Goal: Communication & Community: Answer question/provide support

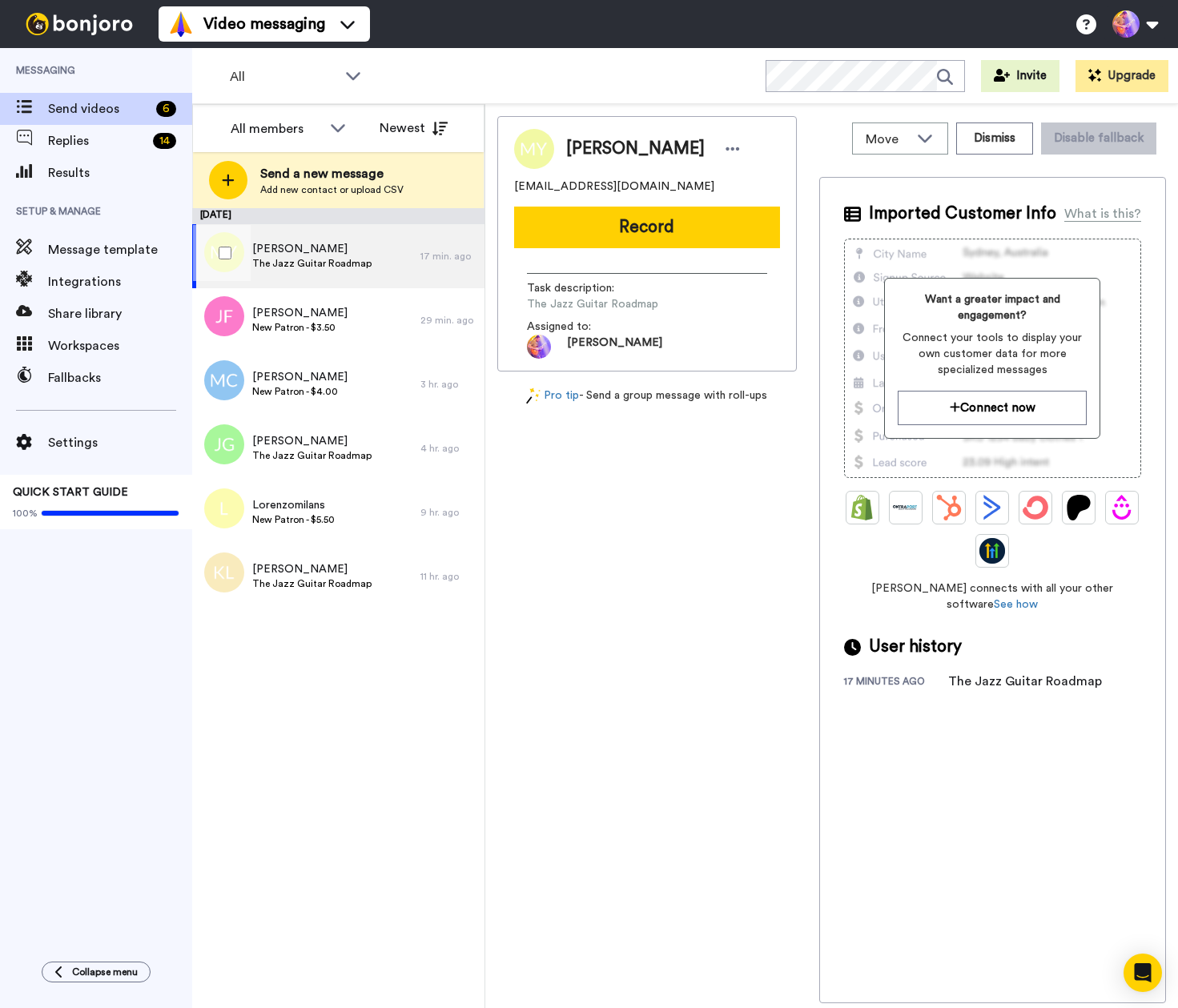
click at [303, 268] on span "The Jazz Guitar Roadmap" at bounding box center [312, 263] width 119 height 13
click at [85, 144] on span "Replies" at bounding box center [97, 141] width 99 height 19
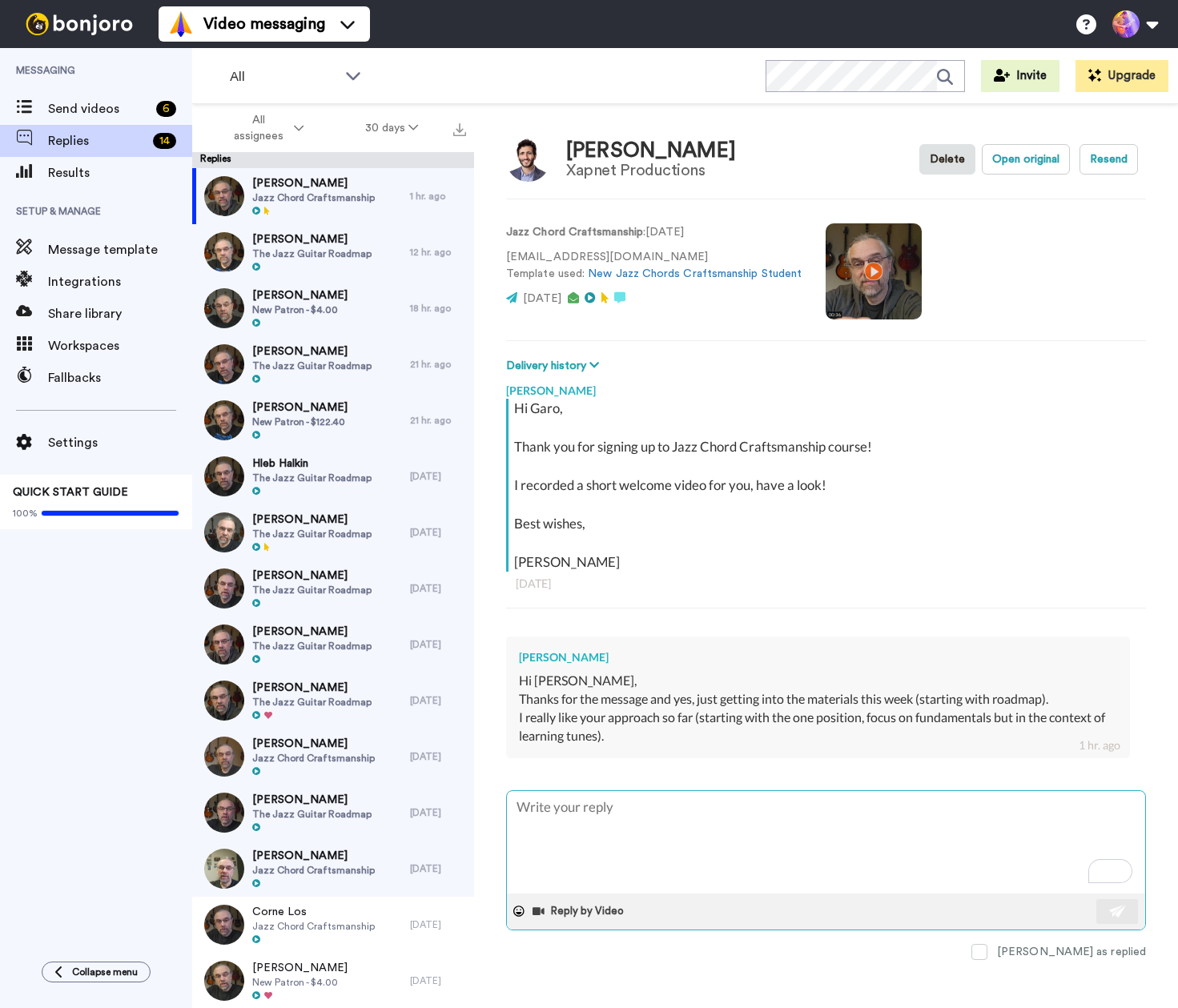
click at [855, 846] on textarea "To enrich screen reader interactions, please activate Accessibility in Grammarl…" at bounding box center [826, 842] width 638 height 102
click at [860, 836] on textarea "To enrich screen reader interactions, please activate Accessibility in Grammarl…" at bounding box center [826, 842] width 638 height 102
type textarea "x"
type textarea "V"
type textarea "x"
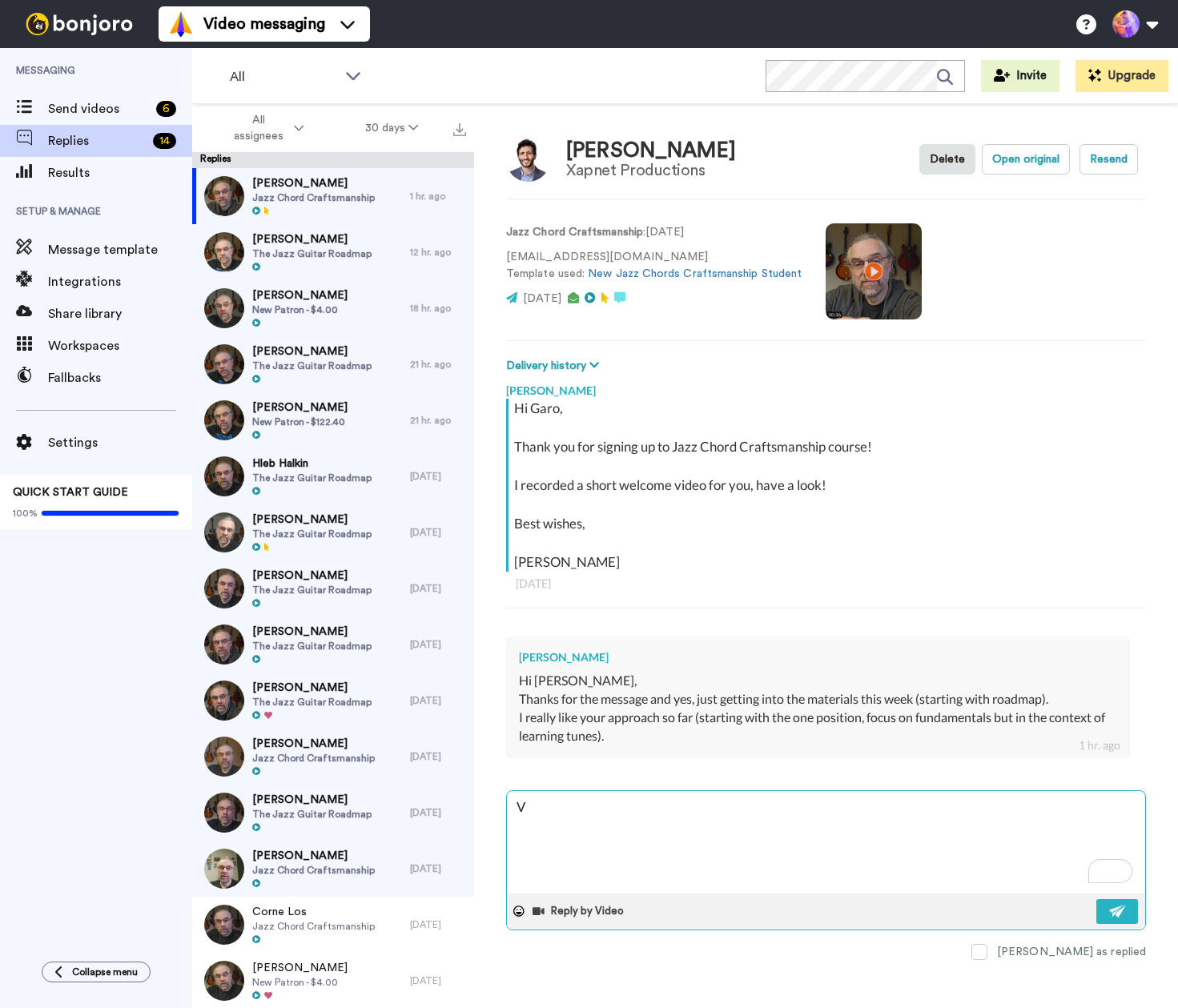
type textarea "Ve"
type textarea "x"
type textarea "Ver"
type textarea "x"
type textarea "Very"
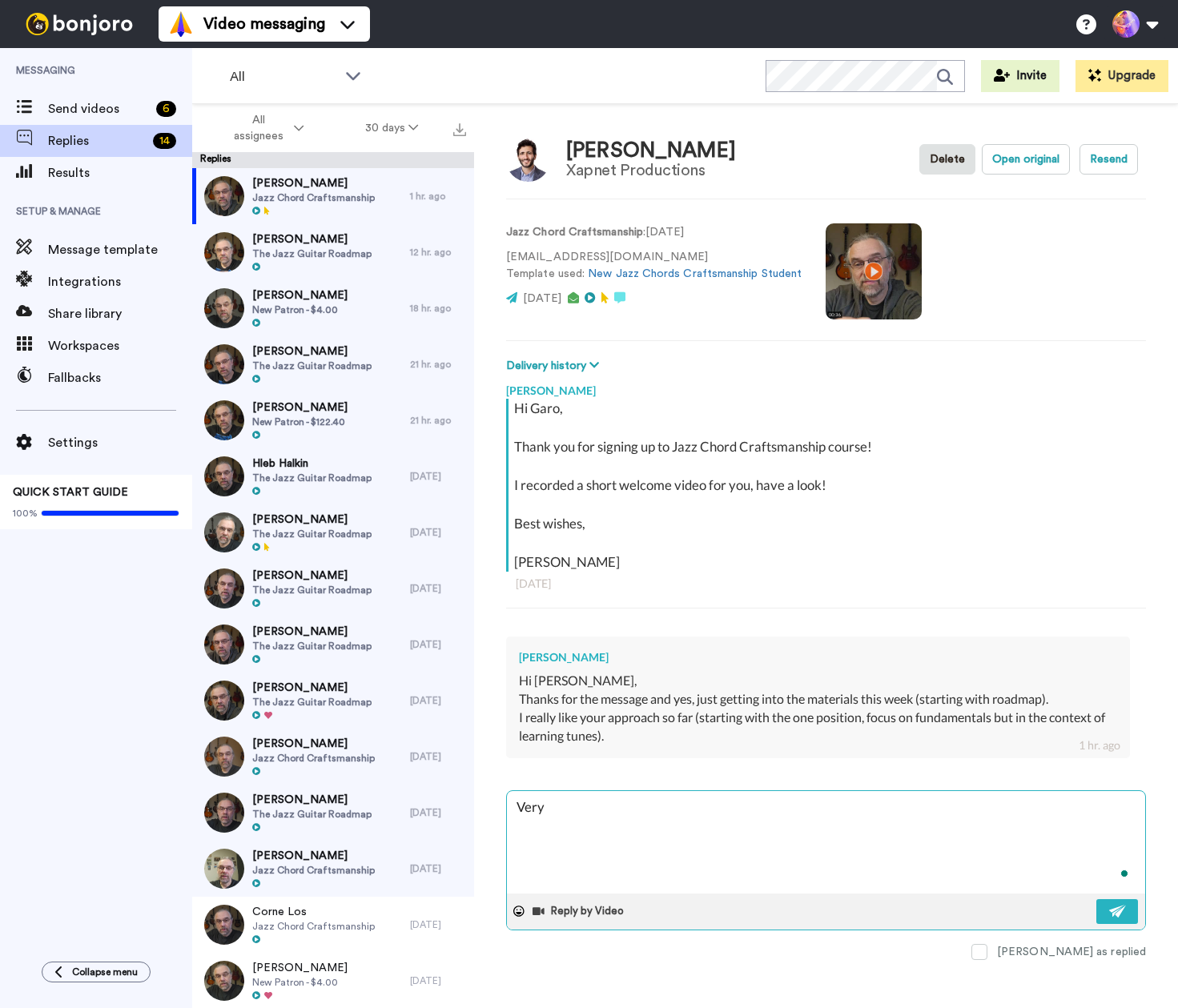
type textarea "x"
type textarea "Very"
type textarea "x"
type textarea "Very h"
type textarea "x"
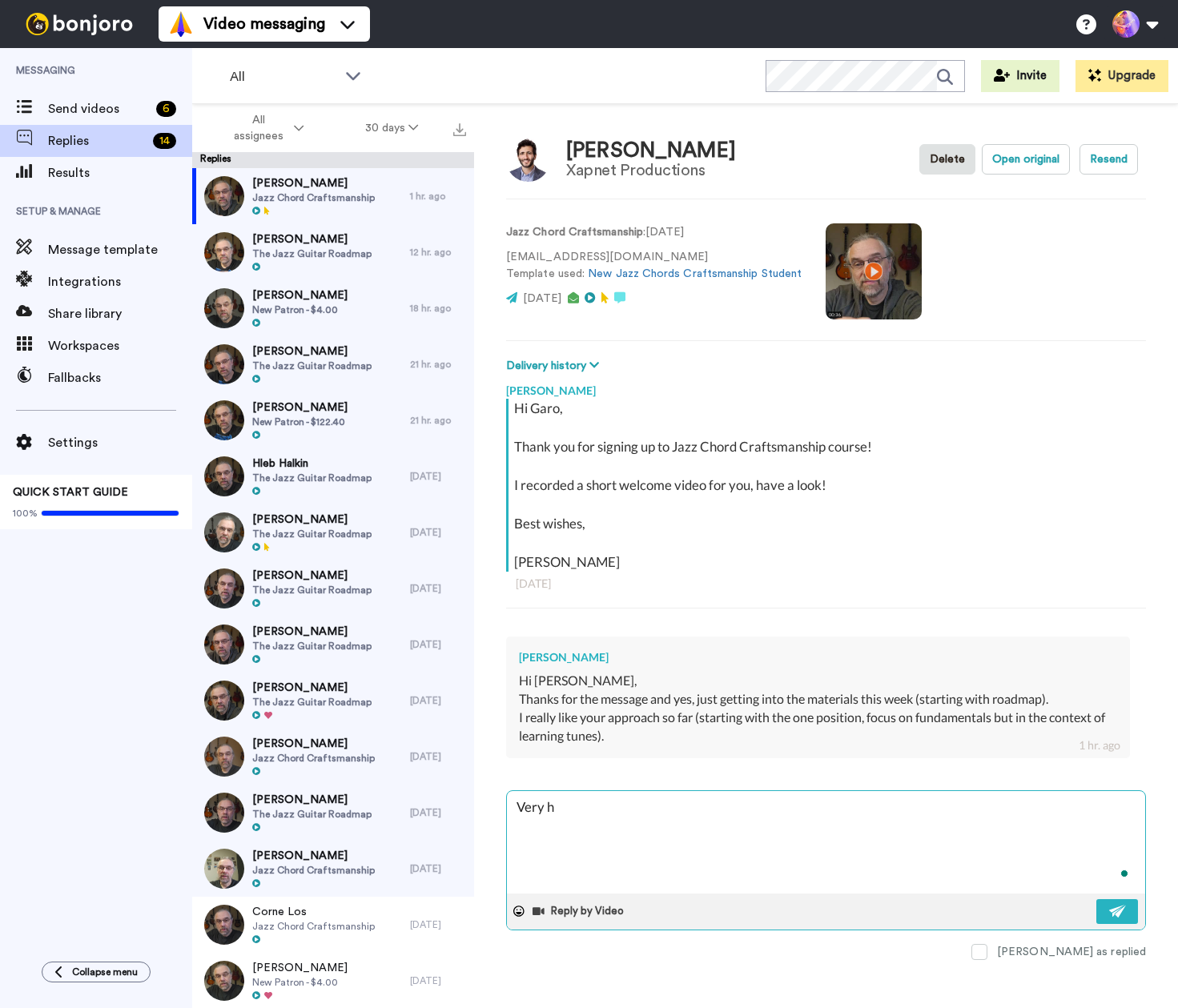
type textarea "Very ha"
type textarea "x"
type textarea "Very hap"
type textarea "x"
type textarea "Very happ"
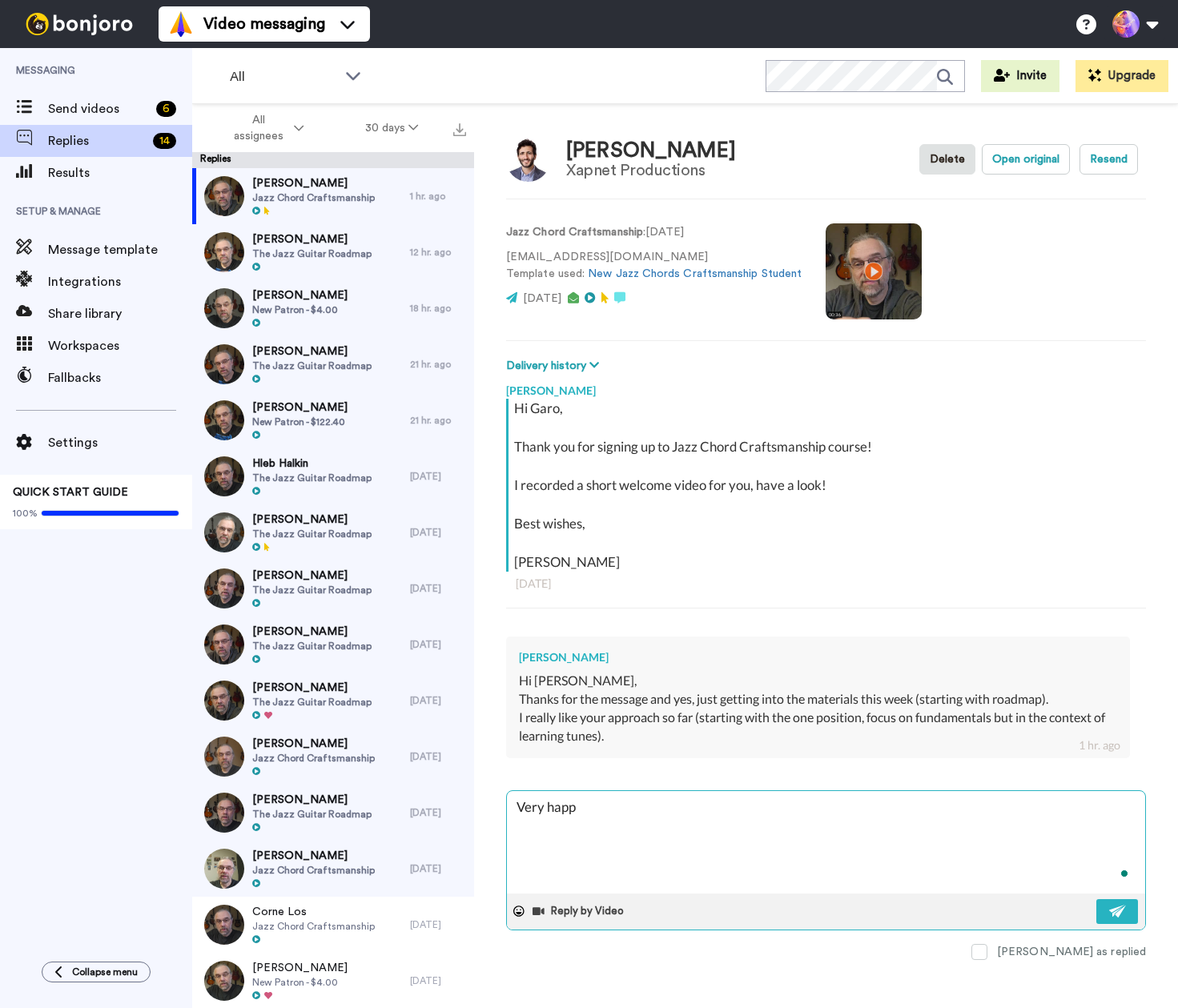
type textarea "x"
type textarea "Very happy"
type textarea "x"
type textarea "Very happy"
type textarea "x"
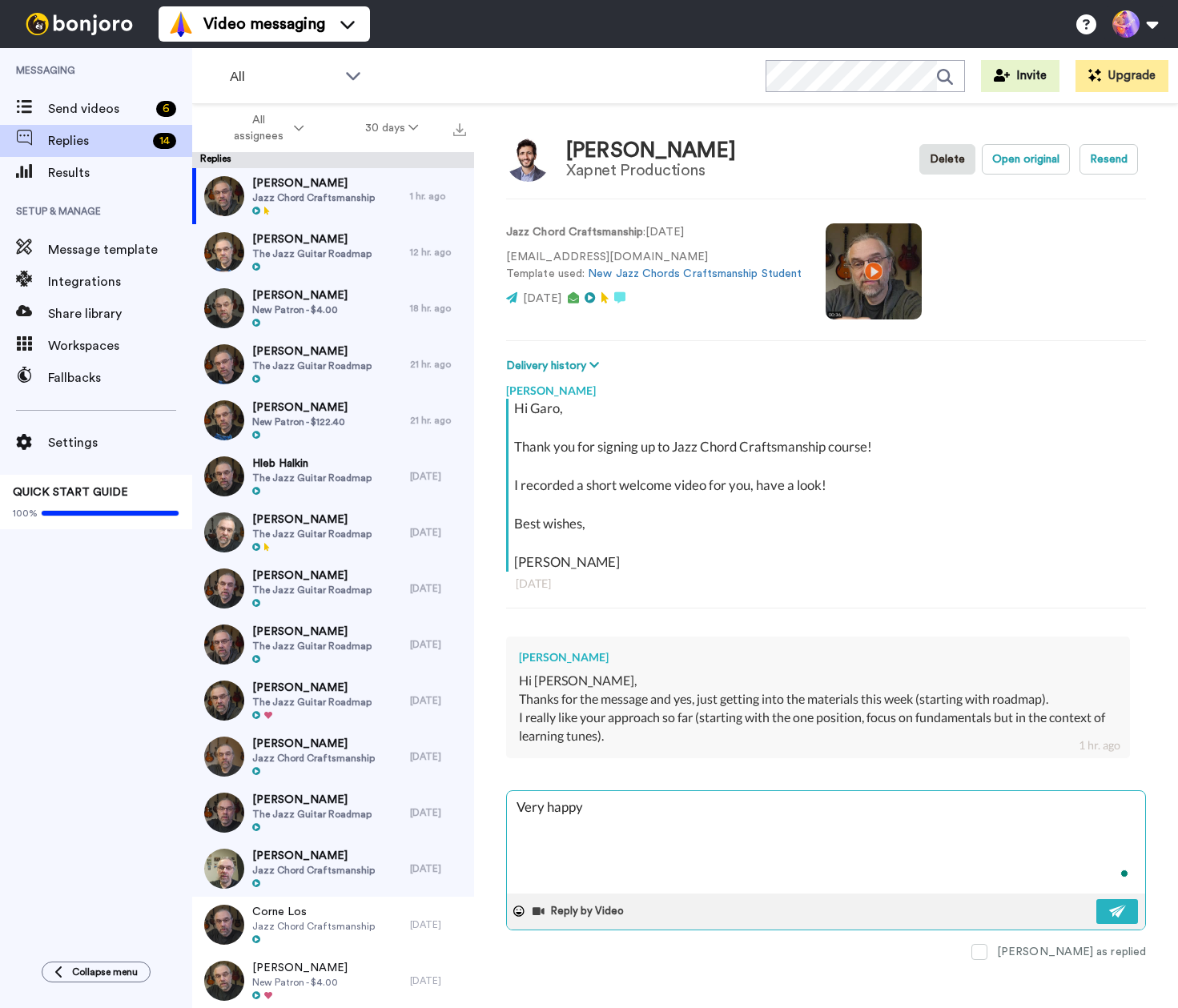
type textarea "Very happy t"
type textarea "x"
type textarea "Very happy to"
type textarea "x"
type textarea "Very happy to"
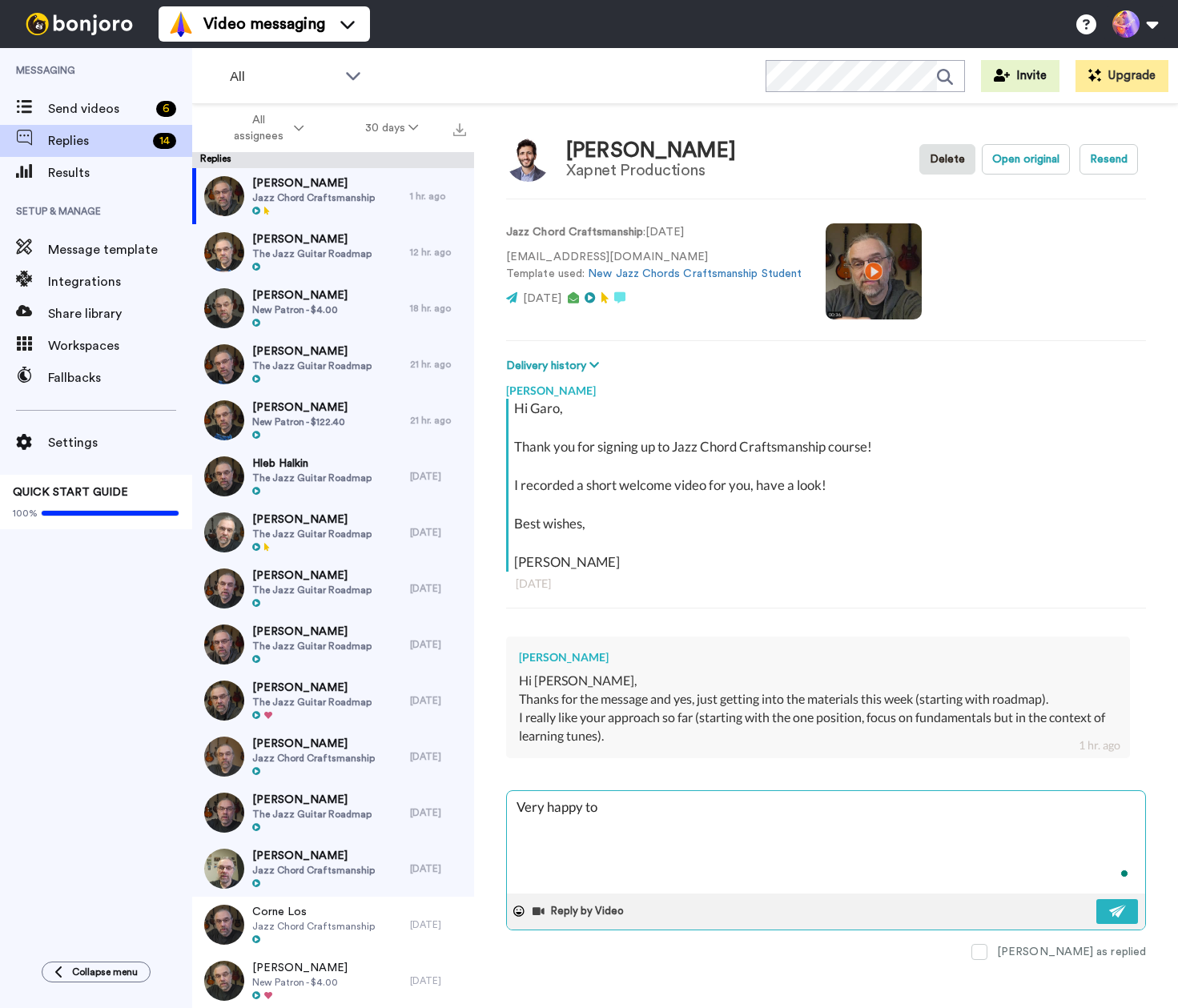
type textarea "x"
type textarea "Very happy to e"
type textarea "x"
type textarea "Very happy to"
type textarea "x"
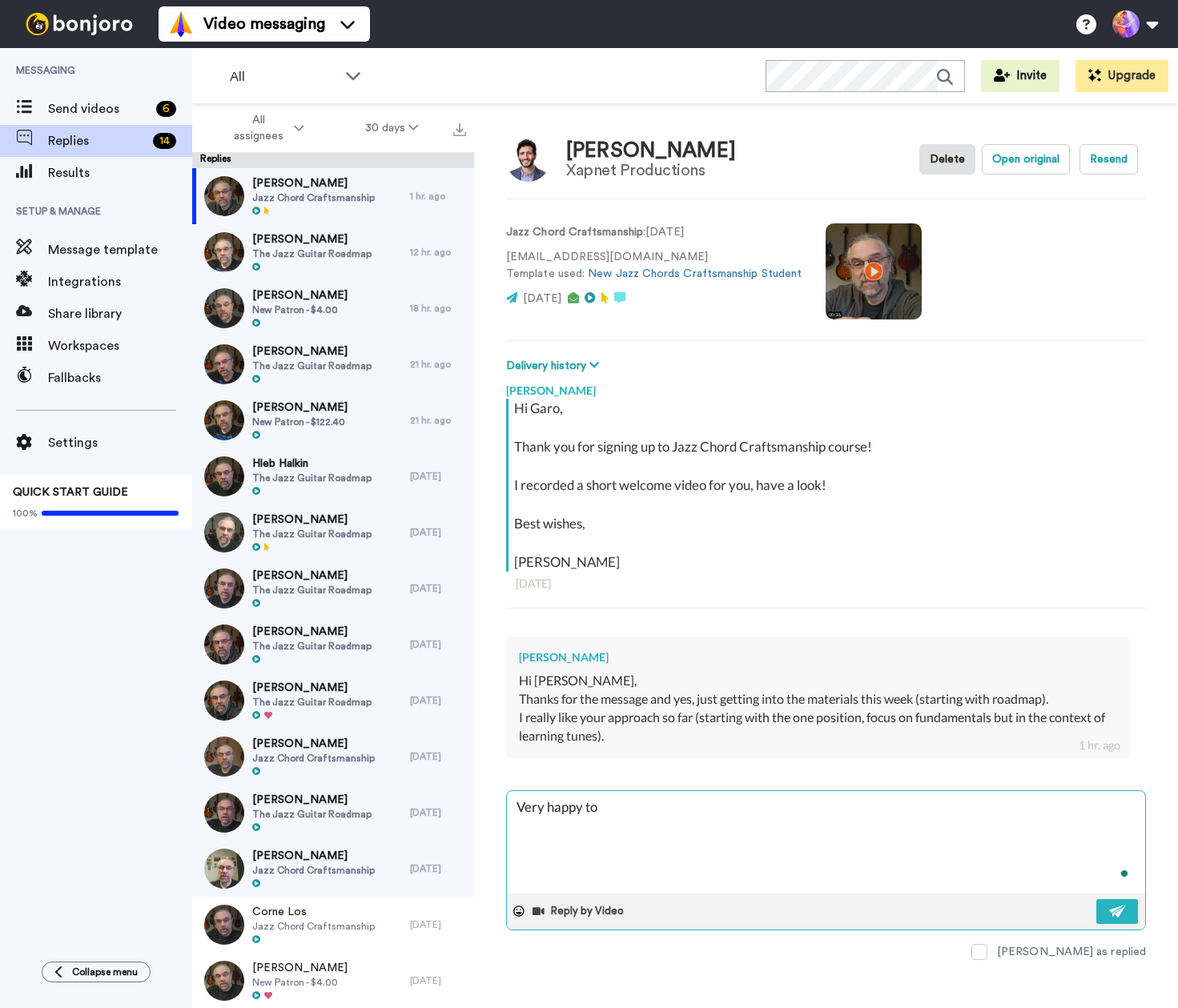
type textarea "Very happy to h"
type textarea "x"
type textarea "Very happy to he"
type textarea "x"
type textarea "Very happy to hea"
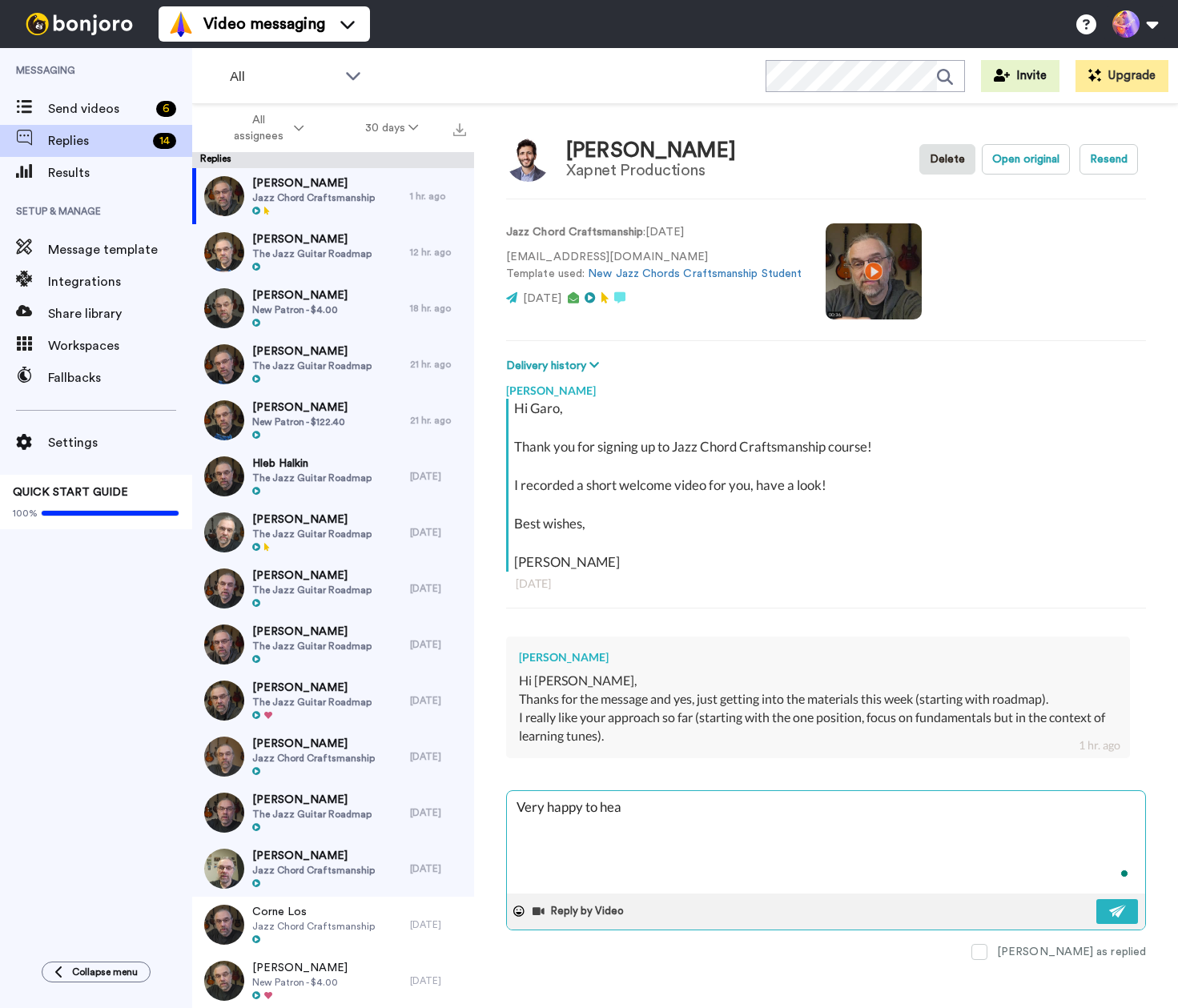
type textarea "x"
type textarea "Very happy to hear"
type textarea "x"
type textarea "Very happy to hear"
type textarea "x"
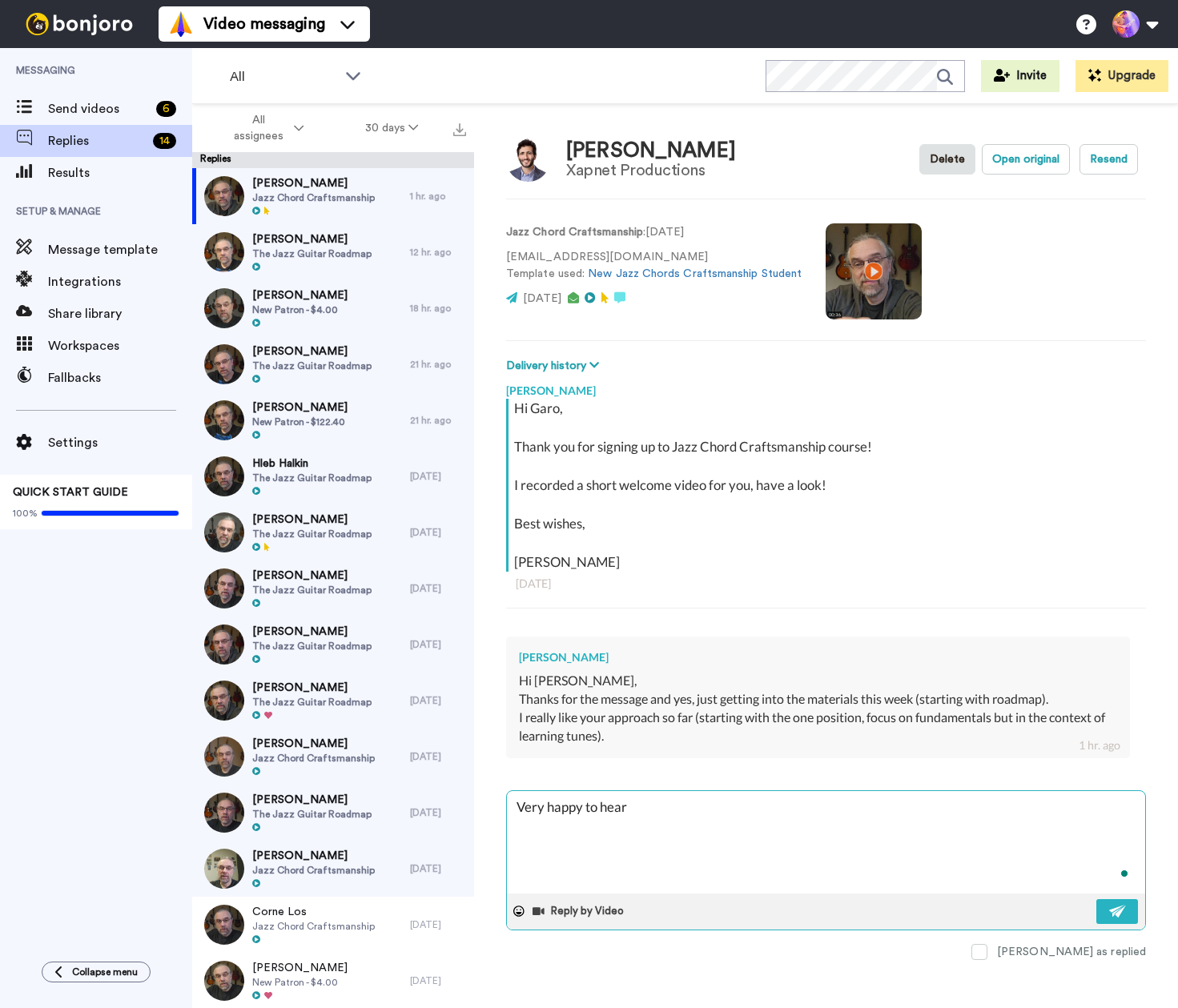
type textarea "Very happy to hear t"
type textarea "x"
type textarea "Very happy to hear th"
type textarea "x"
type textarea "Very happy to hear tha"
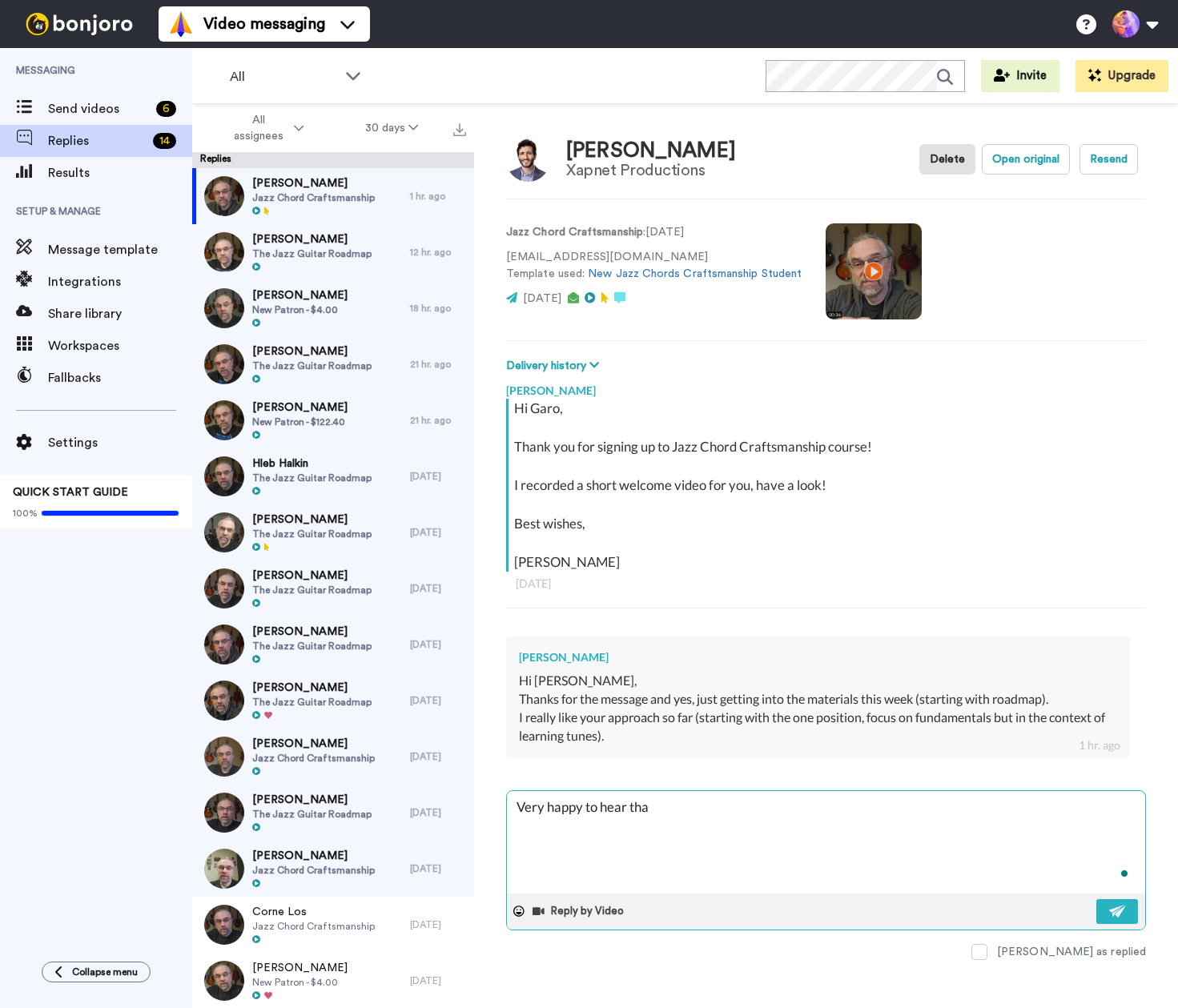
type textarea "x"
type textarea "Very happy to hear that"
type textarea "x"
type textarea "Very happy to hear that"
type textarea "x"
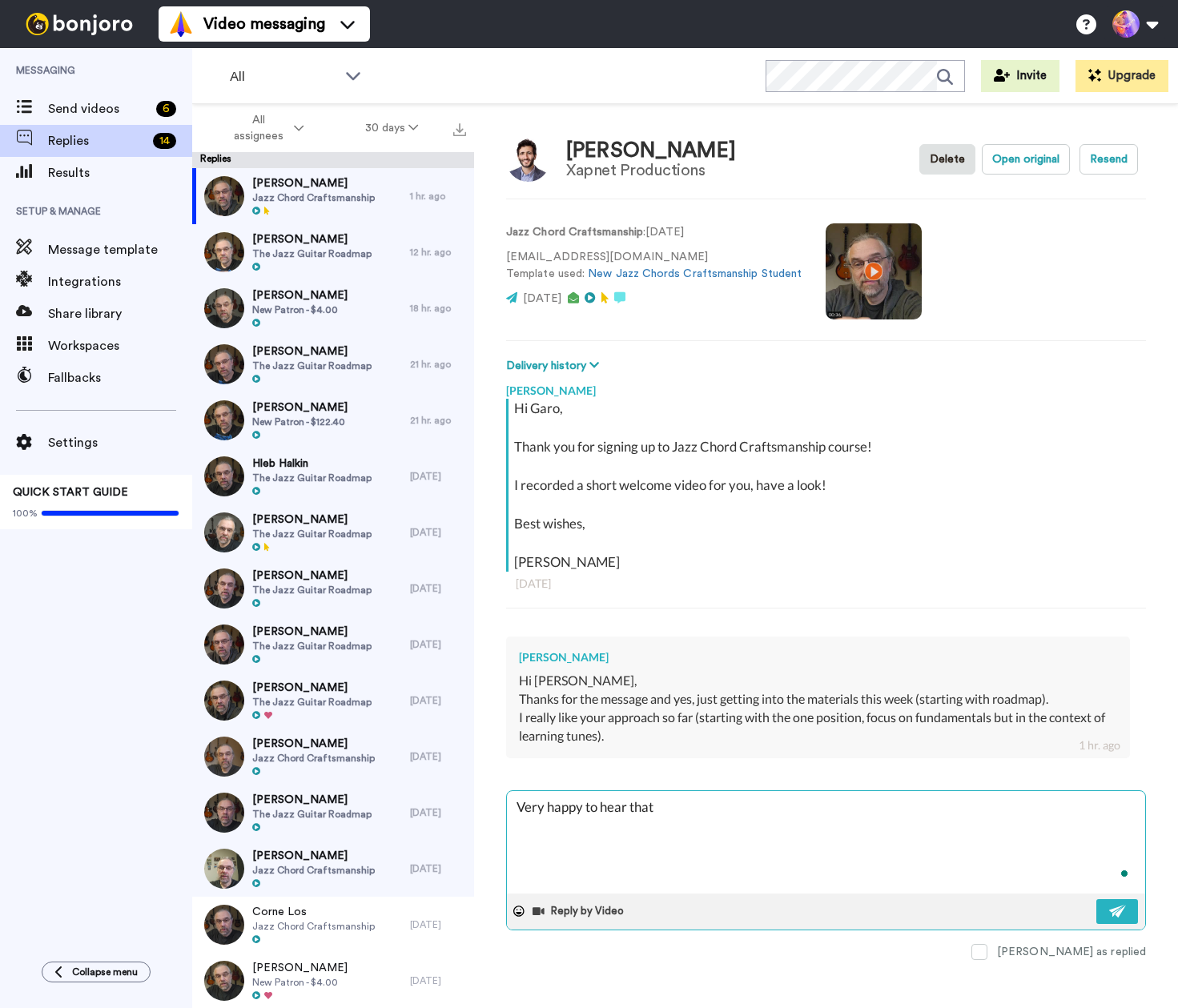
type textarea "Very happy to hear that G"
type textarea "x"
type textarea "Very happy to hear that [PERSON_NAME]"
type textarea "x"
type textarea "Very happy to hear that [PERSON_NAME]"
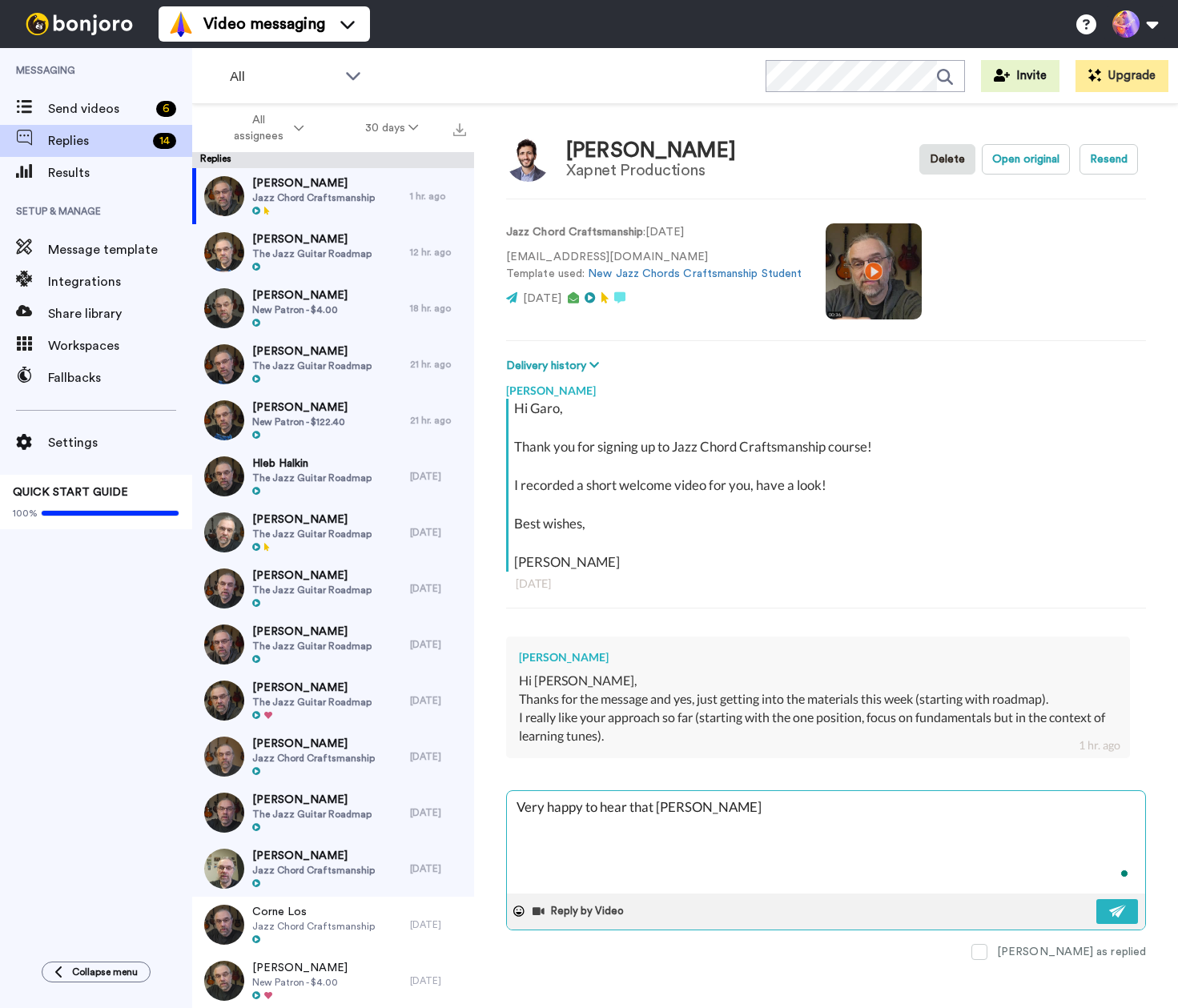
type textarea "x"
type textarea "Very happy to hear that [PERSON_NAME]"
type textarea "x"
type textarea "Very happy to hear that [PERSON_NAME]!"
type textarea "x"
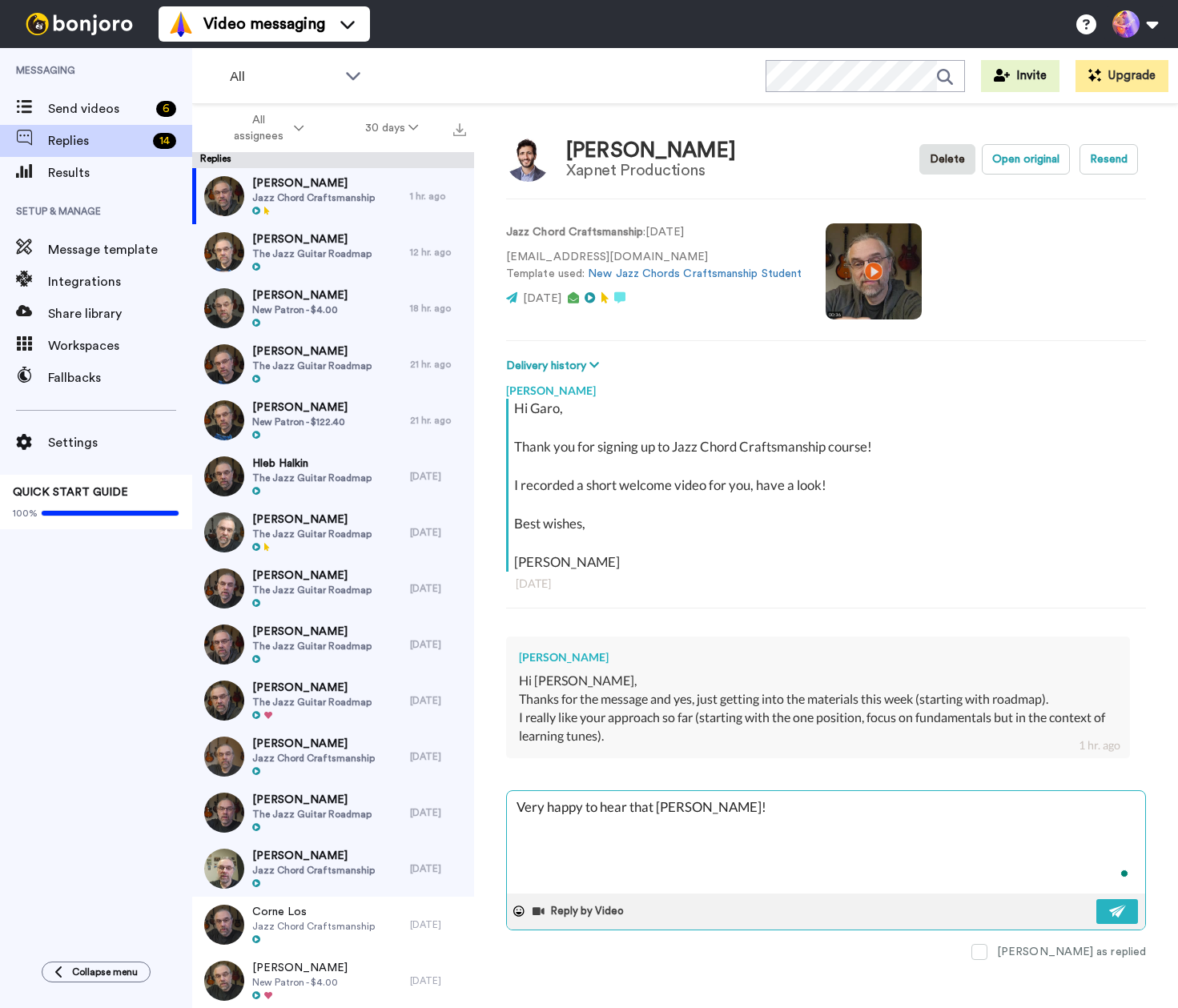
type textarea "Very happy to hear that [PERSON_NAME]!"
type textarea "x"
type textarea "Very happy to hear that [PERSON_NAME]!"
type textarea "x"
type textarea "Very happy to hear that [PERSON_NAME]! S"
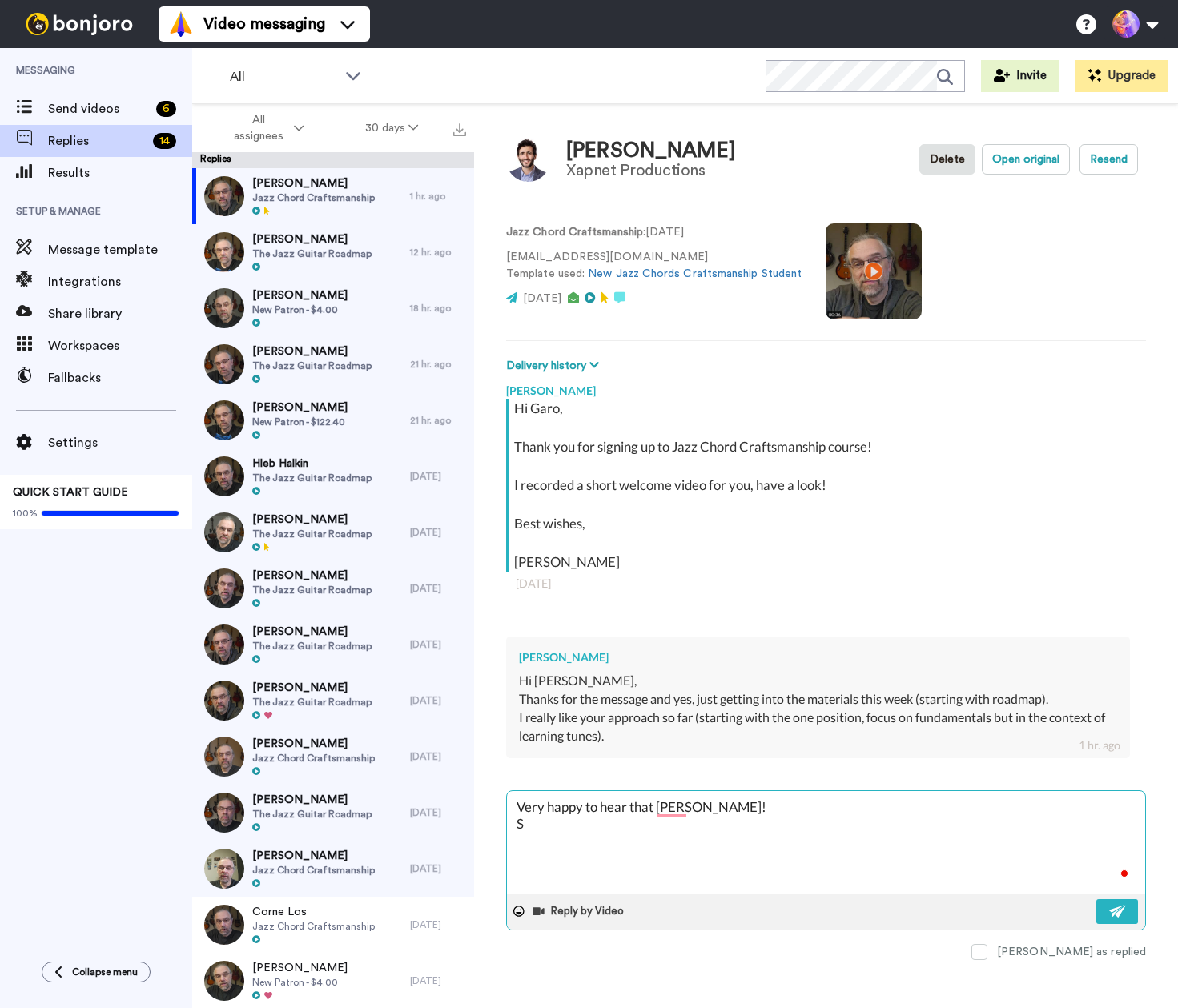
type textarea "x"
type textarea "Very happy to hear that [PERSON_NAME]! Se"
type textarea "x"
type textarea "Very happy to hear that [PERSON_NAME]! See"
type textarea "x"
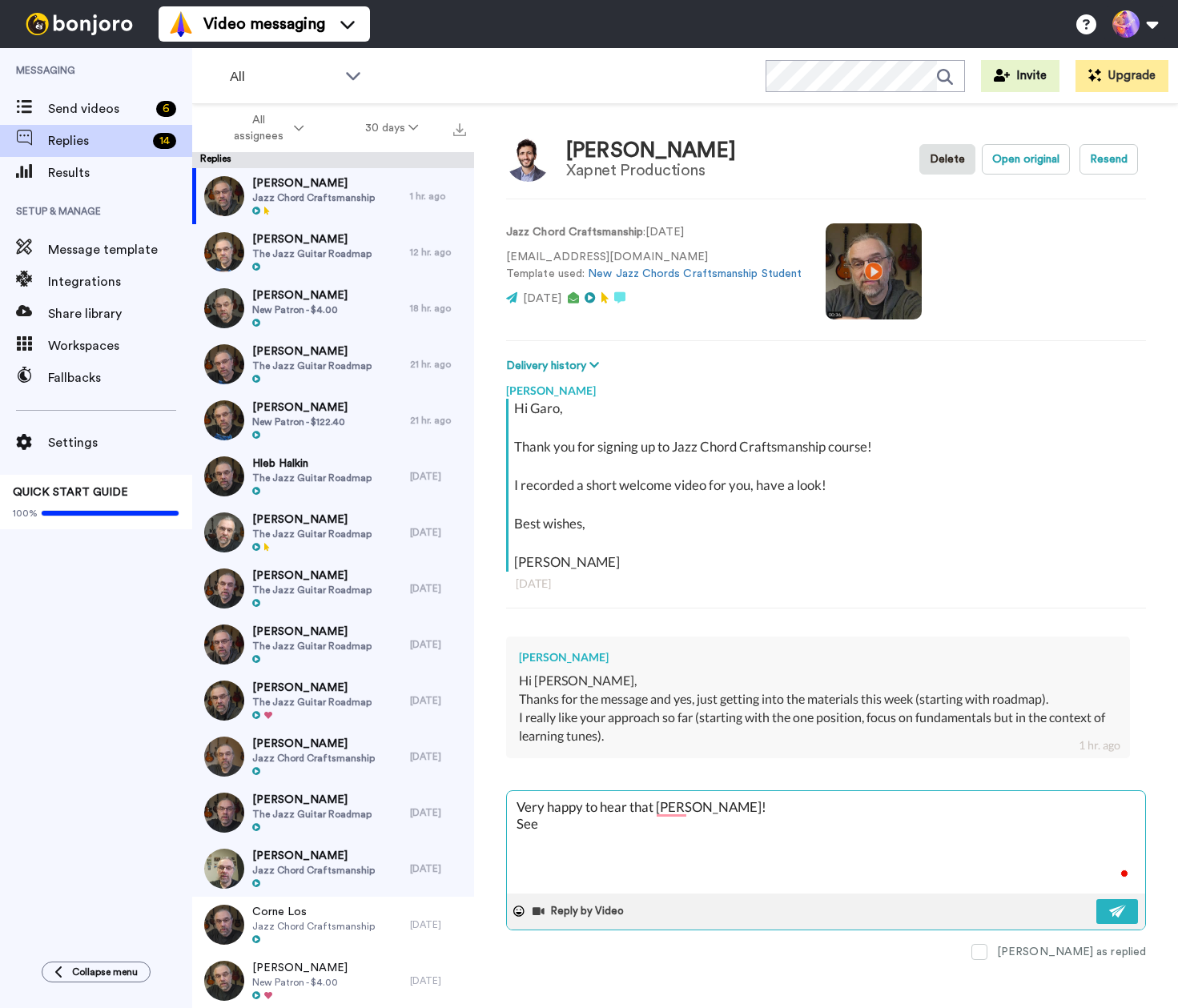
type textarea "Very happy to hear that [PERSON_NAME]! See"
type textarea "x"
type textarea "Very happy to hear that [PERSON_NAME]! See y"
type textarea "x"
type textarea "Very happy to hear that [PERSON_NAME]! See yo"
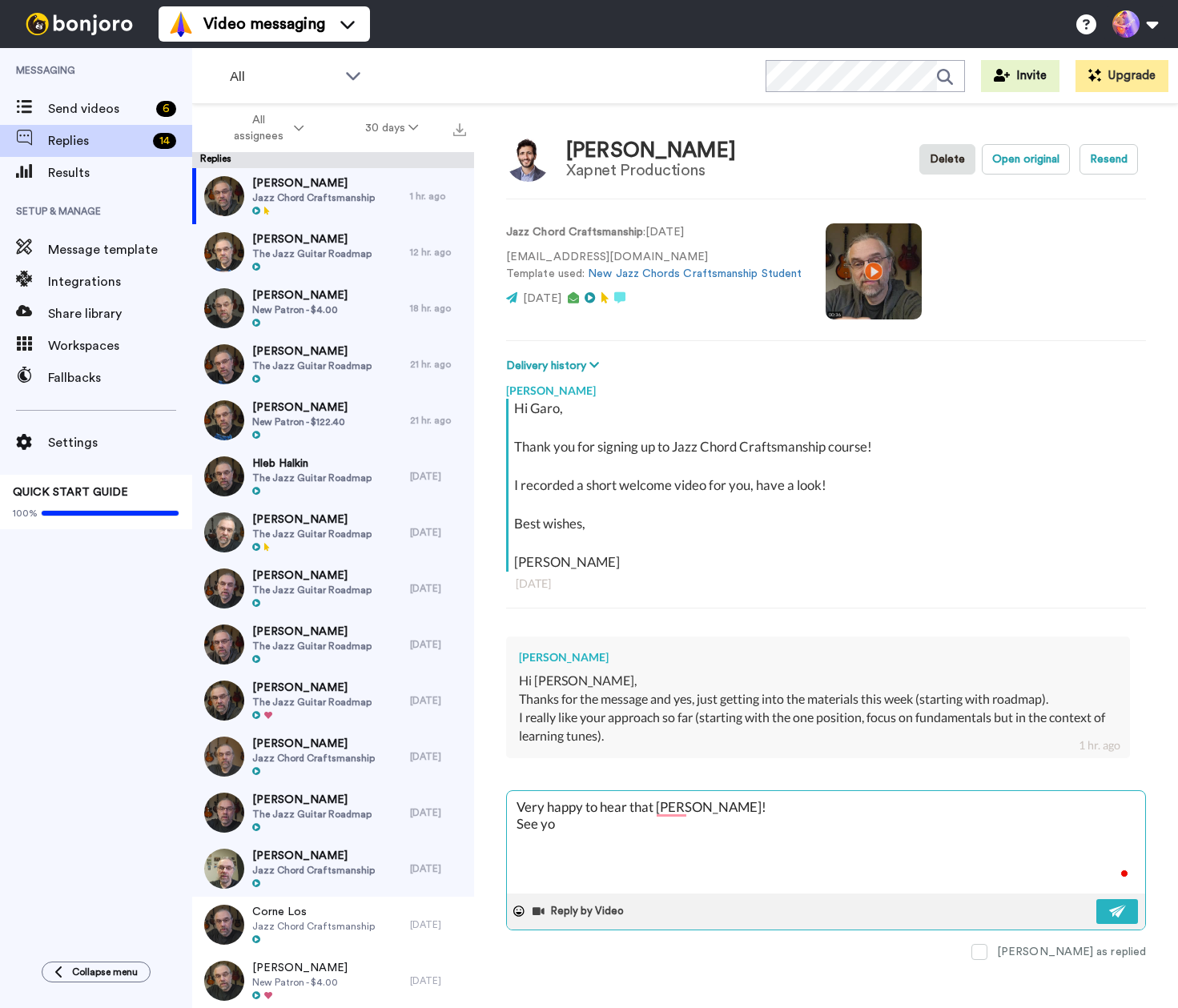
type textarea "x"
type textarea "Very happy to hear that [PERSON_NAME]! See you"
type textarea "x"
type textarea "Very happy to hear that [PERSON_NAME]! See you"
type textarea "x"
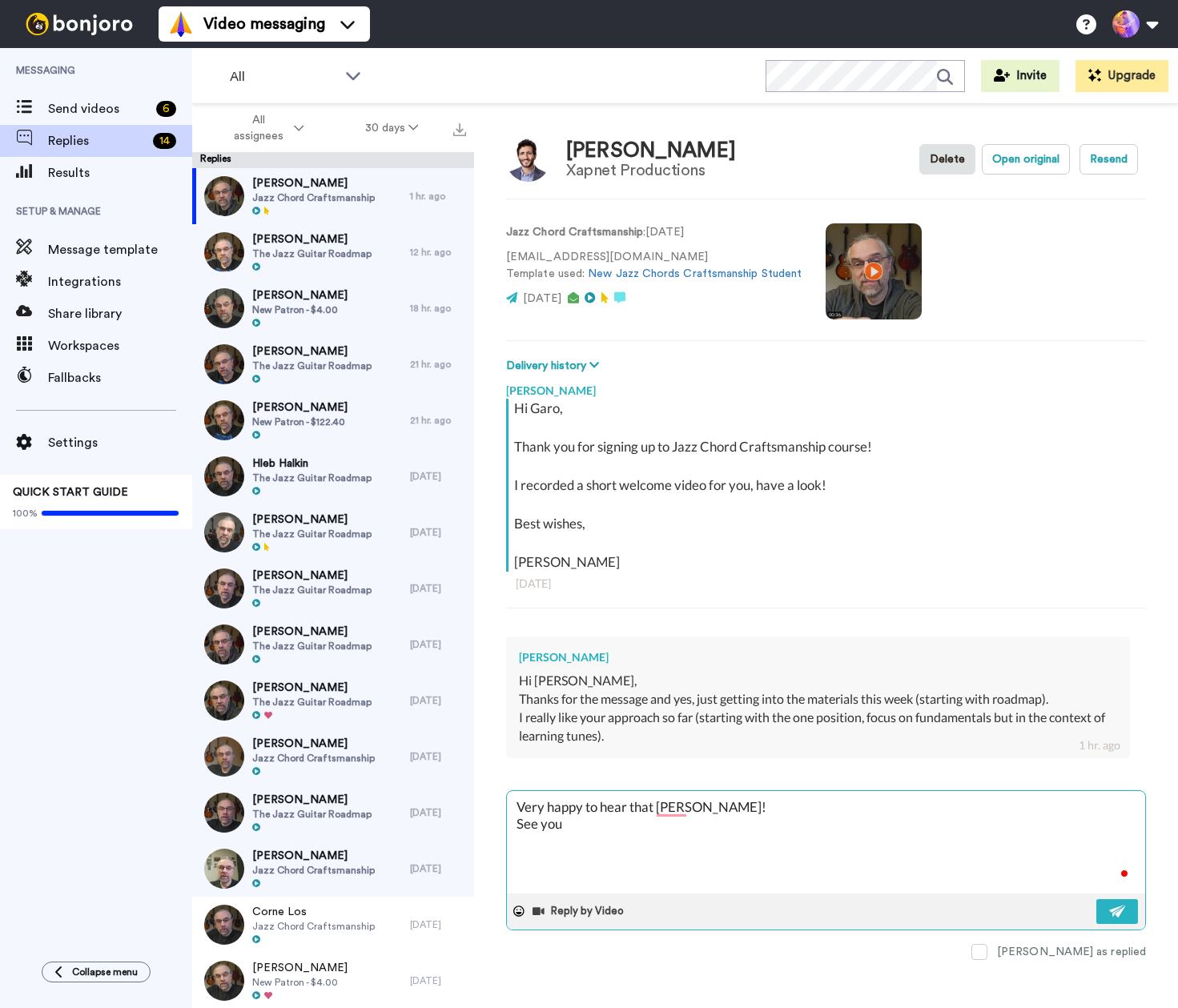
type textarea "Very happy to hear that [PERSON_NAME]! See you i"
type textarea "x"
type textarea "Very happy to hear that [PERSON_NAME]! See you in"
type textarea "x"
type textarea "Very happy to hear that [PERSON_NAME]! See you in"
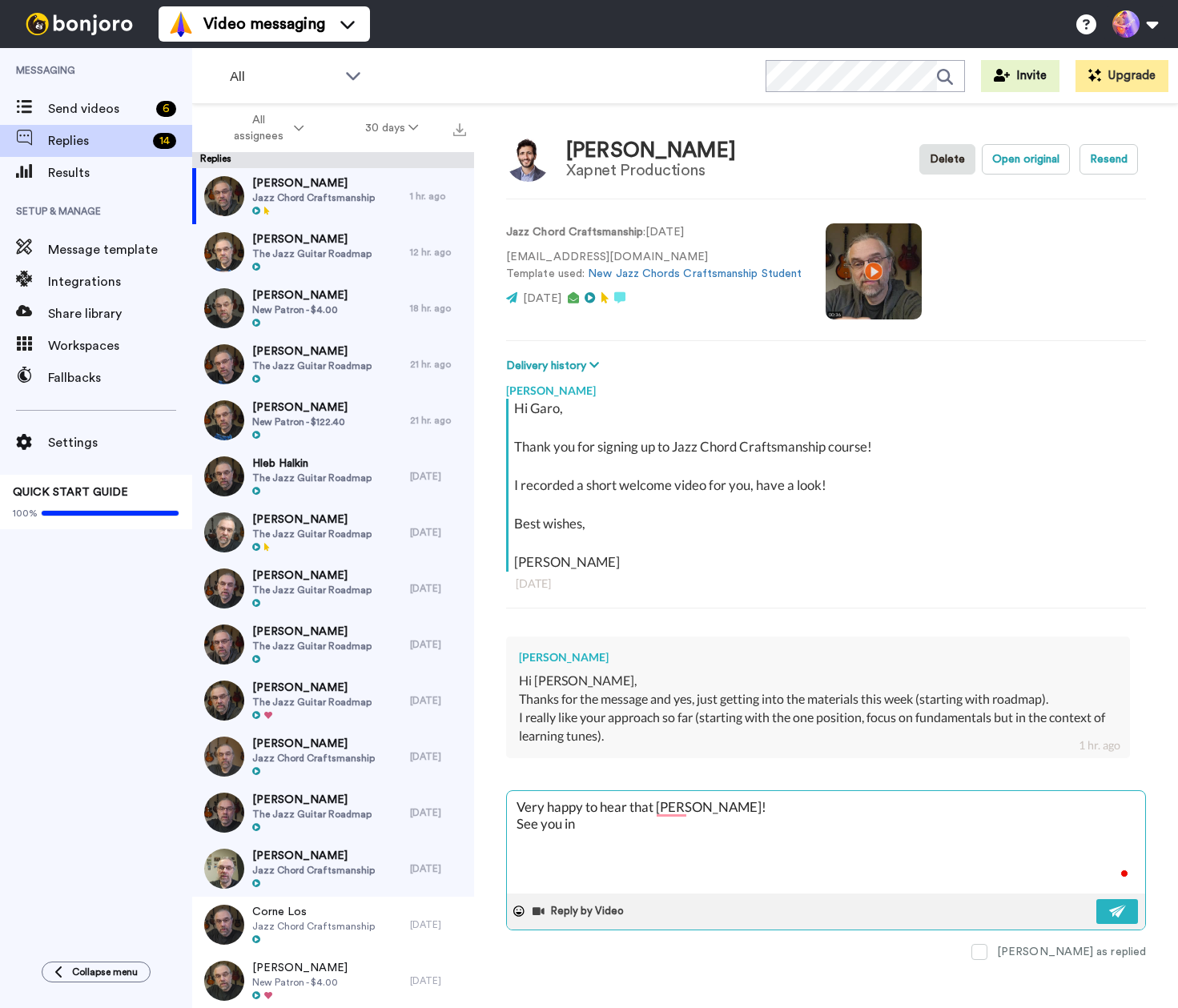
type textarea "x"
type textarea "Very happy to hear that [PERSON_NAME]! See you in h"
type textarea "x"
type textarea "Very happy to hear that [PERSON_NAME]! See you in ht"
type textarea "x"
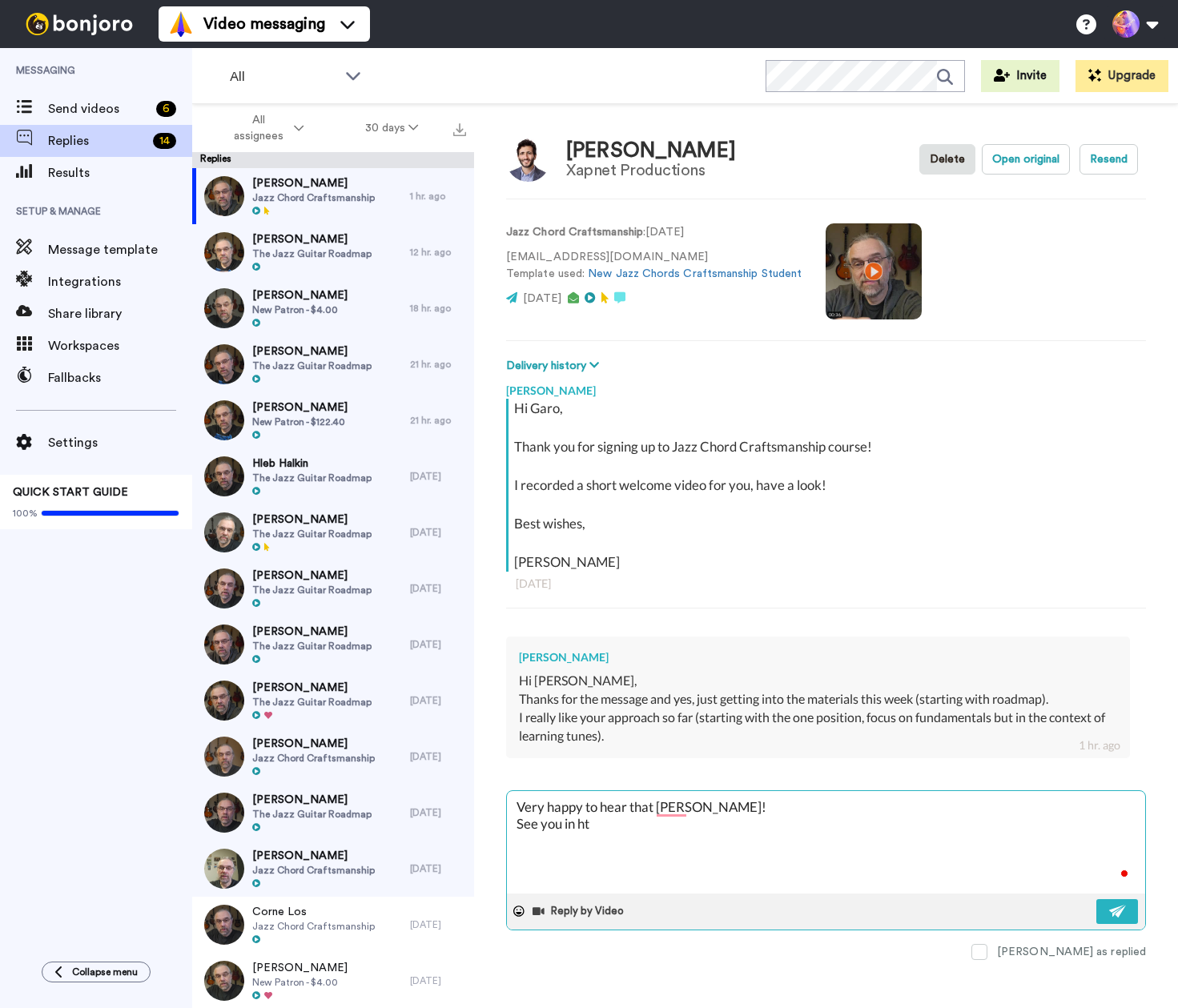
type textarea "Very happy to hear that [PERSON_NAME]! See you in hte"
type textarea "x"
type textarea "Very happy to hear that [PERSON_NAME]! See you in hter"
type textarea "x"
type textarea "Very happy to hear that [PERSON_NAME]! See you in htere"
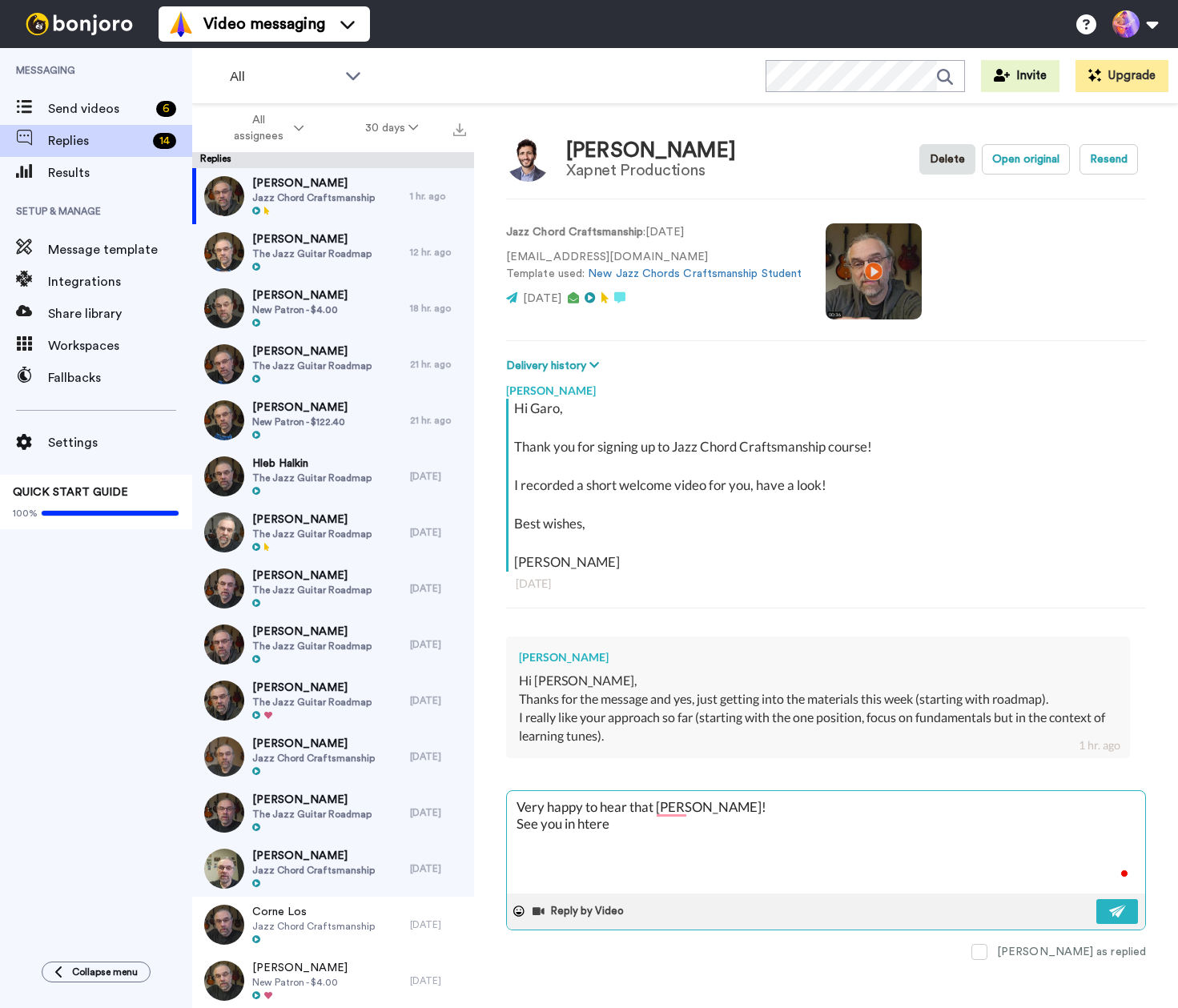
type textarea "x"
type textarea "Very happy to hear that [PERSON_NAME]! See you in hter"
type textarea "x"
type textarea "Very happy to hear that [PERSON_NAME]! See you in hte"
type textarea "x"
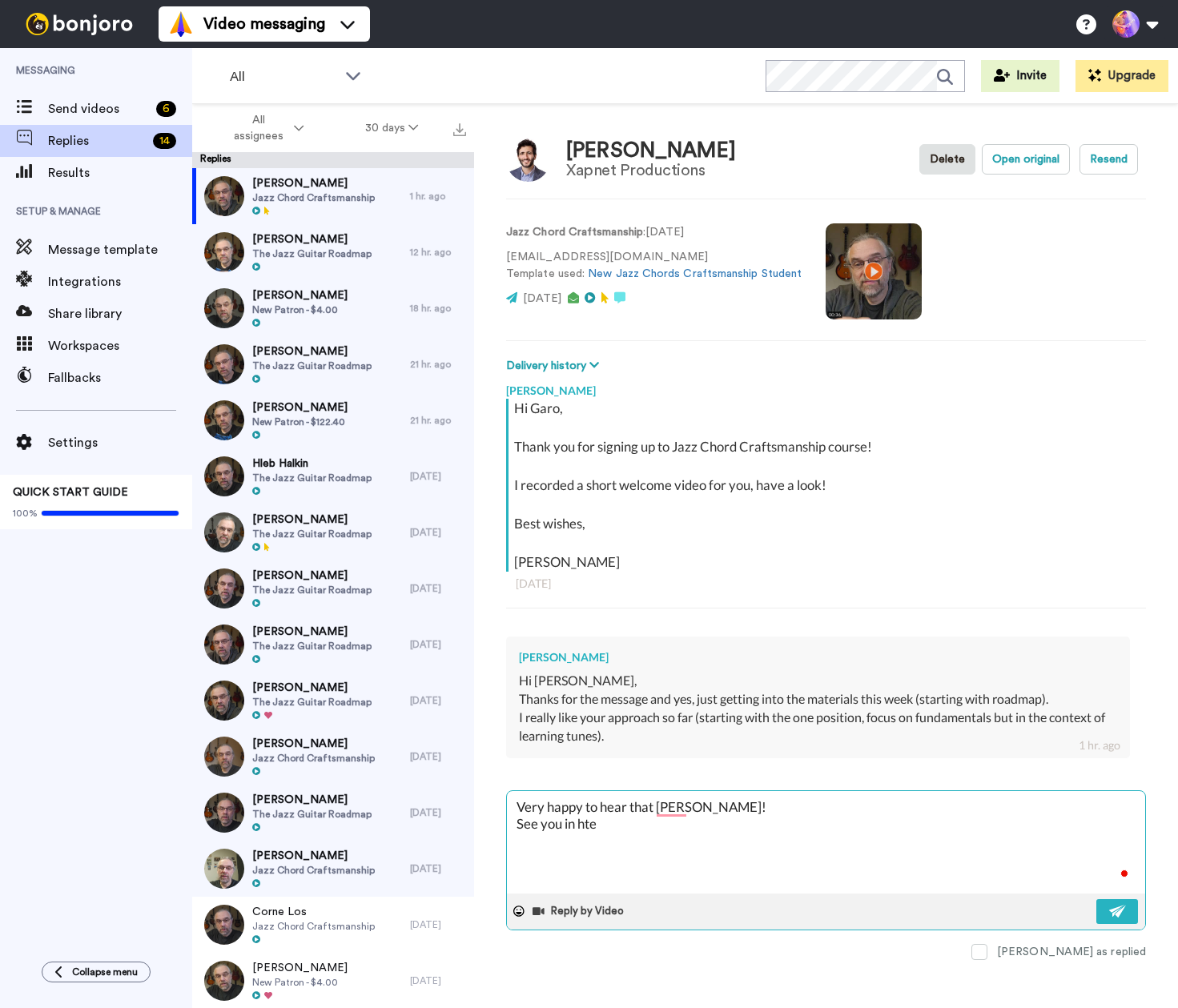
type textarea "Very happy to hear that [PERSON_NAME]! See you in ht"
type textarea "x"
type textarea "Very happy to hear that [PERSON_NAME]! See you in h"
type textarea "x"
type textarea "Very happy to hear that [PERSON_NAME]! See you in"
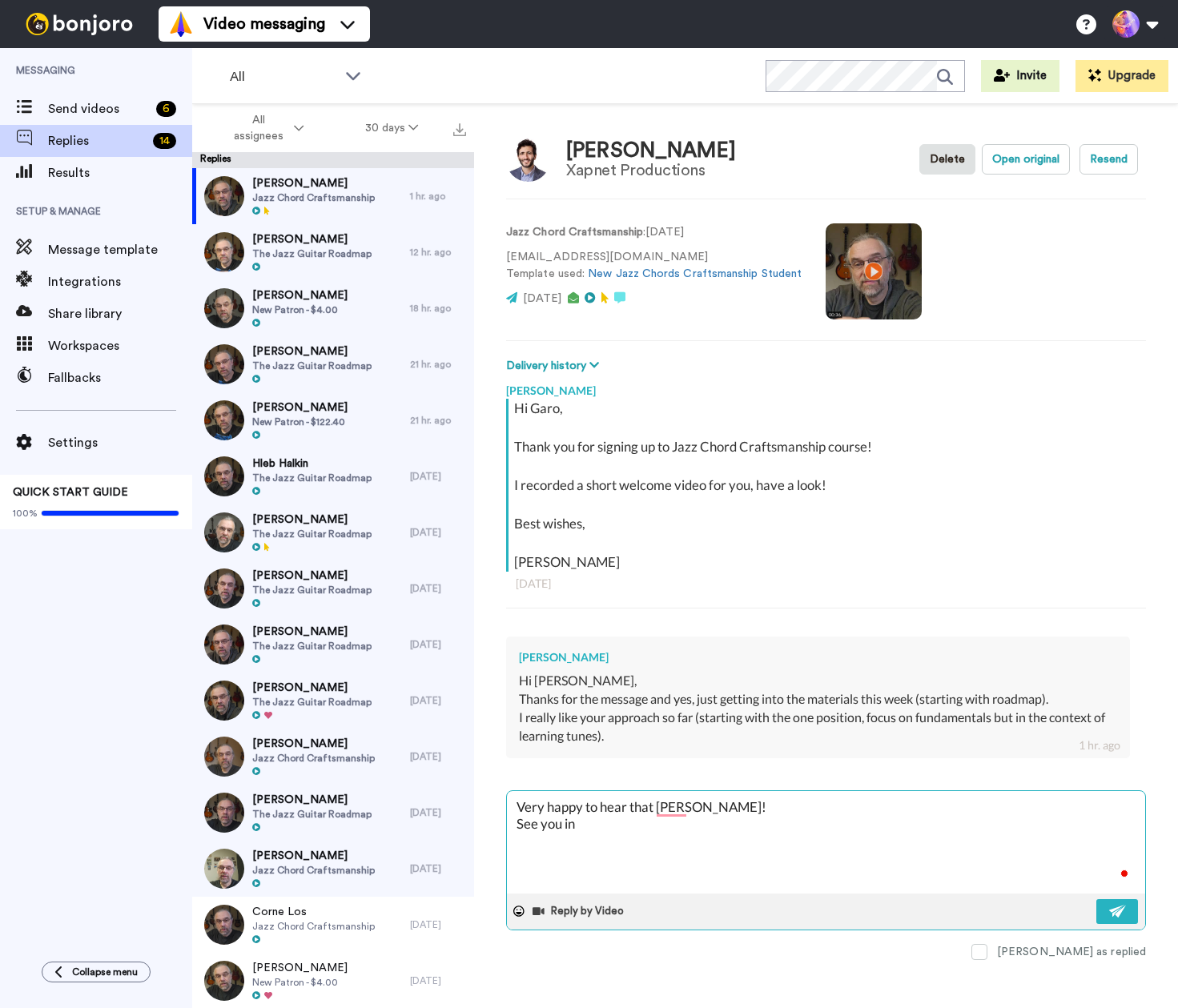
type textarea "x"
type textarea "Very happy to hear that [PERSON_NAME]! See you in h"
type textarea "x"
type textarea "Very happy to hear that [PERSON_NAME]! See you in ht"
type textarea "x"
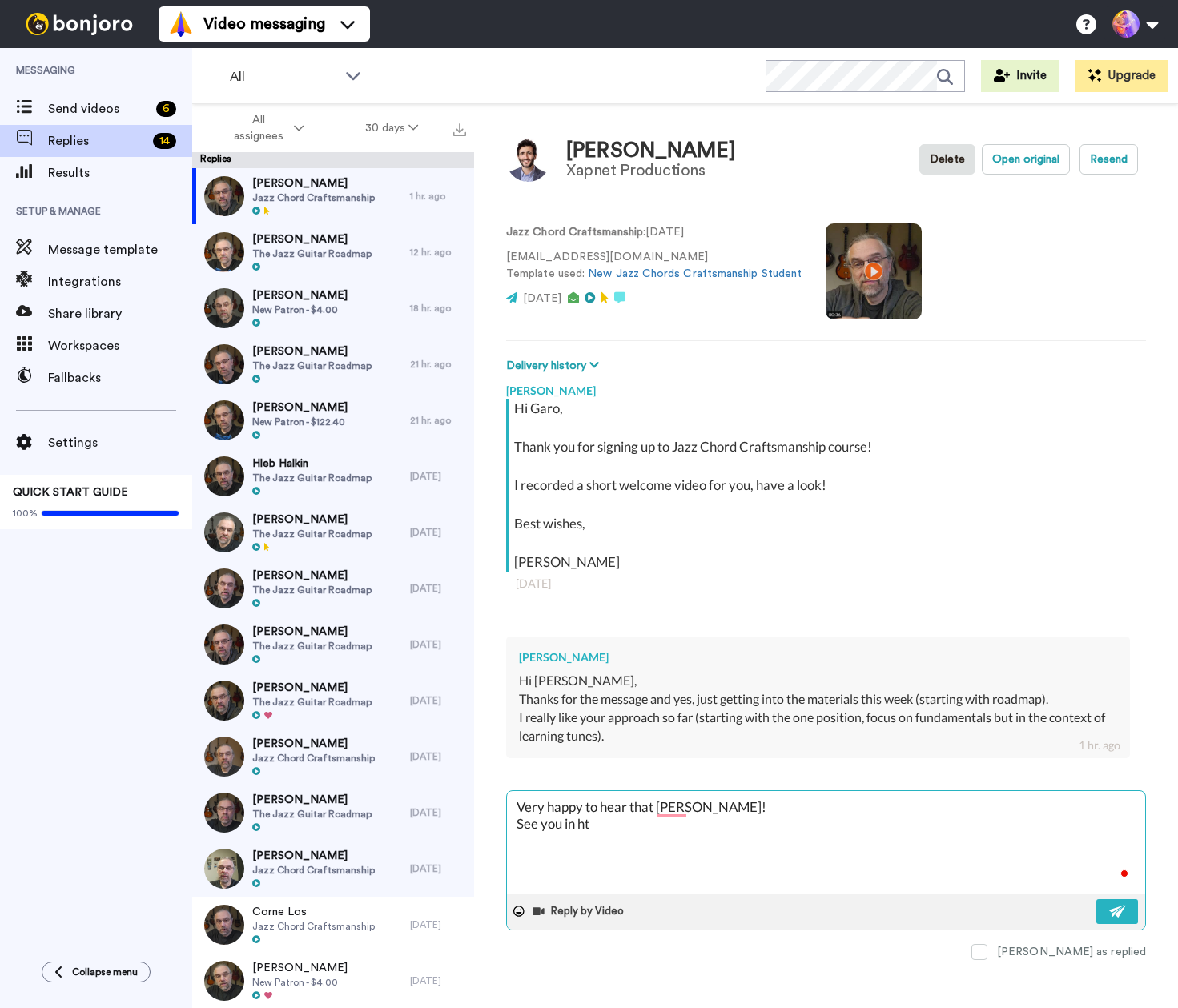
type textarea "Very happy to hear that [PERSON_NAME]! See you in hte"
type textarea "x"
type textarea "Very happy to hear that [PERSON_NAME]! See you in hter"
type textarea "x"
type textarea "Very happy to hear that [PERSON_NAME]! See you in htere"
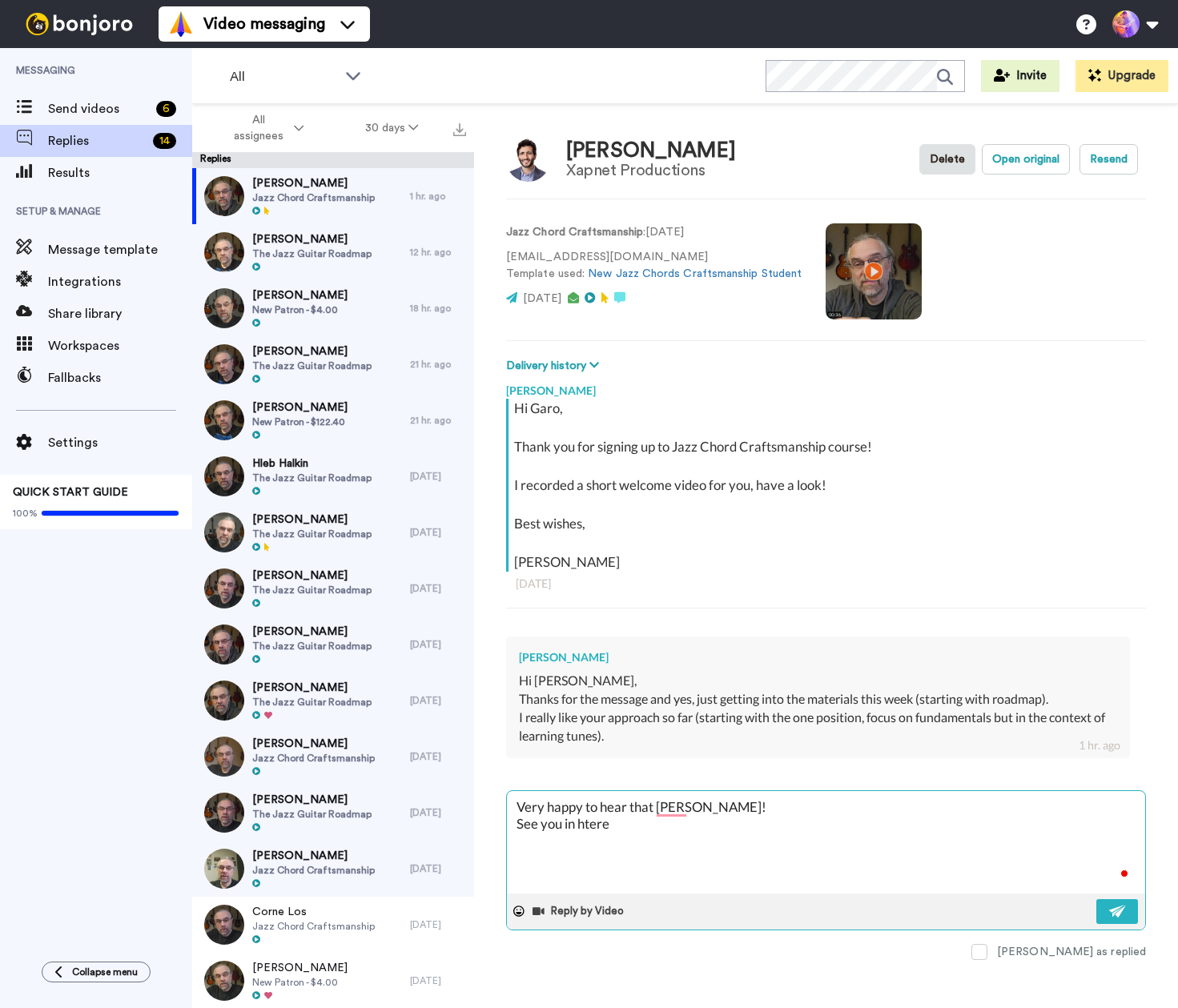
type textarea "x"
type textarea "Very happy to hear that [PERSON_NAME]! See you in htere!"
type textarea "x"
type textarea "Very happy to hear that [PERSON_NAME]! See you in htere"
type textarea "x"
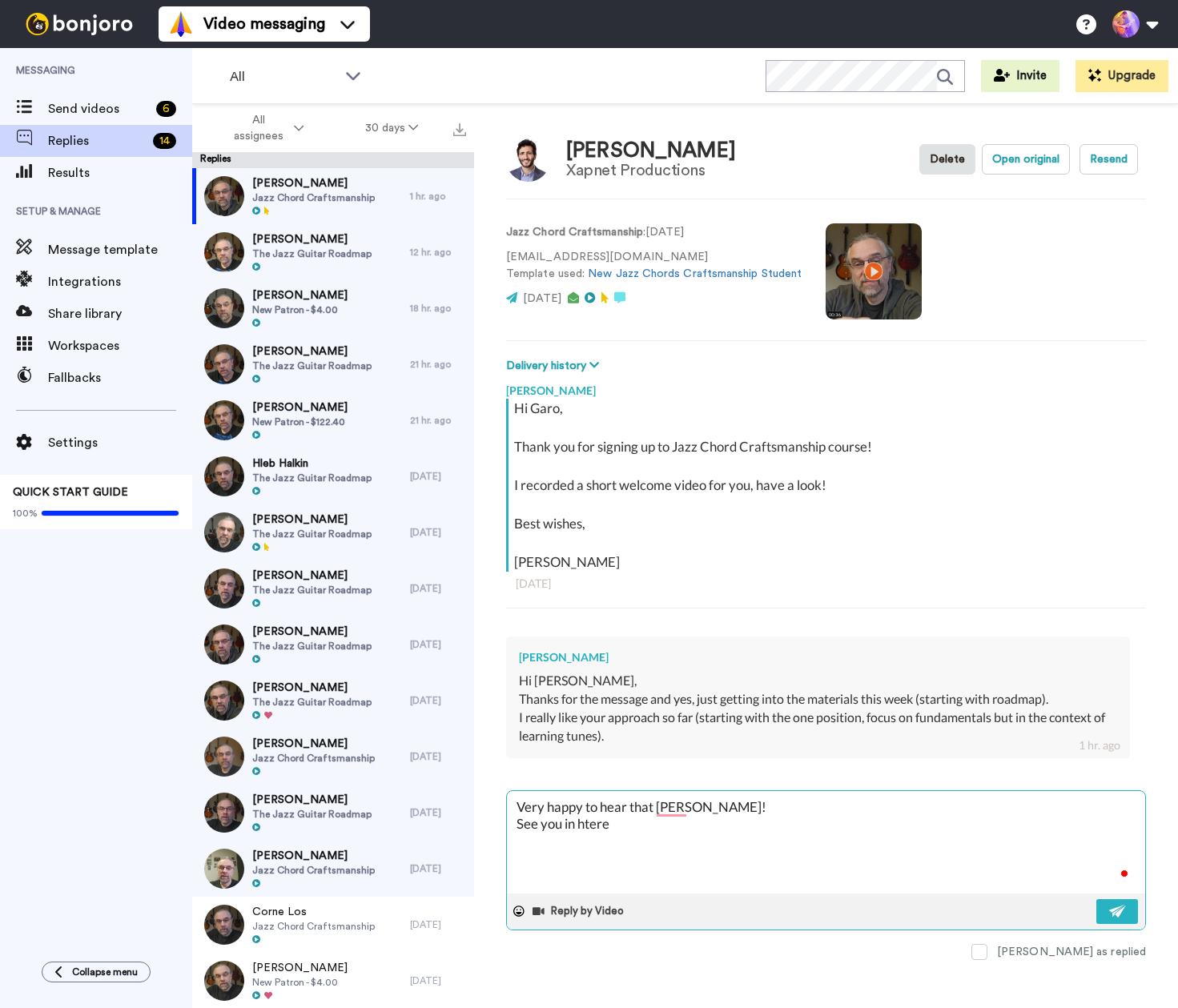
type textarea "Very happy to hear that [PERSON_NAME]! See you in hter"
type textarea "x"
type textarea "Very happy to hear that [PERSON_NAME]! See you in hte"
type textarea "x"
type textarea "Very happy to hear that [PERSON_NAME]! See you in ht"
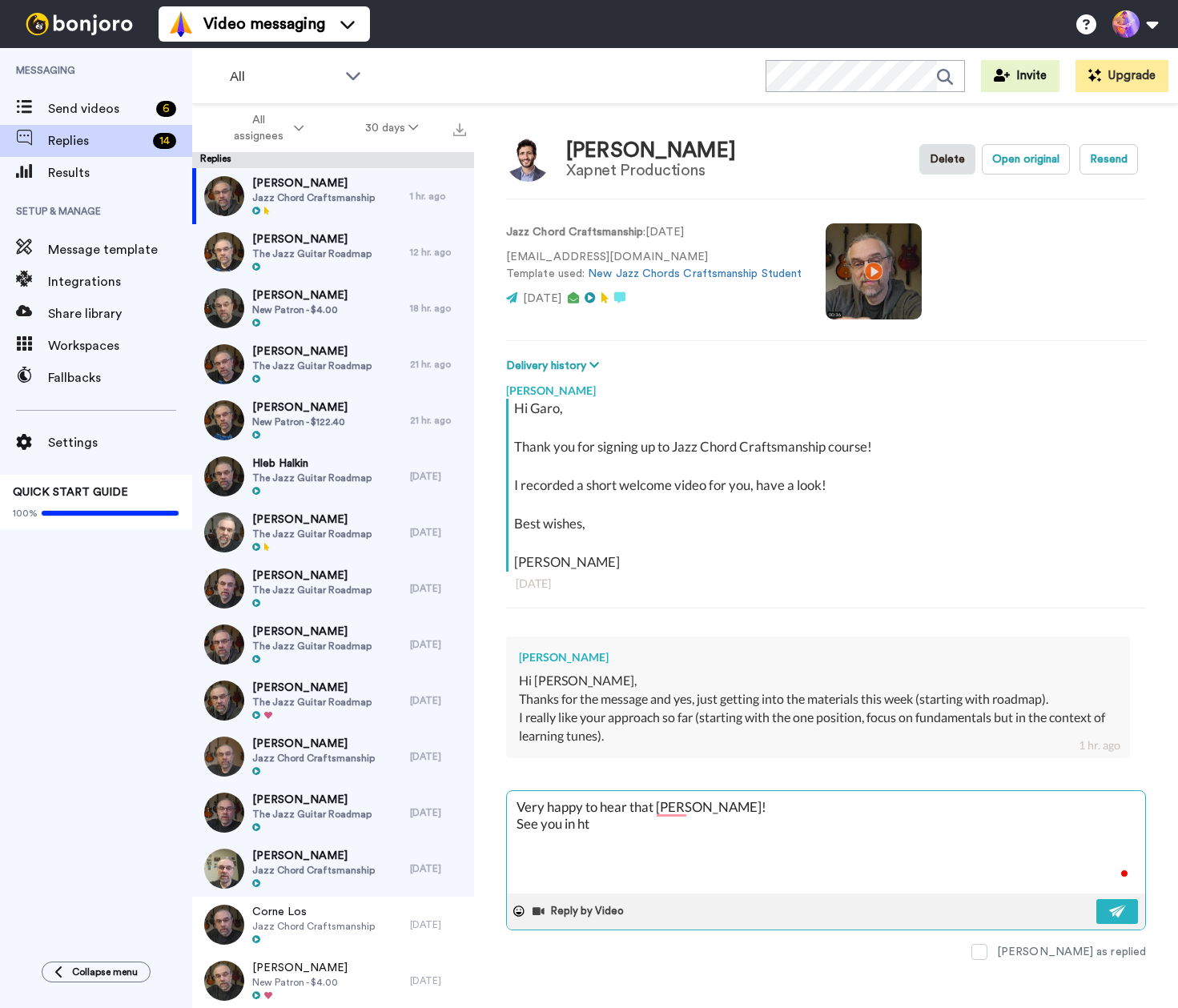
type textarea "x"
type textarea "Very happy to hear that [PERSON_NAME]! See you in h"
type textarea "x"
type textarea "Very happy to hear that [PERSON_NAME]! See you in"
type textarea "x"
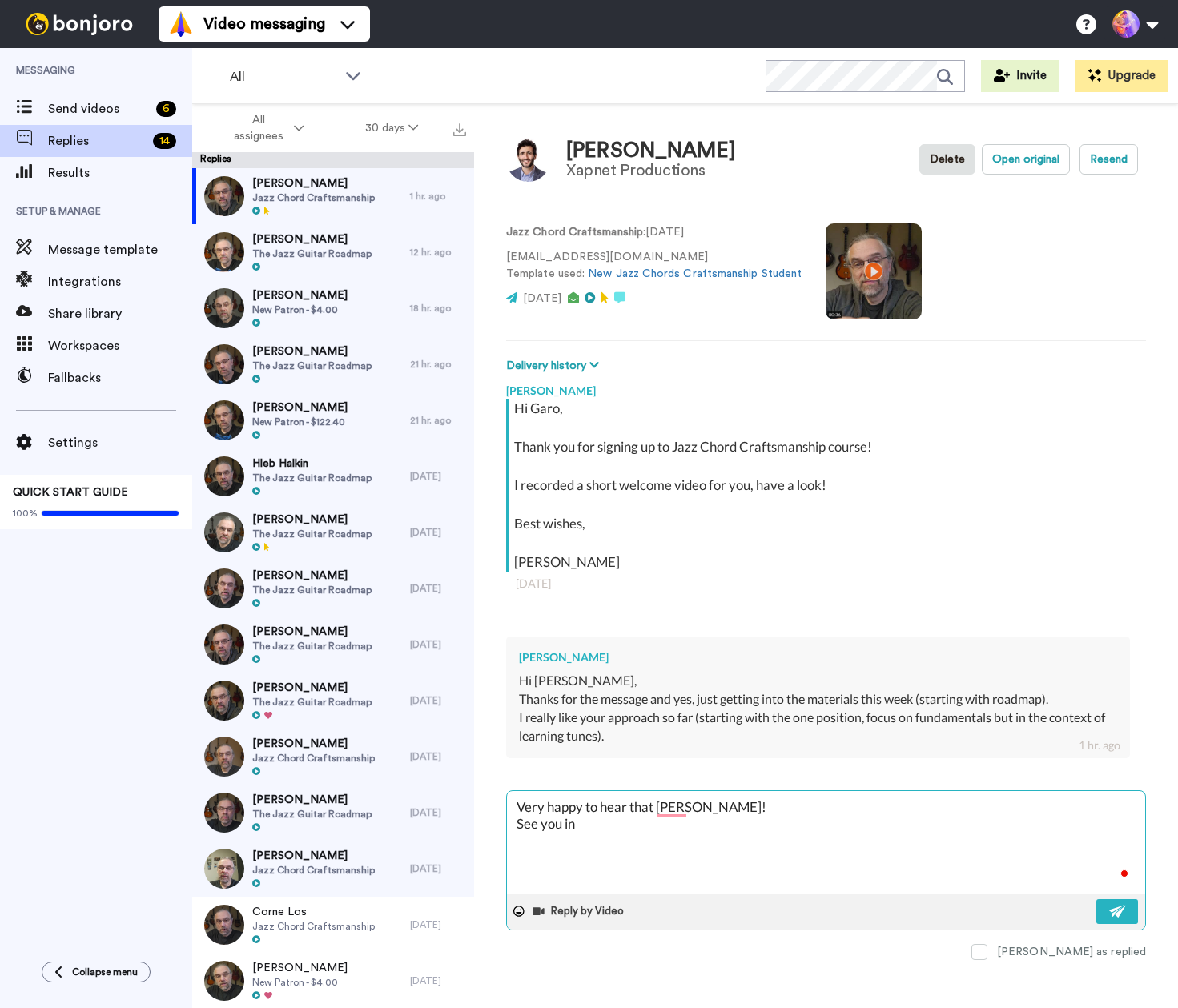
type textarea "Very happy to hear that [PERSON_NAME]! See you in t"
type textarea "x"
type textarea "Very happy to hear that [PERSON_NAME]! See you in te"
type textarea "x"
type textarea "Very happy to hear that [PERSON_NAME]! See you in ter"
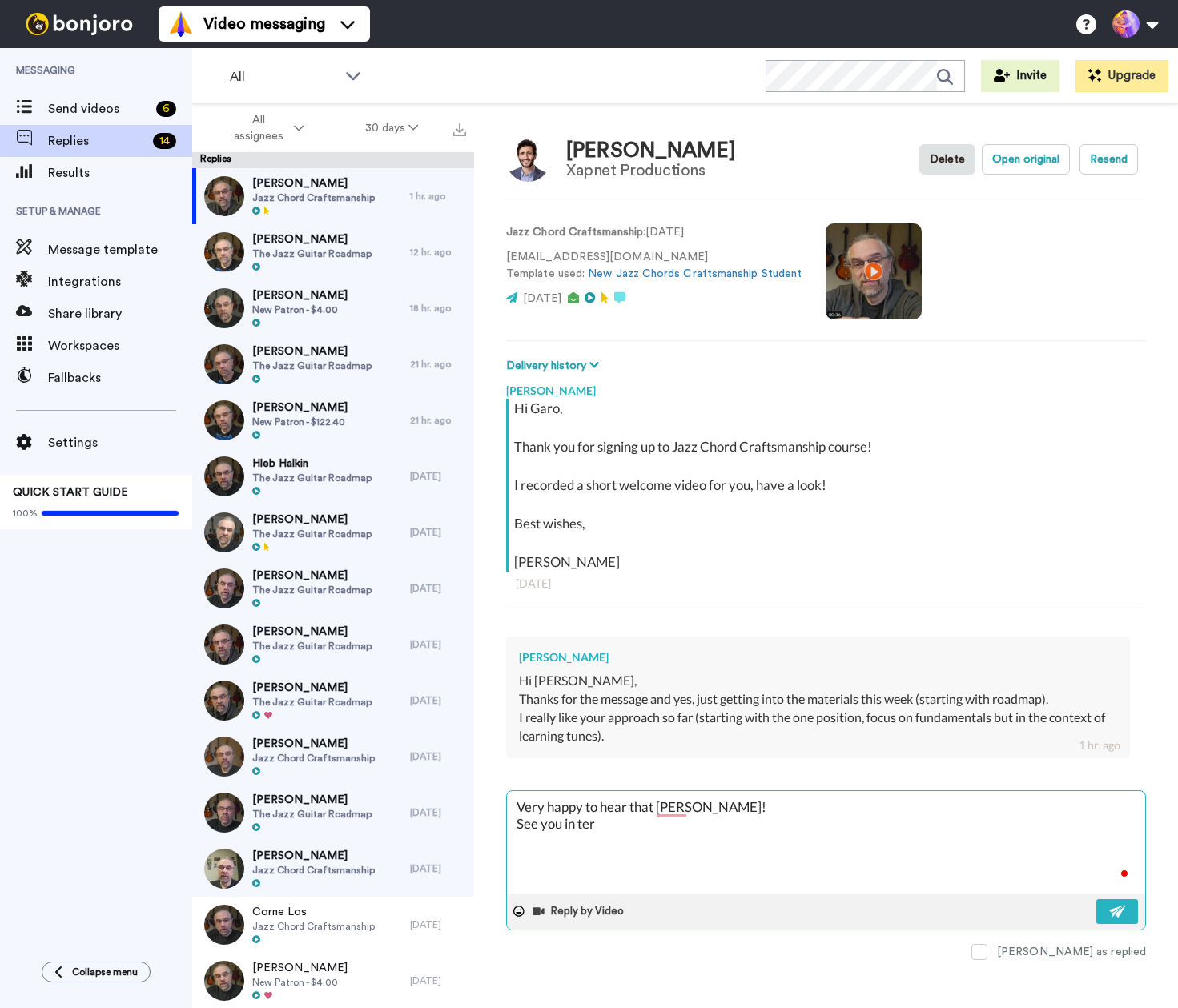
type textarea "x"
type textarea "Very happy to hear that [PERSON_NAME]! See you in te"
type textarea "x"
type textarea "Very happy to hear that [PERSON_NAME]! See you in t"
type textarea "x"
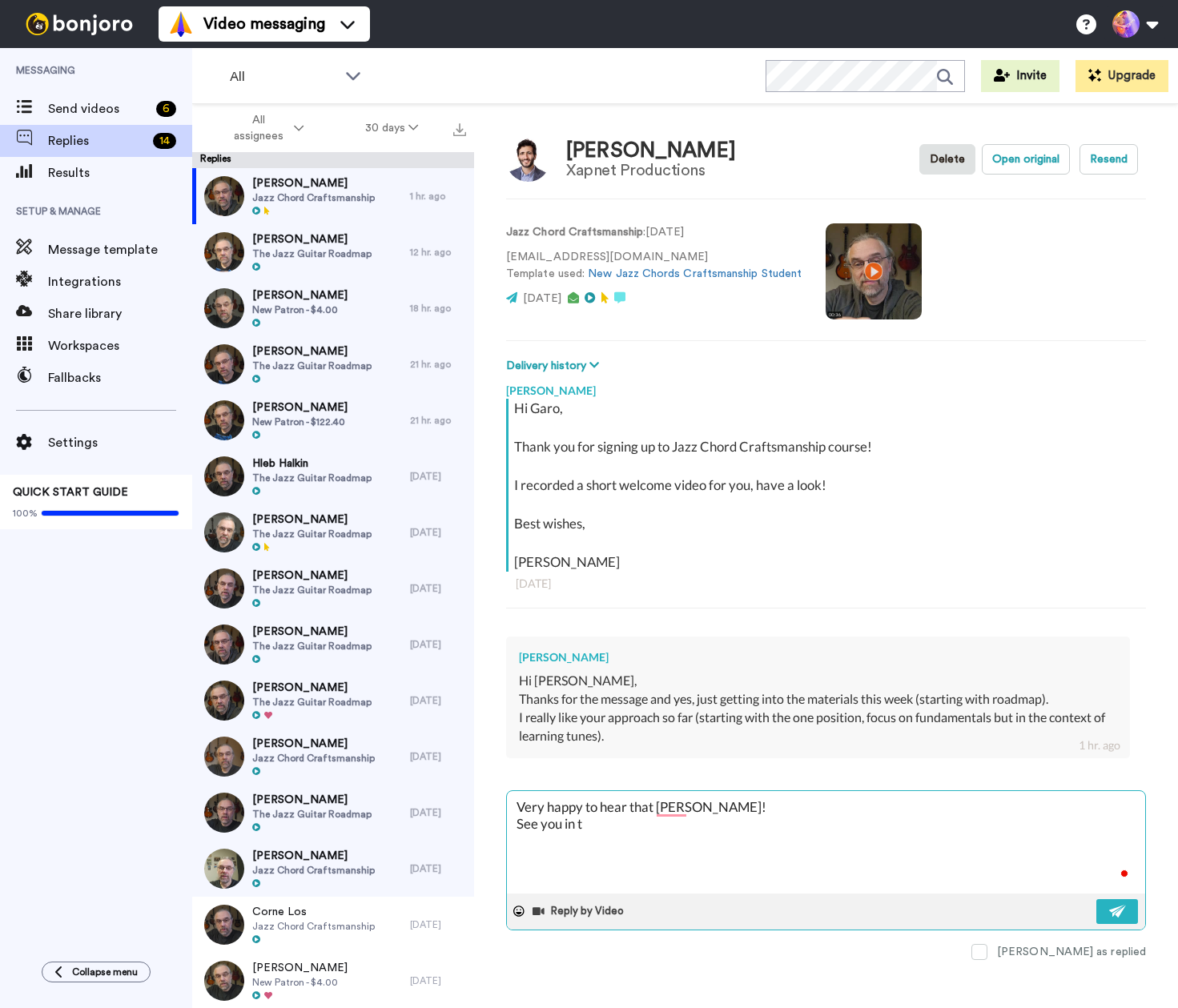
type textarea "Very happy to hear that [PERSON_NAME]! See you in th"
type textarea "x"
type textarea "Very happy to hear that [PERSON_NAME]! See you in ther"
type textarea "x"
type textarea "Very happy to hear that [PERSON_NAME]! See you in there"
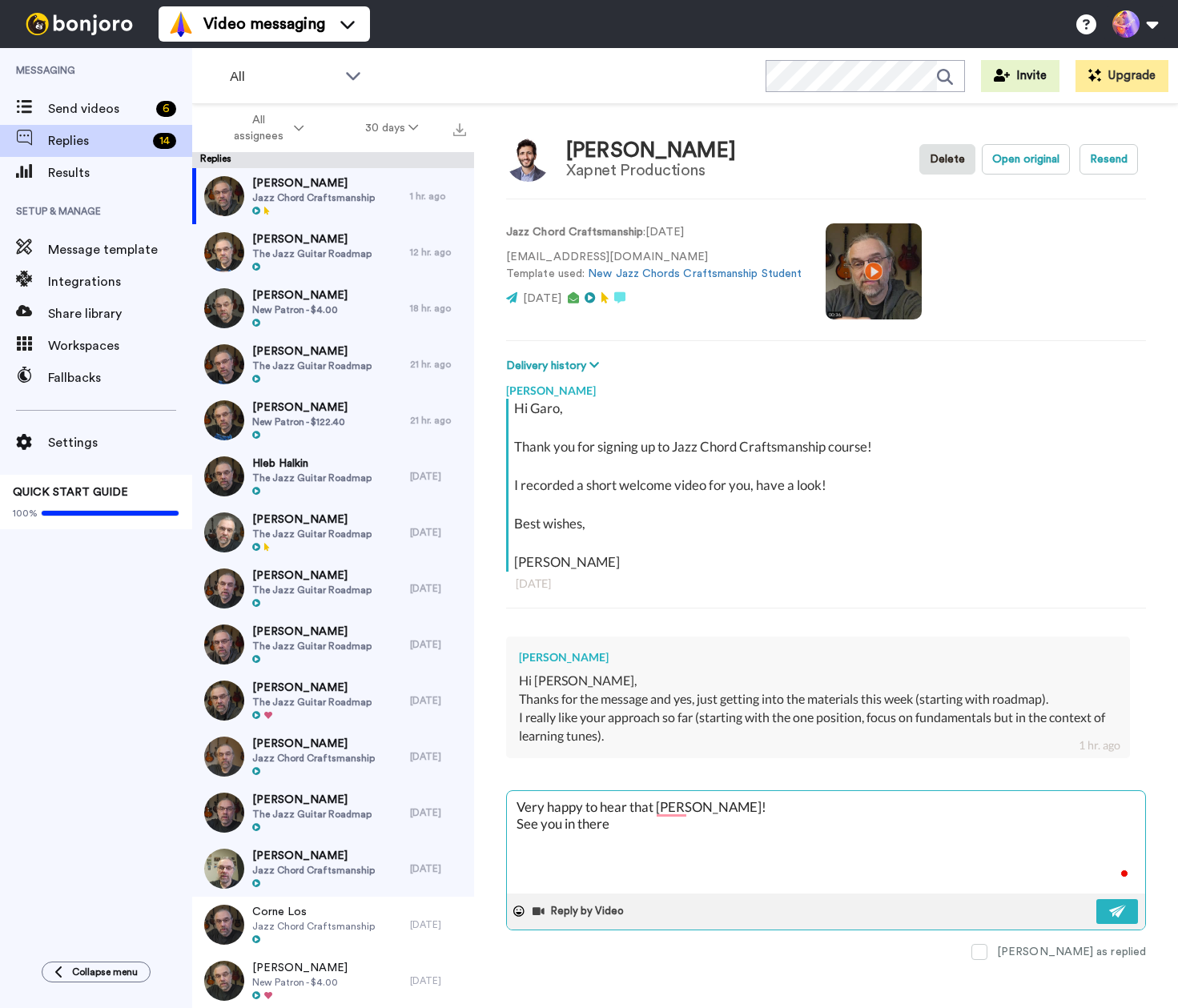
type textarea "x"
type textarea "Very happy to hear that [PERSON_NAME]! See you in there!"
type textarea "x"
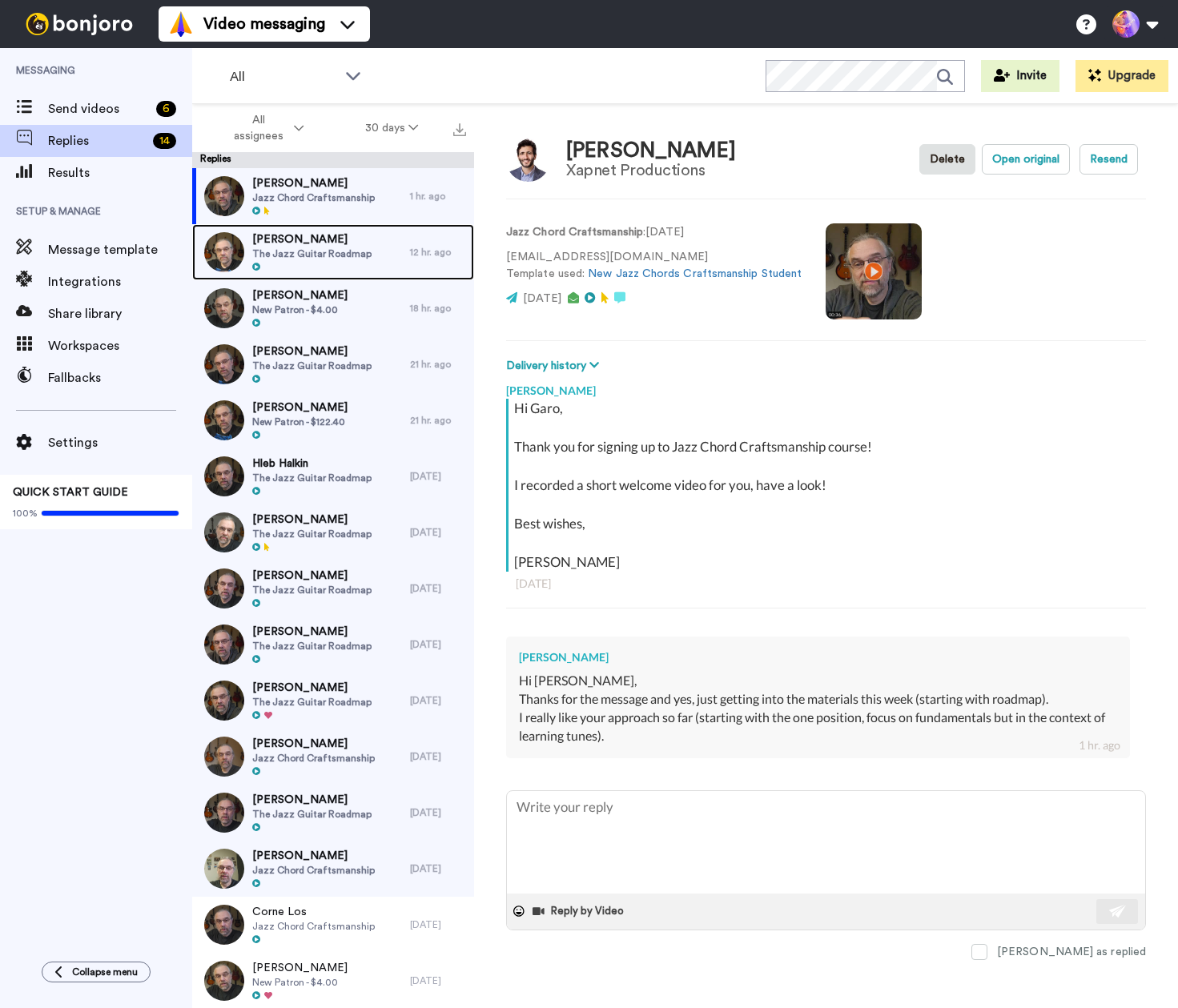
click at [303, 240] on span "[PERSON_NAME]" at bounding box center [312, 240] width 119 height 16
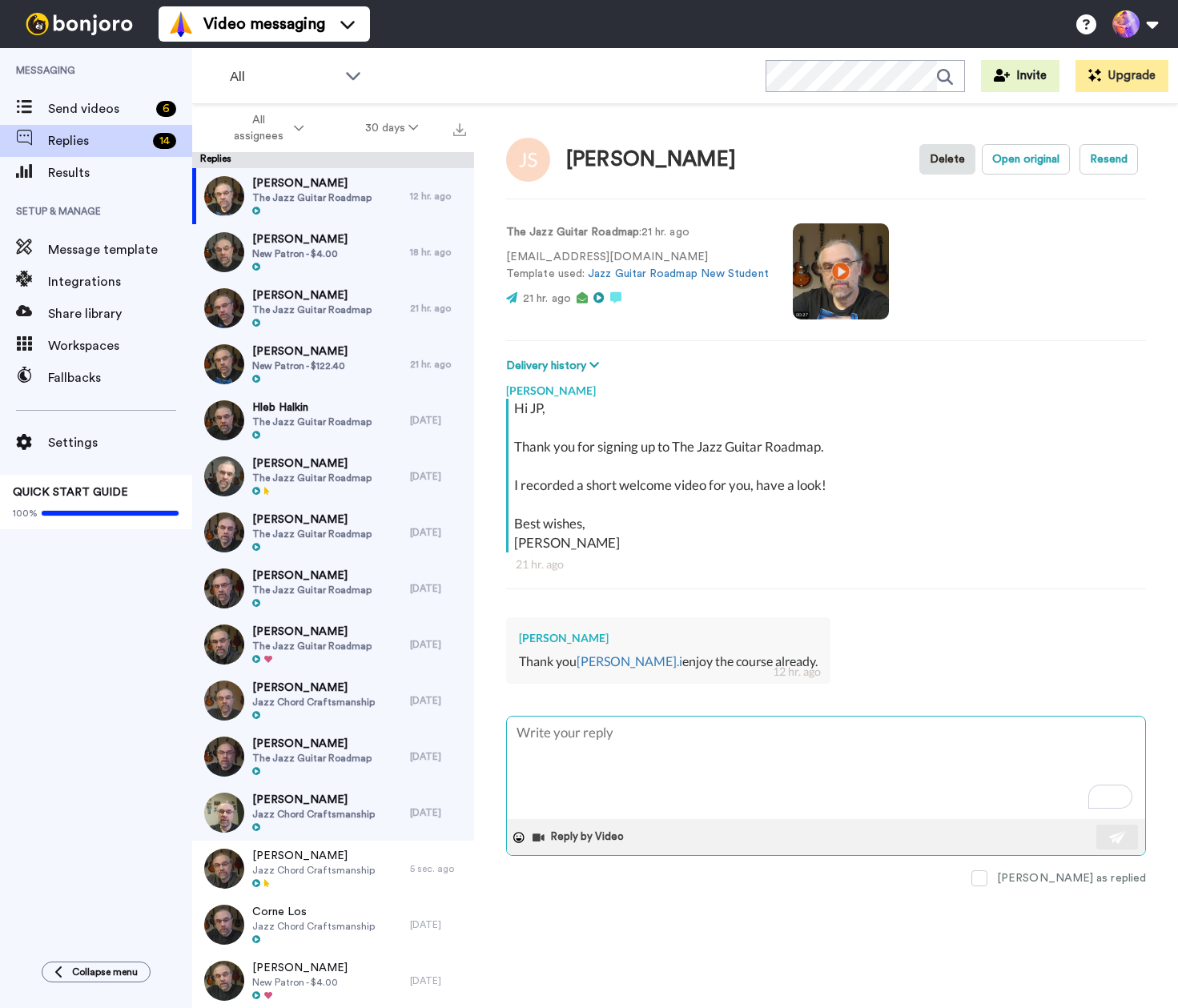
click at [902, 761] on textarea "To enrich screen reader interactions, please activate Accessibility in Grammarl…" at bounding box center [826, 768] width 638 height 102
type textarea "x"
type textarea "G"
type textarea "x"
type textarea "Gr"
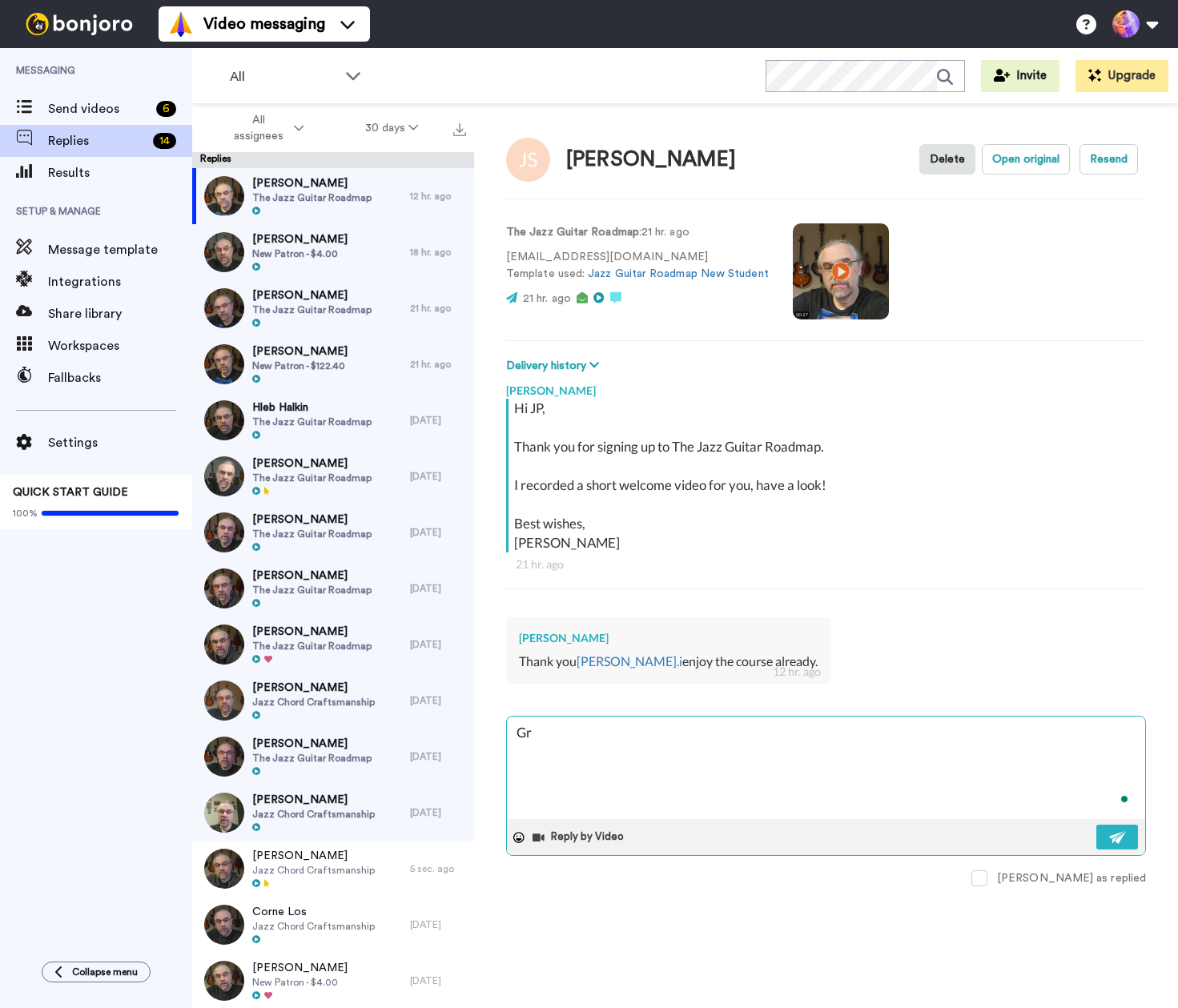
type textarea "x"
type textarea "Gre"
type textarea "x"
type textarea "Grea"
type textarea "x"
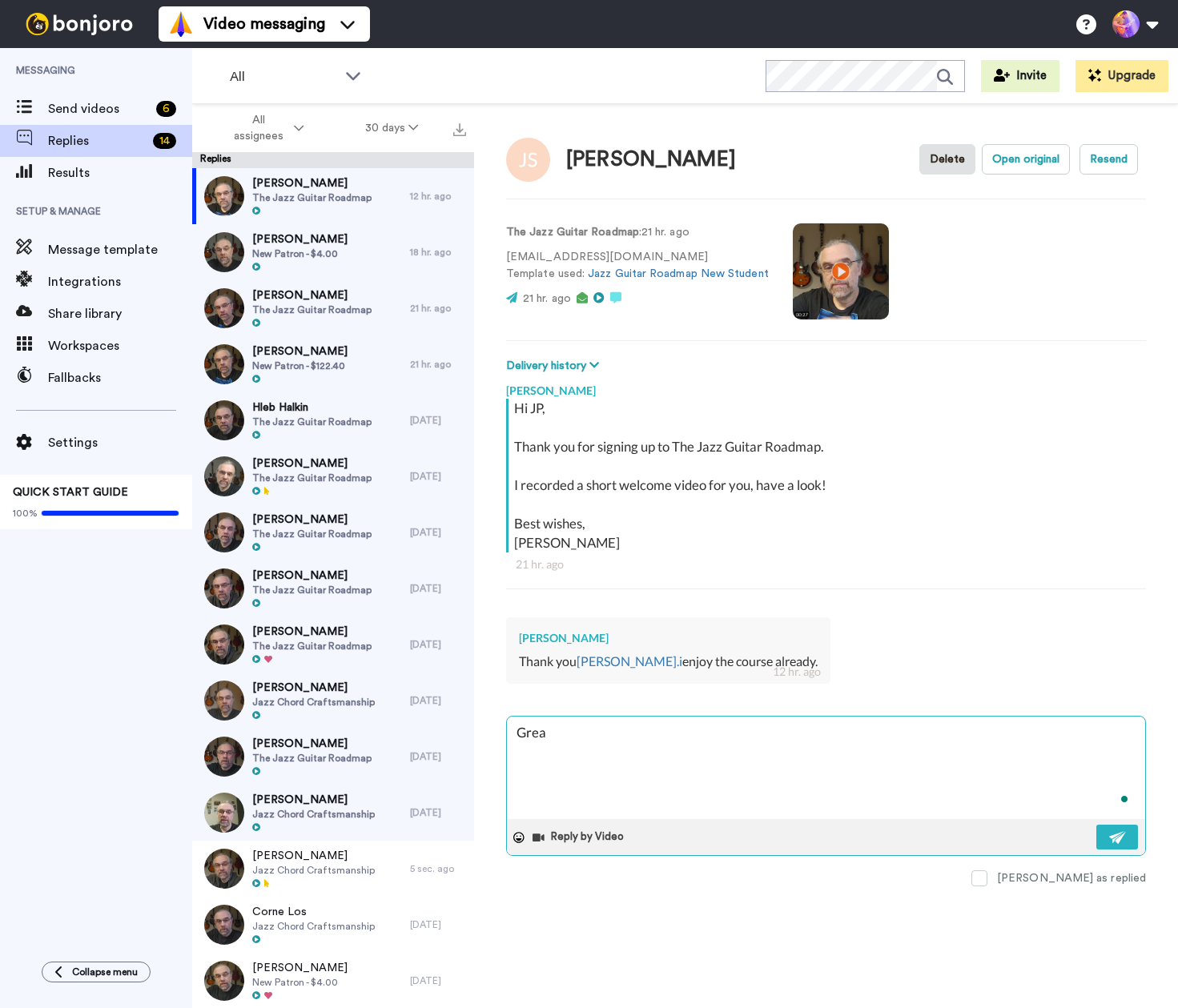
type textarea "Great"
type textarea "x"
type textarea "Great"
type textarea "x"
type textarea "Great t"
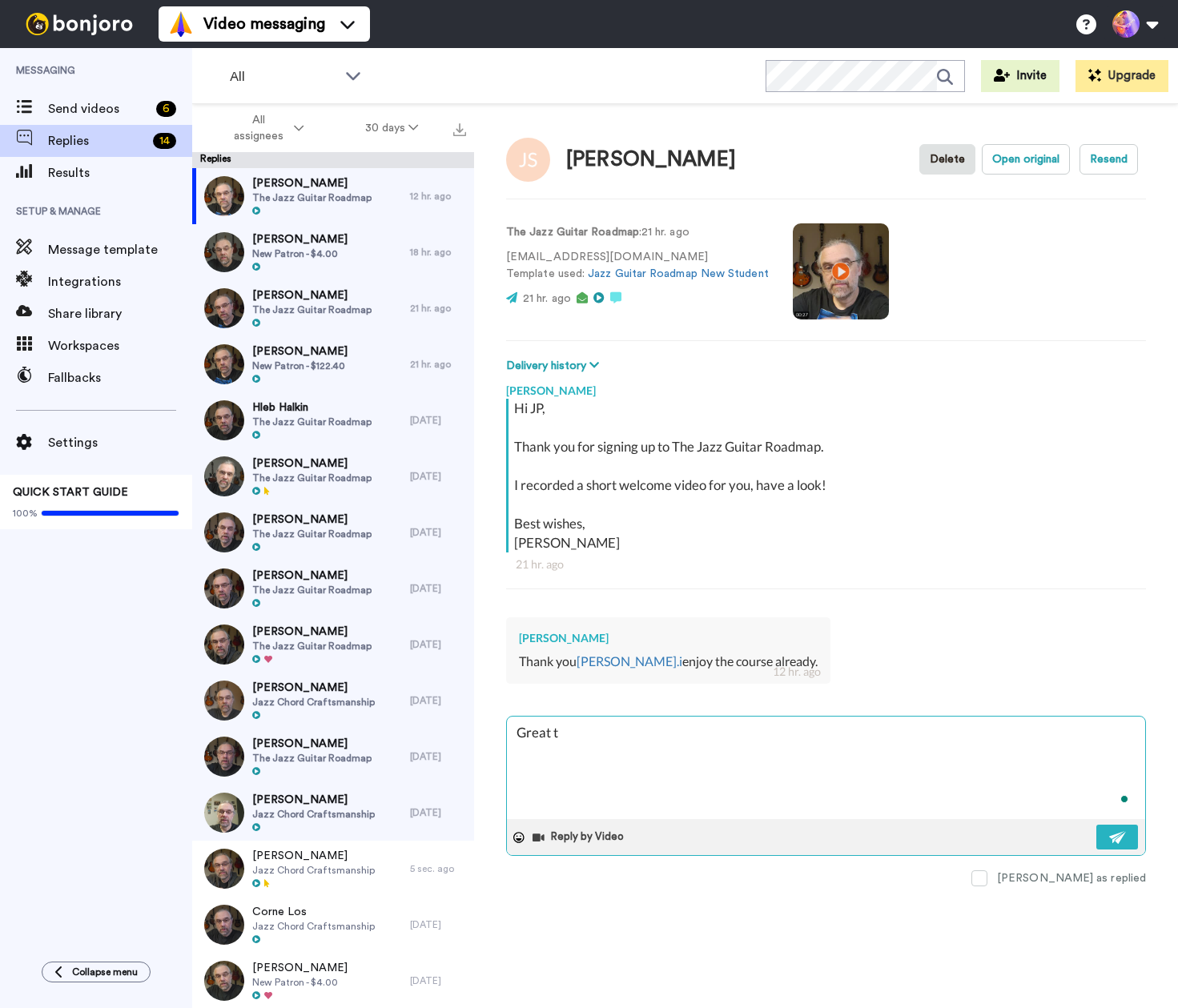
type textarea "x"
type textarea "Great to"
type textarea "x"
type textarea "Great to"
type textarea "x"
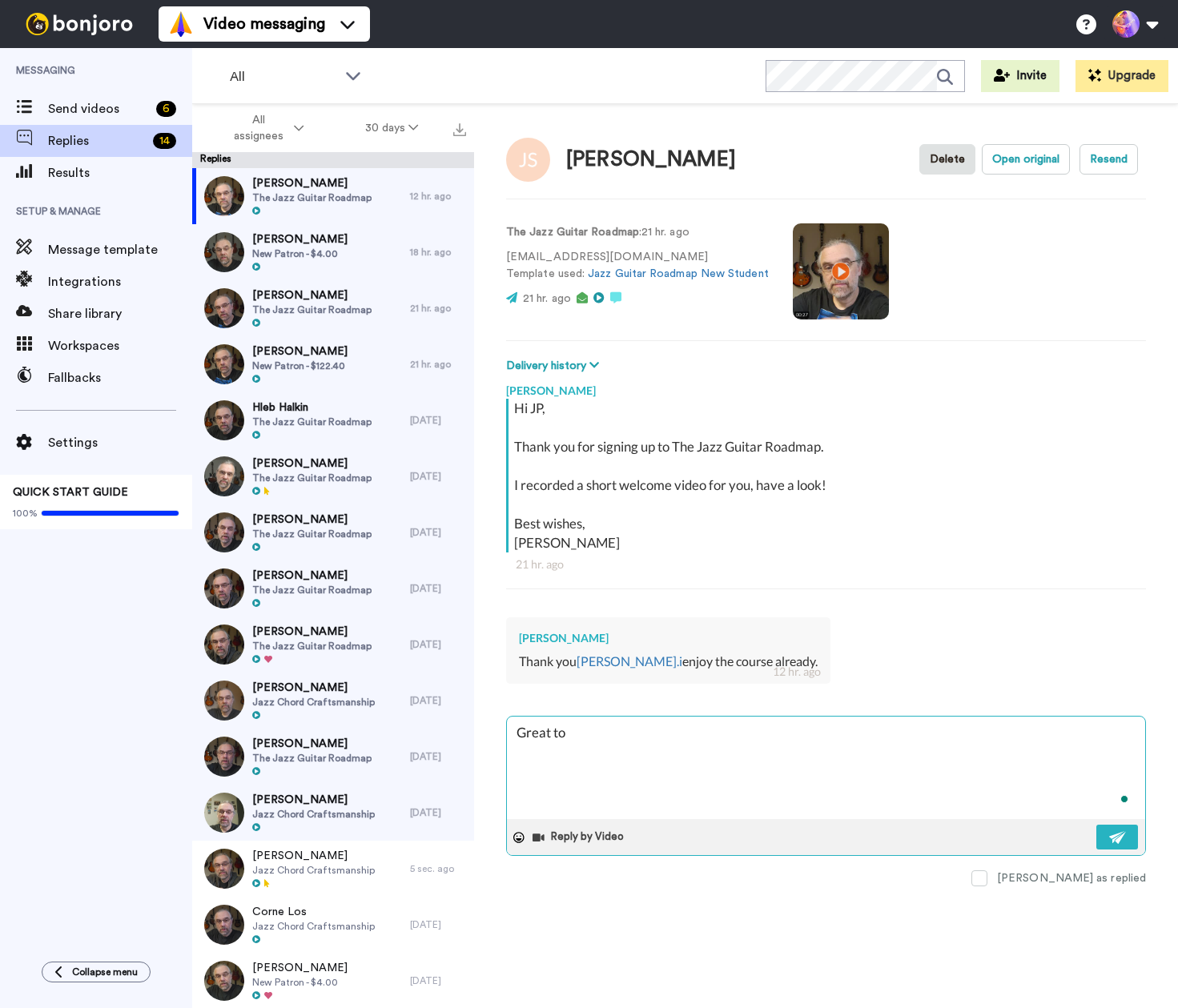
type textarea "Great to h"
type textarea "x"
type textarea "Great to he"
type textarea "x"
type textarea "Great to hea"
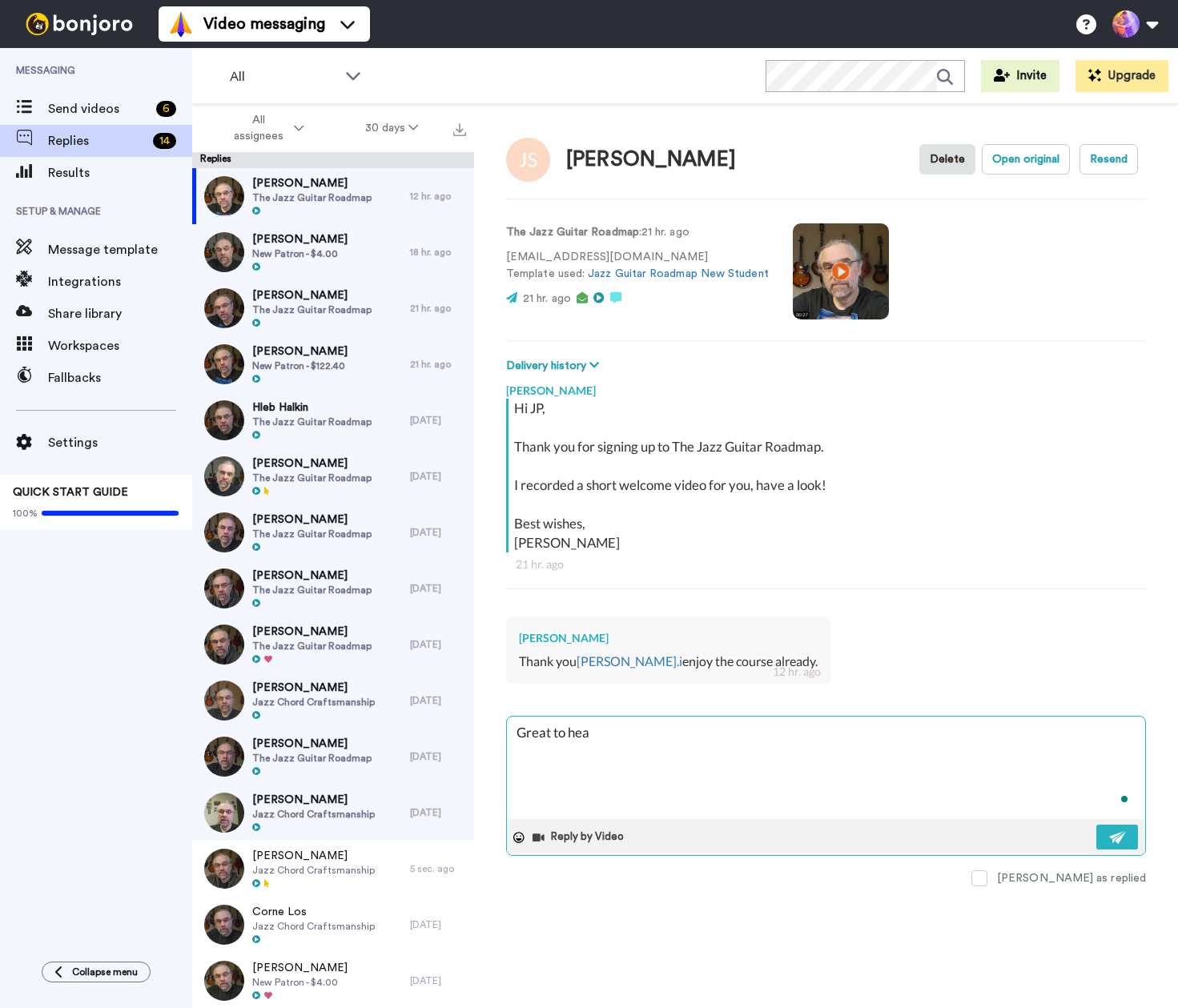
type textarea "x"
type textarea "Great to hear"
type textarea "x"
type textarea "Great to hear!"
type textarea "x"
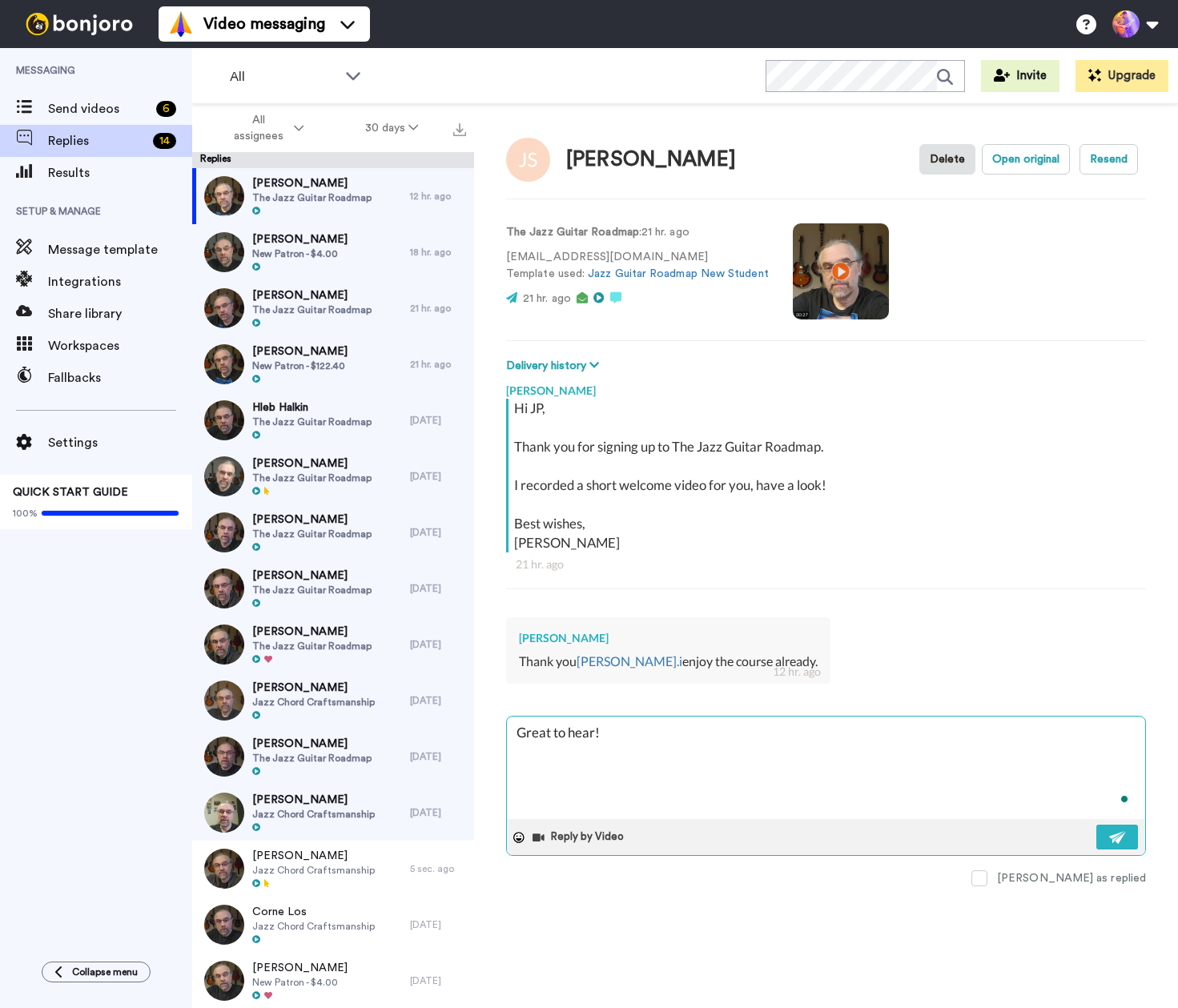
type textarea "Great to hear!"
type textarea "x"
type textarea "Great to hear!"
type textarea "x"
type textarea "Great to hear! S"
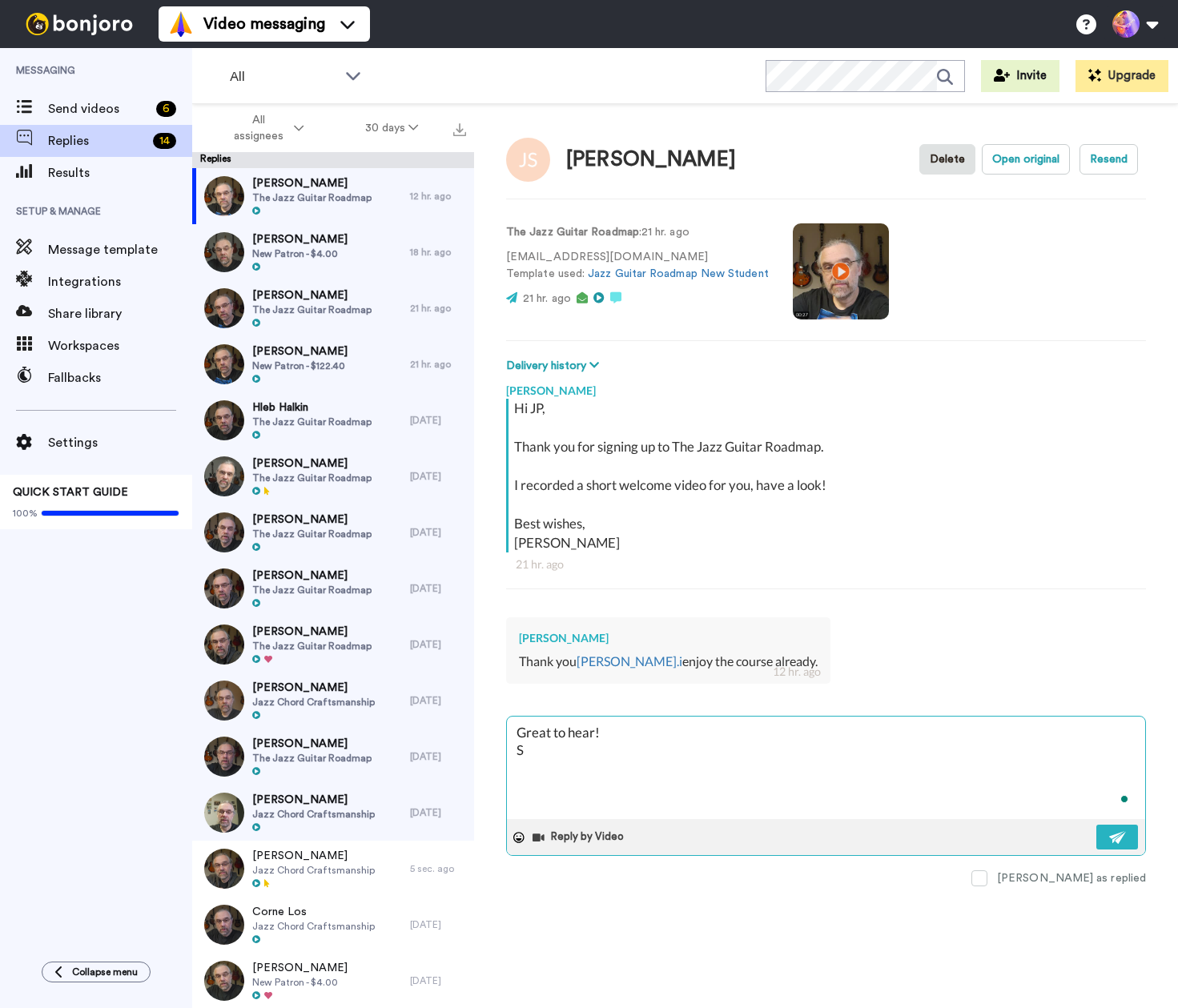
type textarea "x"
type textarea "Great to hear! Se"
type textarea "x"
type textarea "Great to hear! See"
type textarea "x"
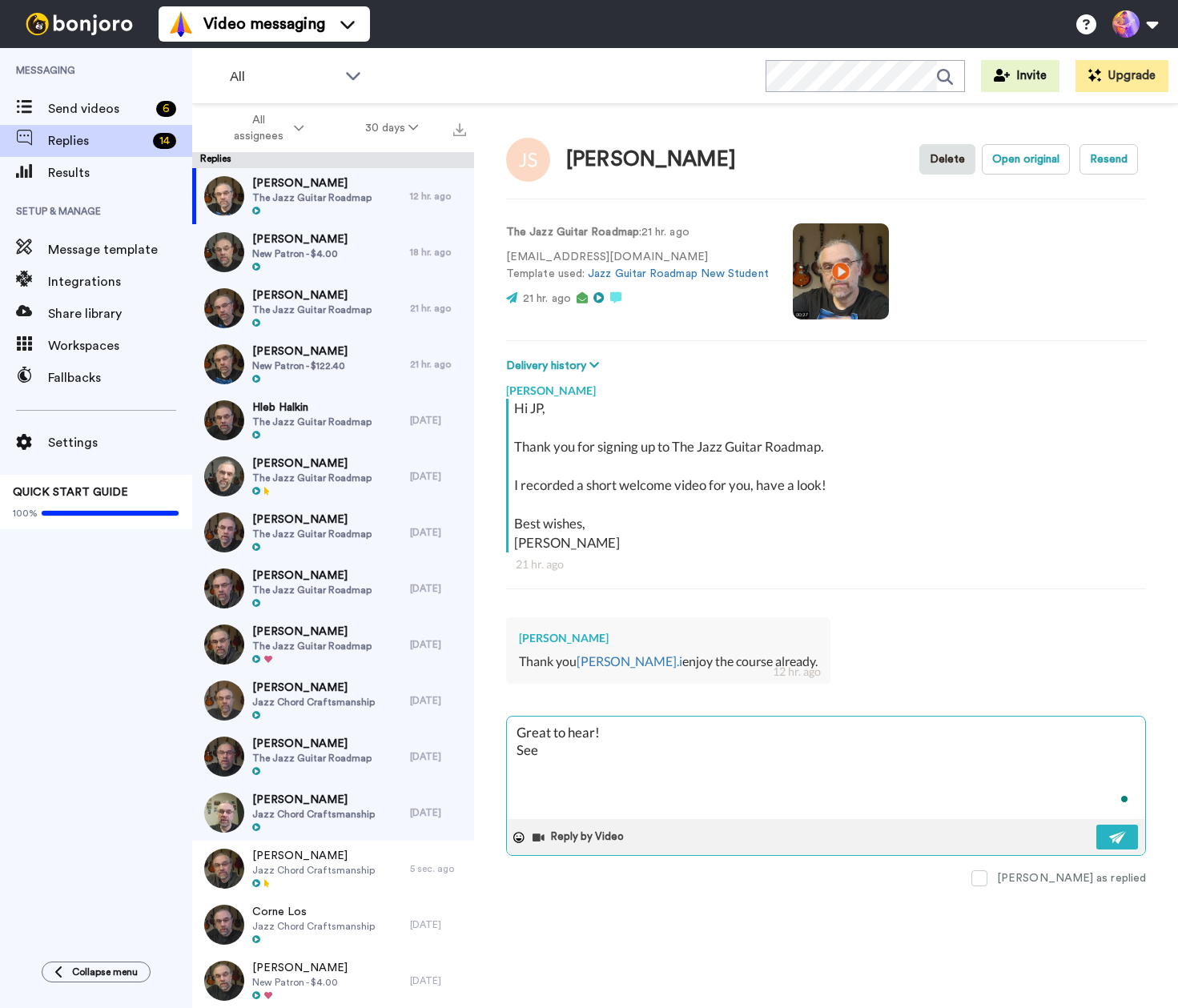
type textarea "Great to hear! See"
type textarea "x"
type textarea "Great to hear! See y"
type textarea "x"
type textarea "Great to hear! See yo"
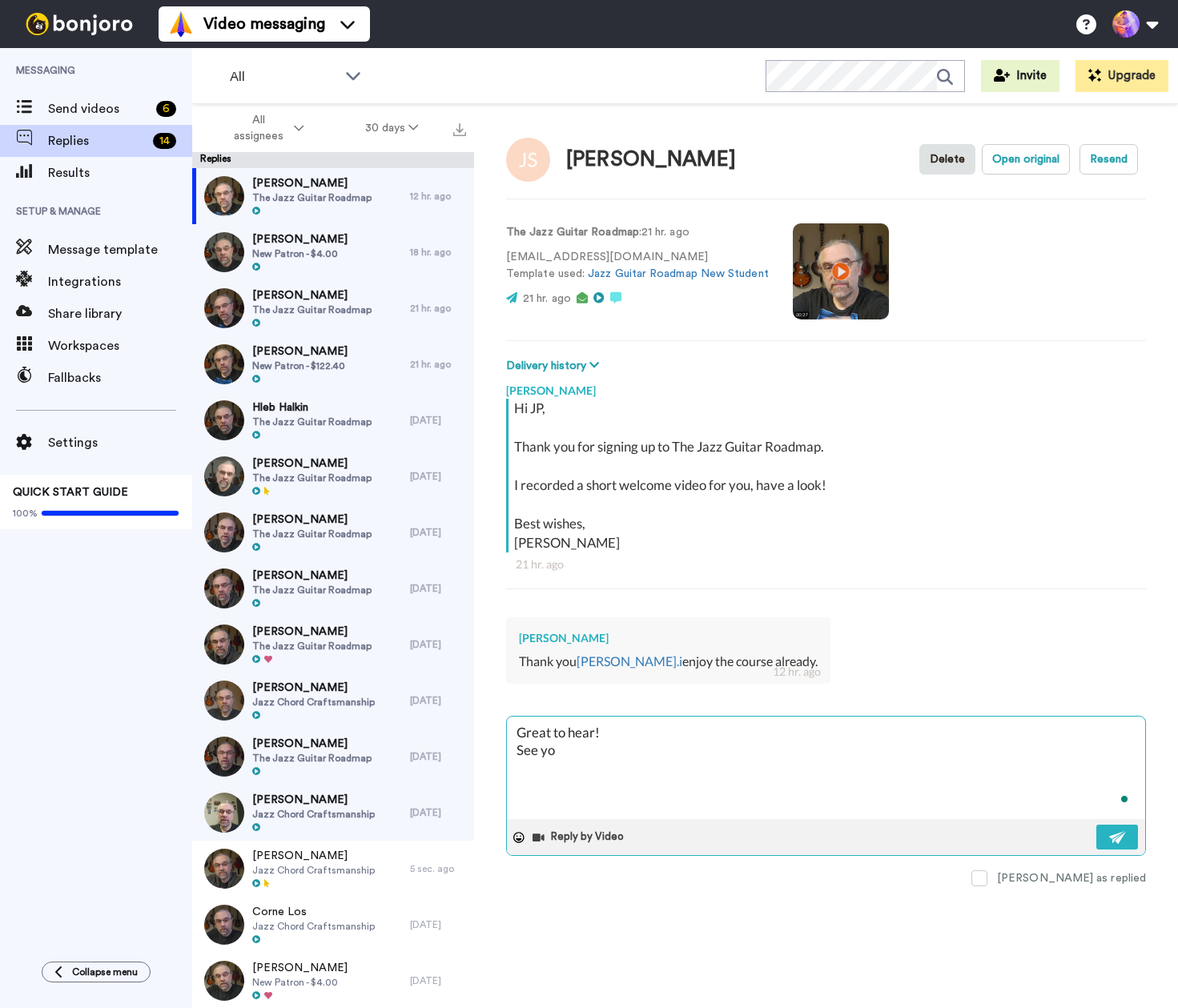
type textarea "x"
type textarea "Great to hear! See you"
type textarea "x"
type textarea "Great to hear! See you"
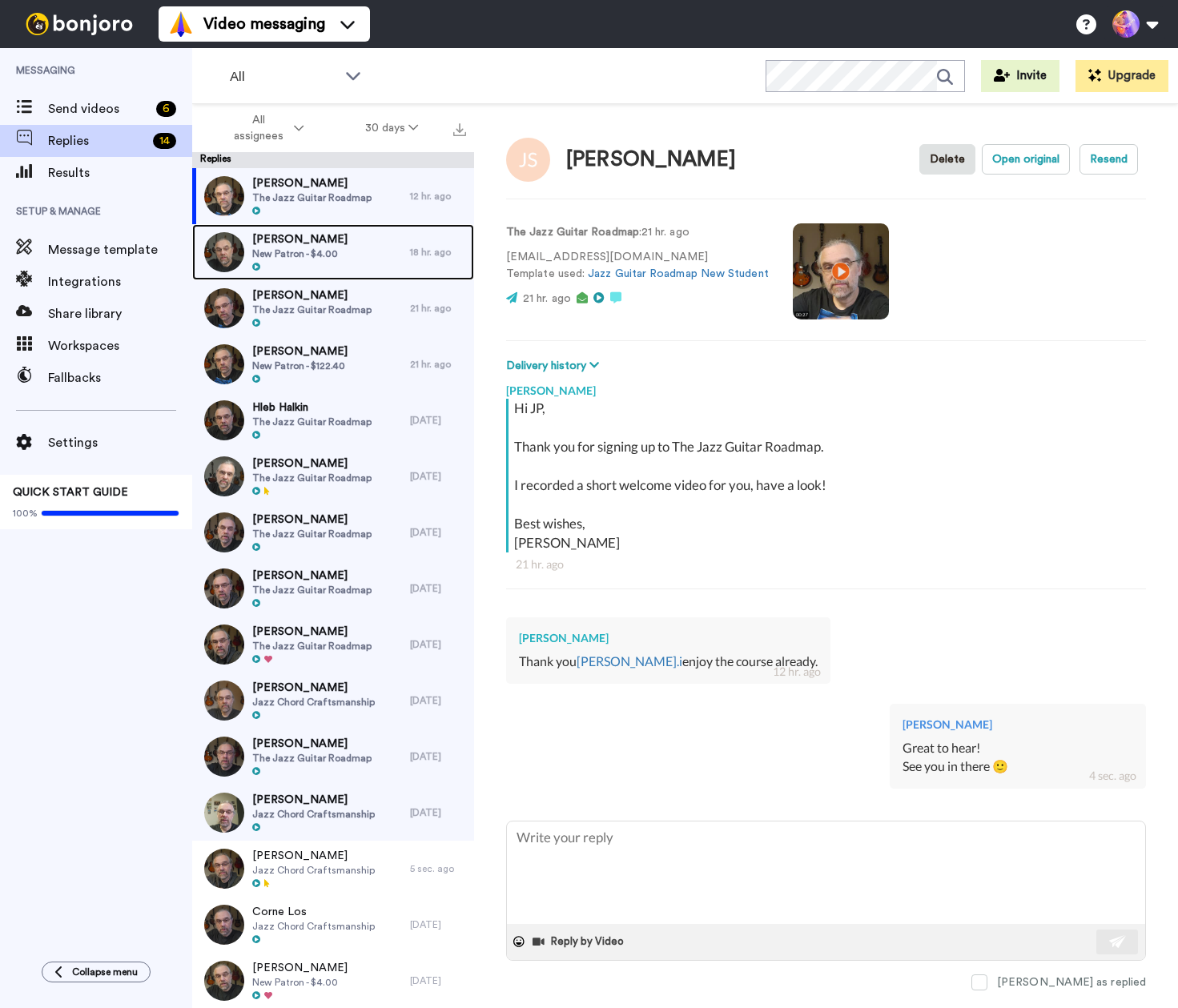
click at [307, 244] on span "[PERSON_NAME]" at bounding box center [300, 240] width 95 height 16
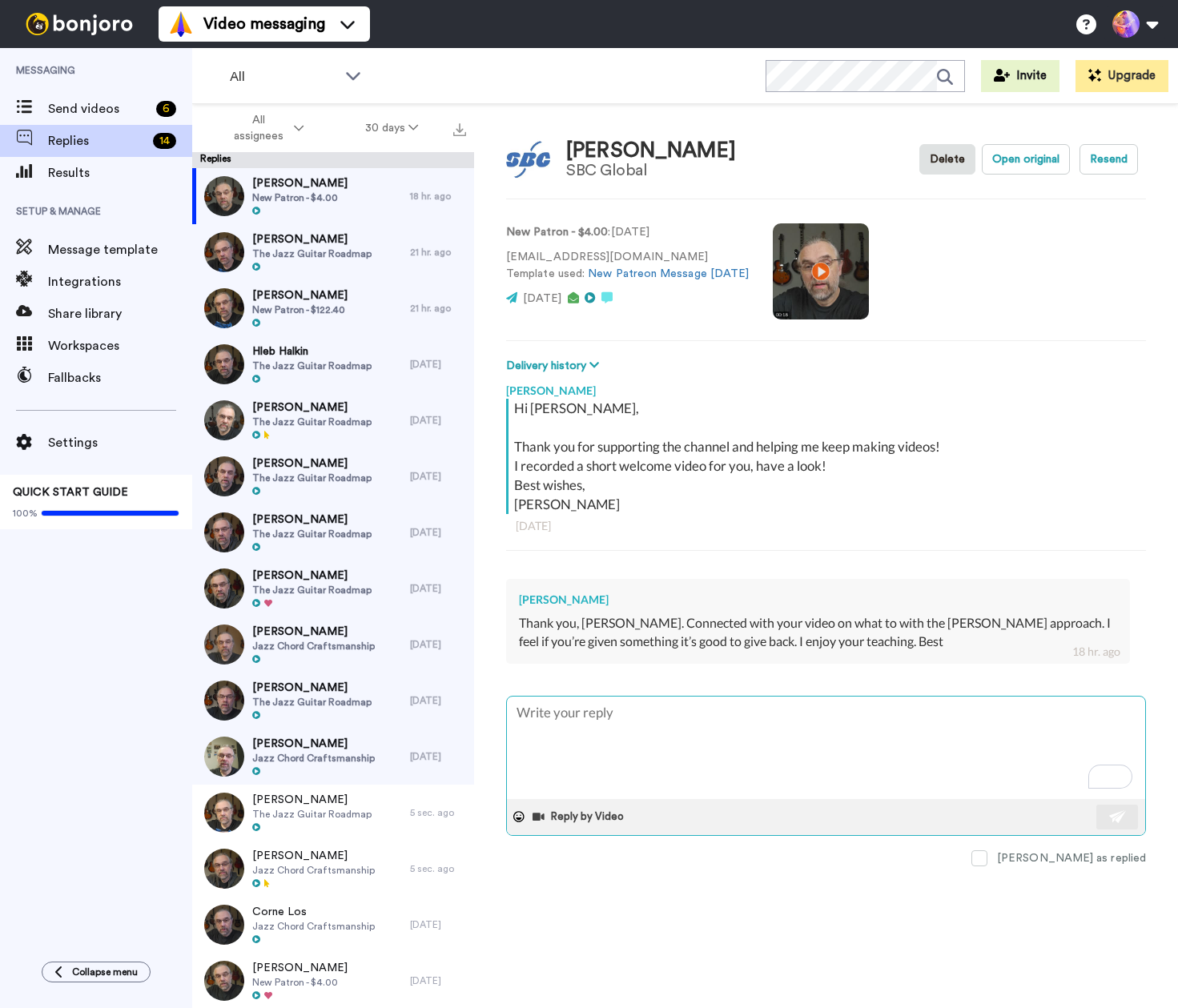
click at [649, 737] on textarea "To enrich screen reader interactions, please activate Accessibility in Grammarl…" at bounding box center [826, 747] width 638 height 102
click at [688, 744] on textarea "To enrich screen reader interactions, please activate Accessibility in Grammarl…" at bounding box center [826, 747] width 638 height 102
click at [680, 731] on textarea "To enrich screen reader interactions, please activate Accessibility in Grammarl…" at bounding box center [826, 747] width 638 height 102
click at [640, 731] on textarea "To enrich screen reader interactions, please activate Accessibility in Grammarl…" at bounding box center [826, 747] width 638 height 102
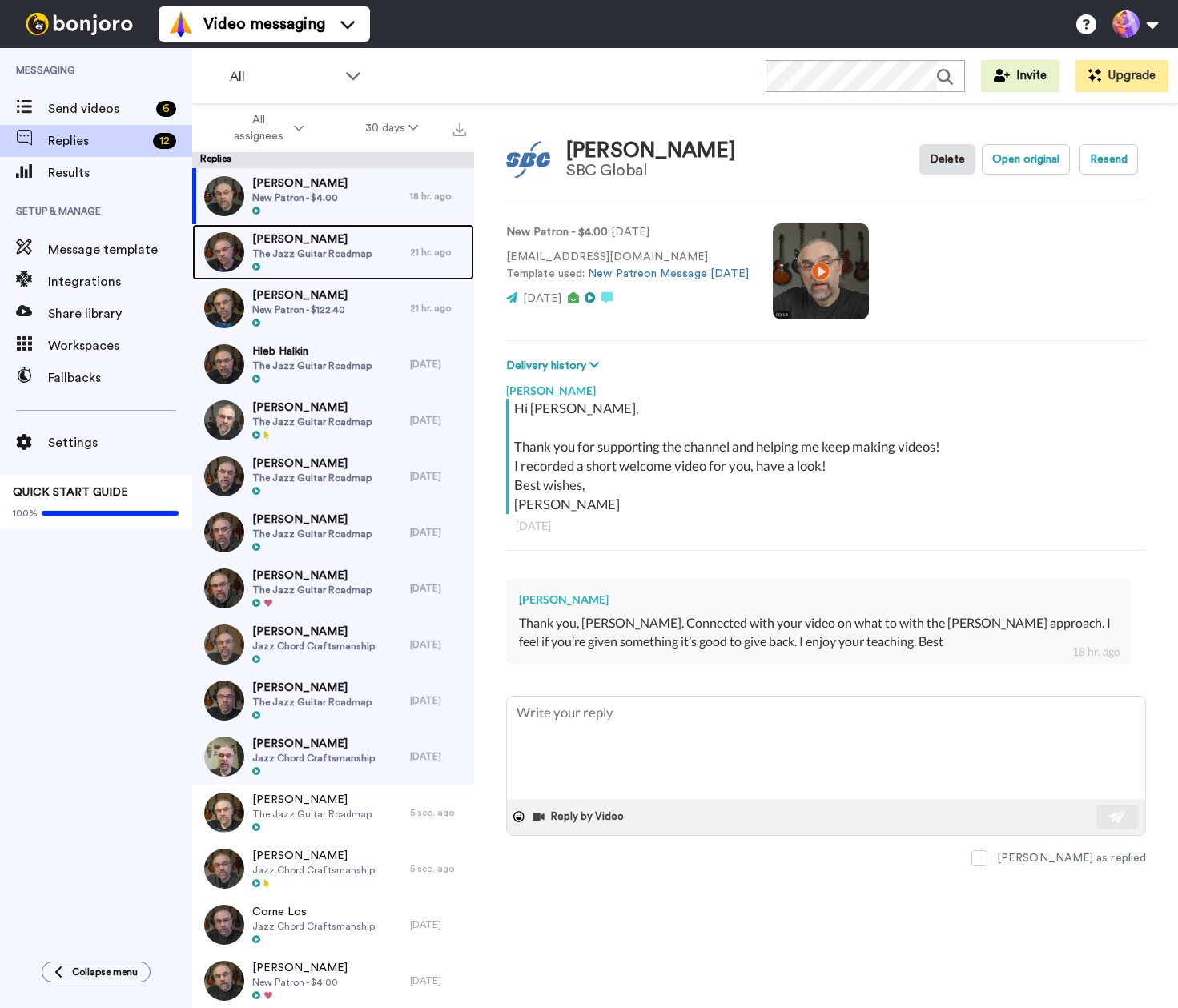
click at [327, 262] on div at bounding box center [312, 268] width 119 height 11
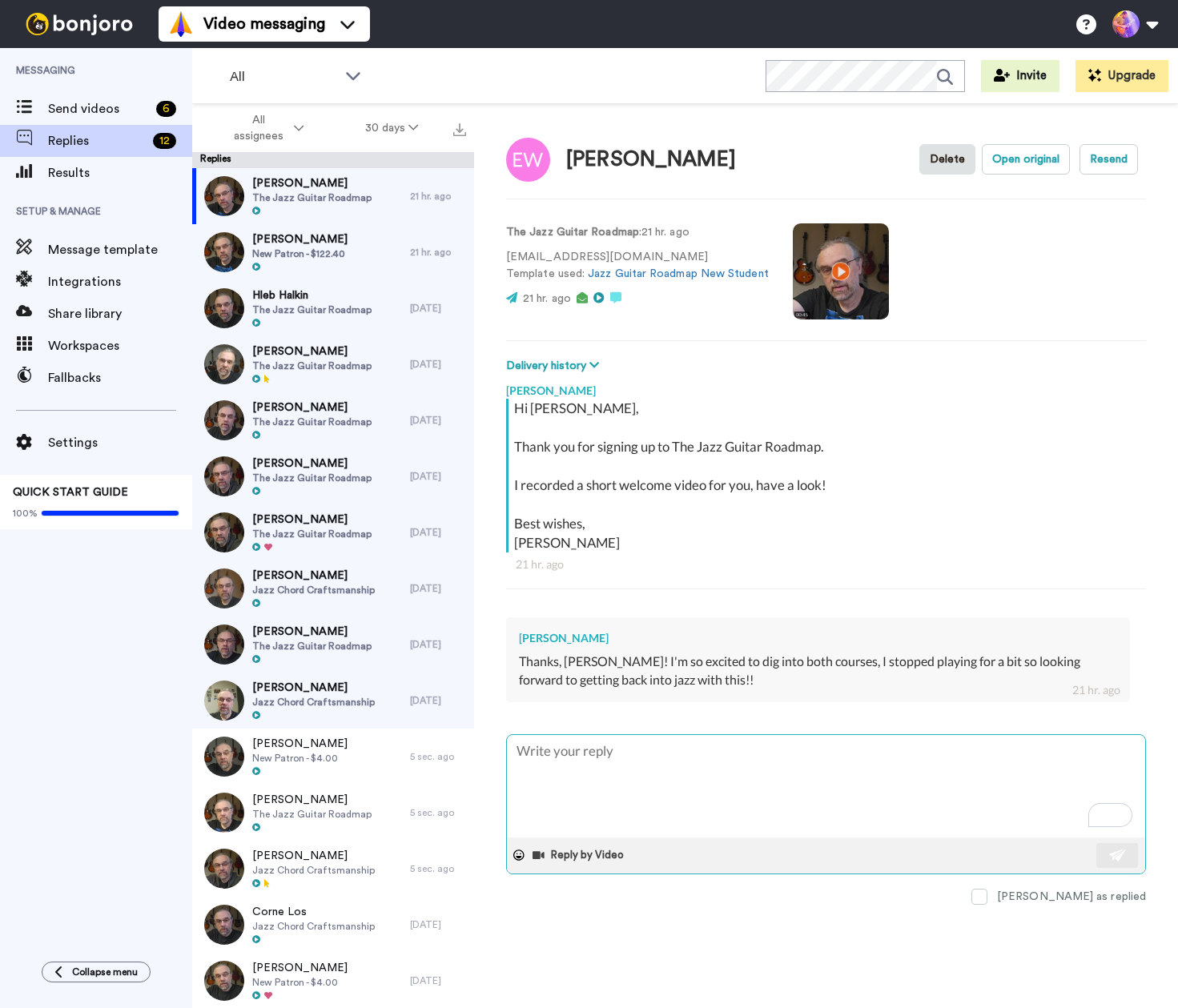
click at [810, 775] on textarea "To enrich screen reader interactions, please activate Accessibility in Grammarl…" at bounding box center [826, 786] width 638 height 102
click at [1125, 856] on img at bounding box center [1119, 855] width 17 height 13
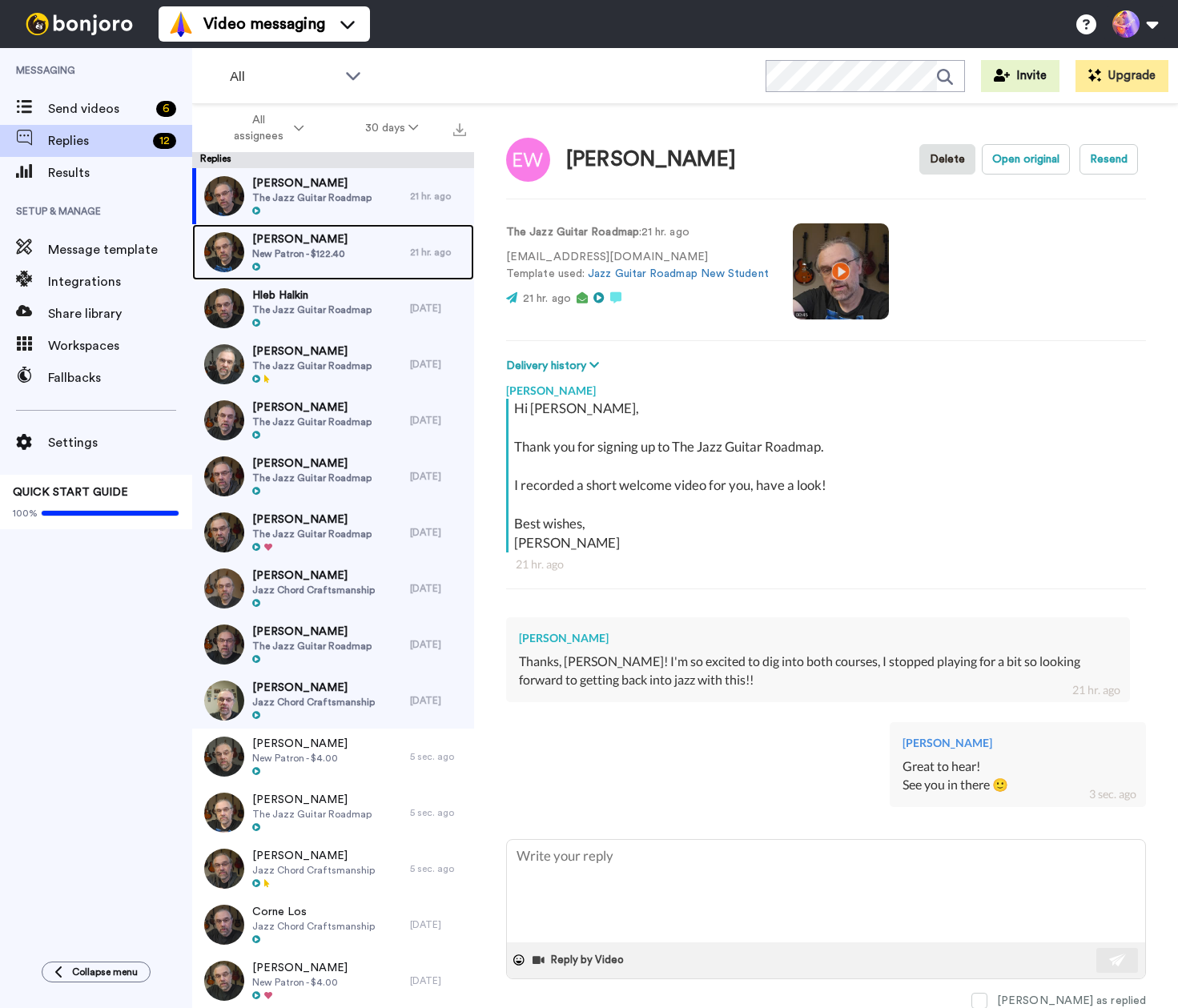
click at [358, 249] on div "[PERSON_NAME] Patron - $122.40" at bounding box center [301, 252] width 218 height 56
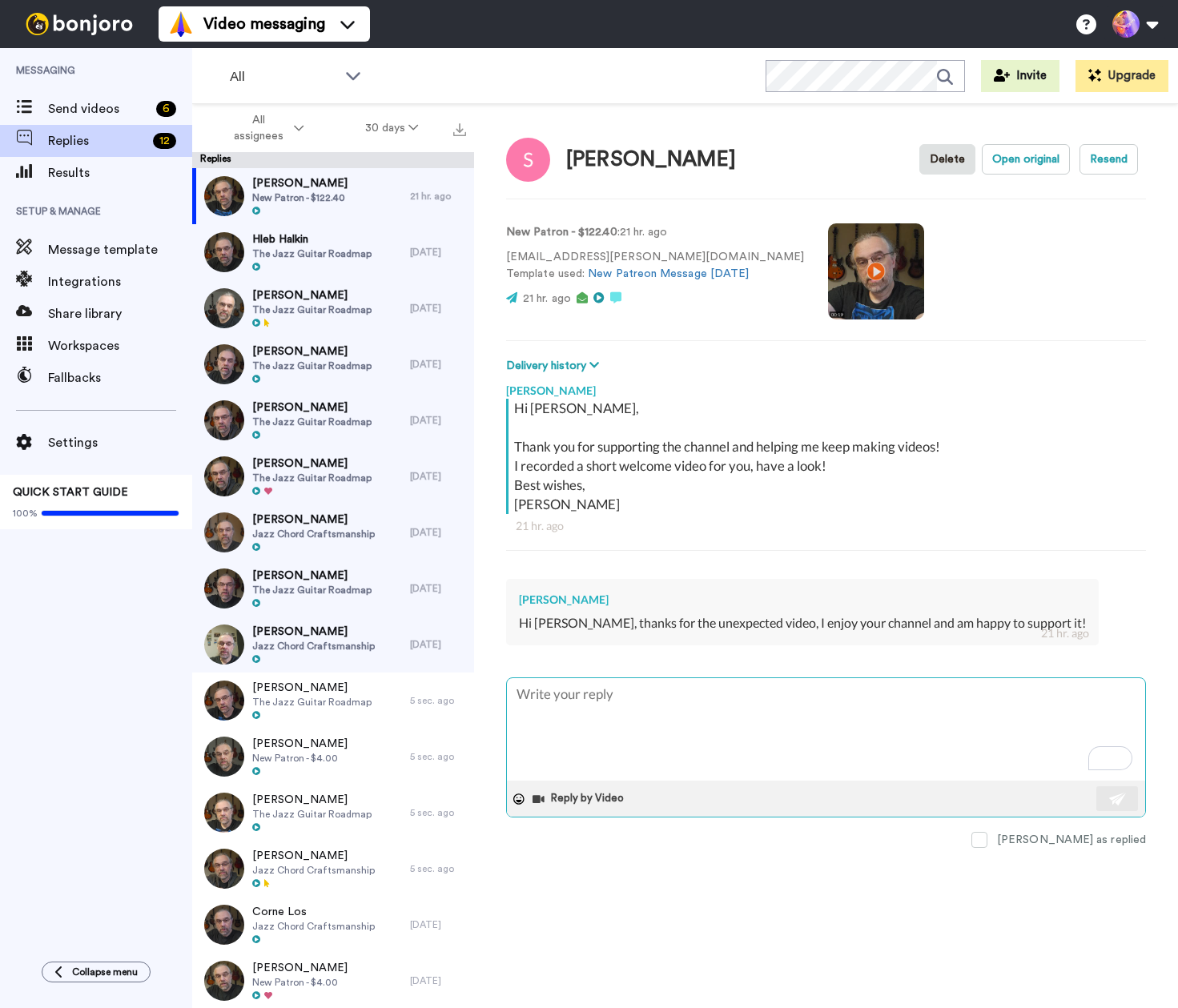
click at [817, 713] on textarea "To enrich screen reader interactions, please activate Accessibility in Grammarl…" at bounding box center [826, 729] width 638 height 102
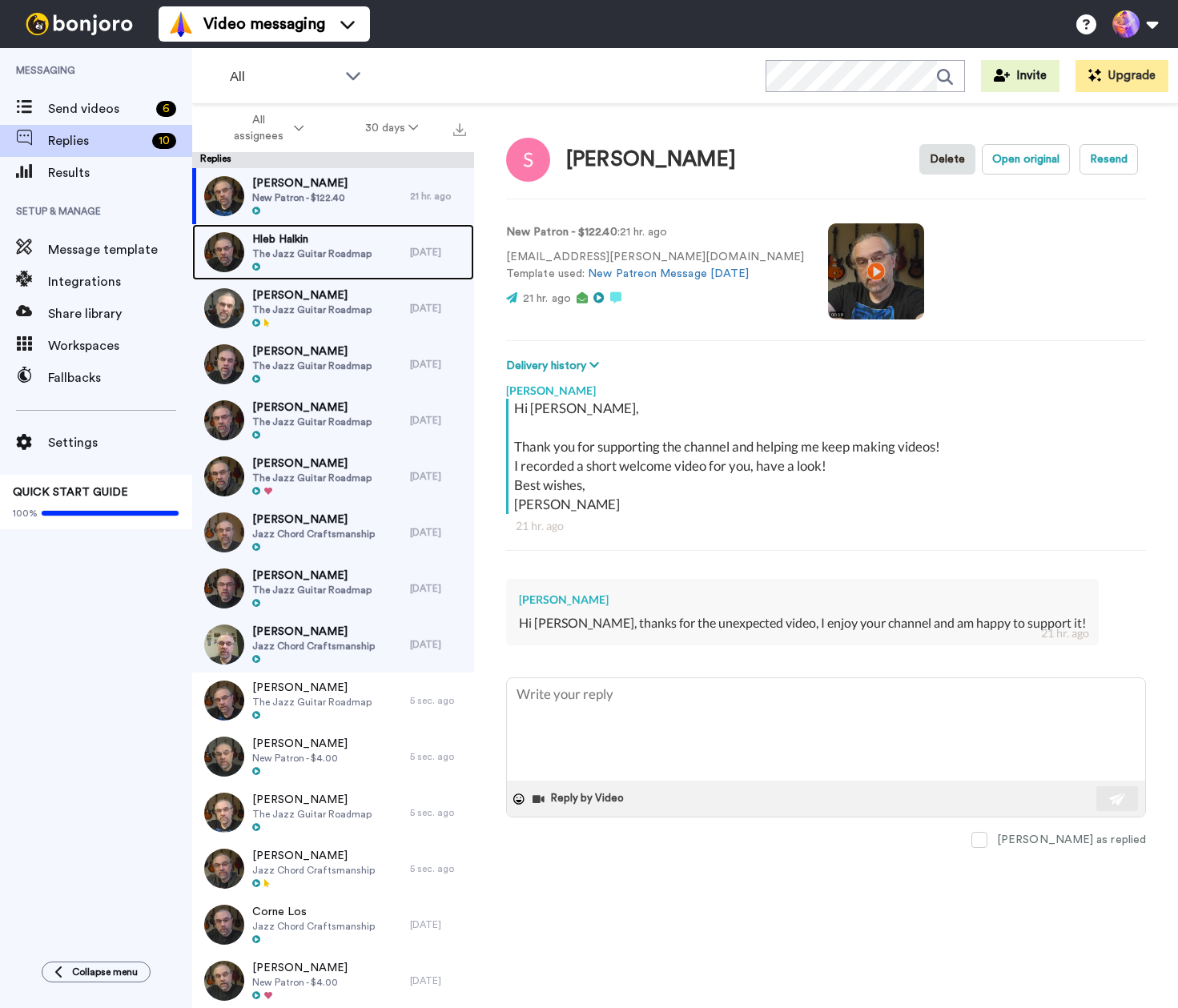
click at [337, 233] on span "Hleb Halkin" at bounding box center [312, 240] width 119 height 16
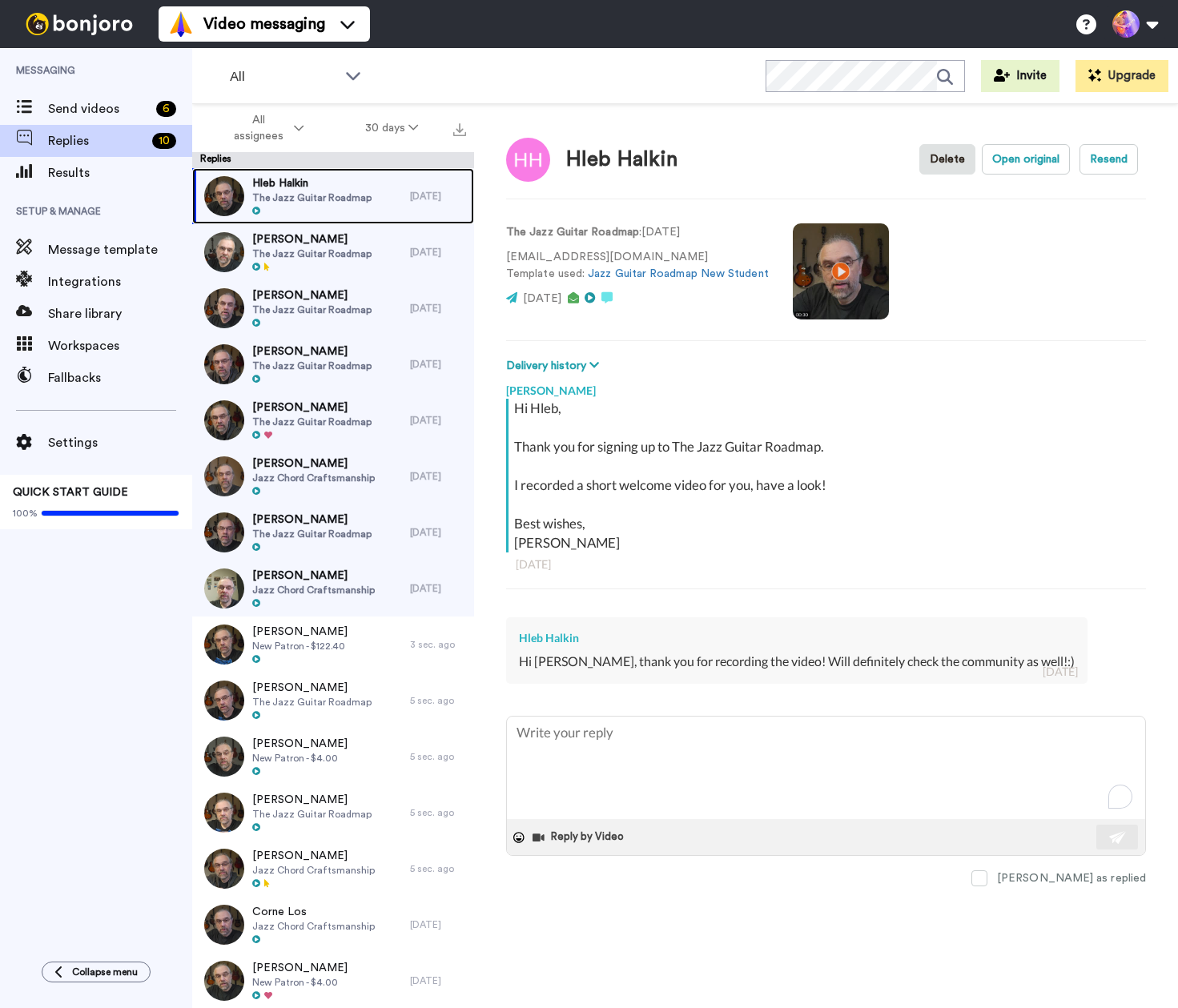
click at [371, 196] on div "[PERSON_NAME] The Jazz Guitar Roadmap" at bounding box center [301, 196] width 218 height 56
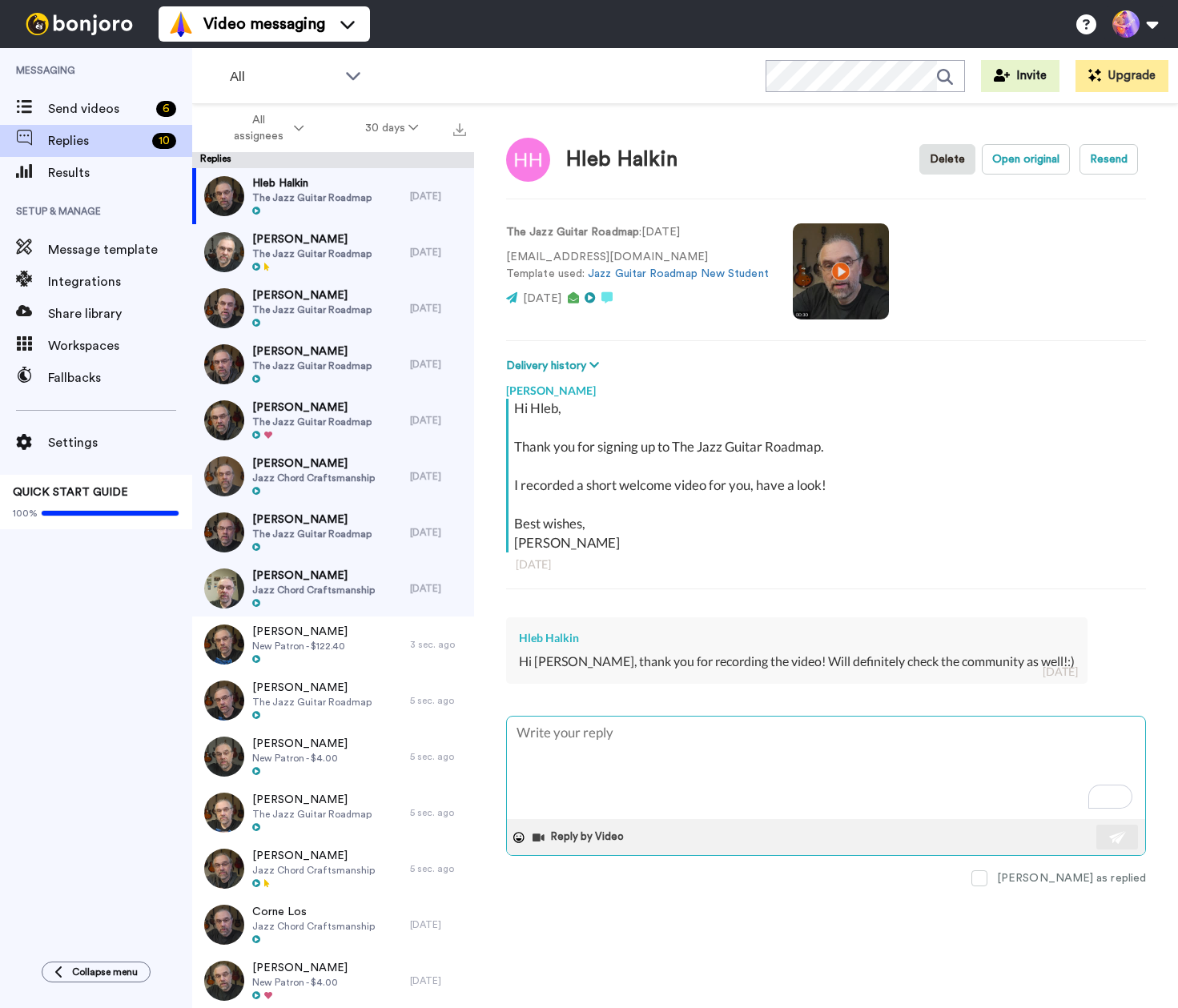
click at [760, 764] on textarea "To enrich screen reader interactions, please activate Accessibility in Grammarl…" at bounding box center [826, 768] width 638 height 102
click at [819, 748] on textarea "To enrich screen reader interactions, please activate Accessibility in Grammarl…" at bounding box center [826, 768] width 638 height 102
paste textarea "Great to hear! See you in there 🙂"
click at [1107, 835] on button at bounding box center [1118, 838] width 42 height 24
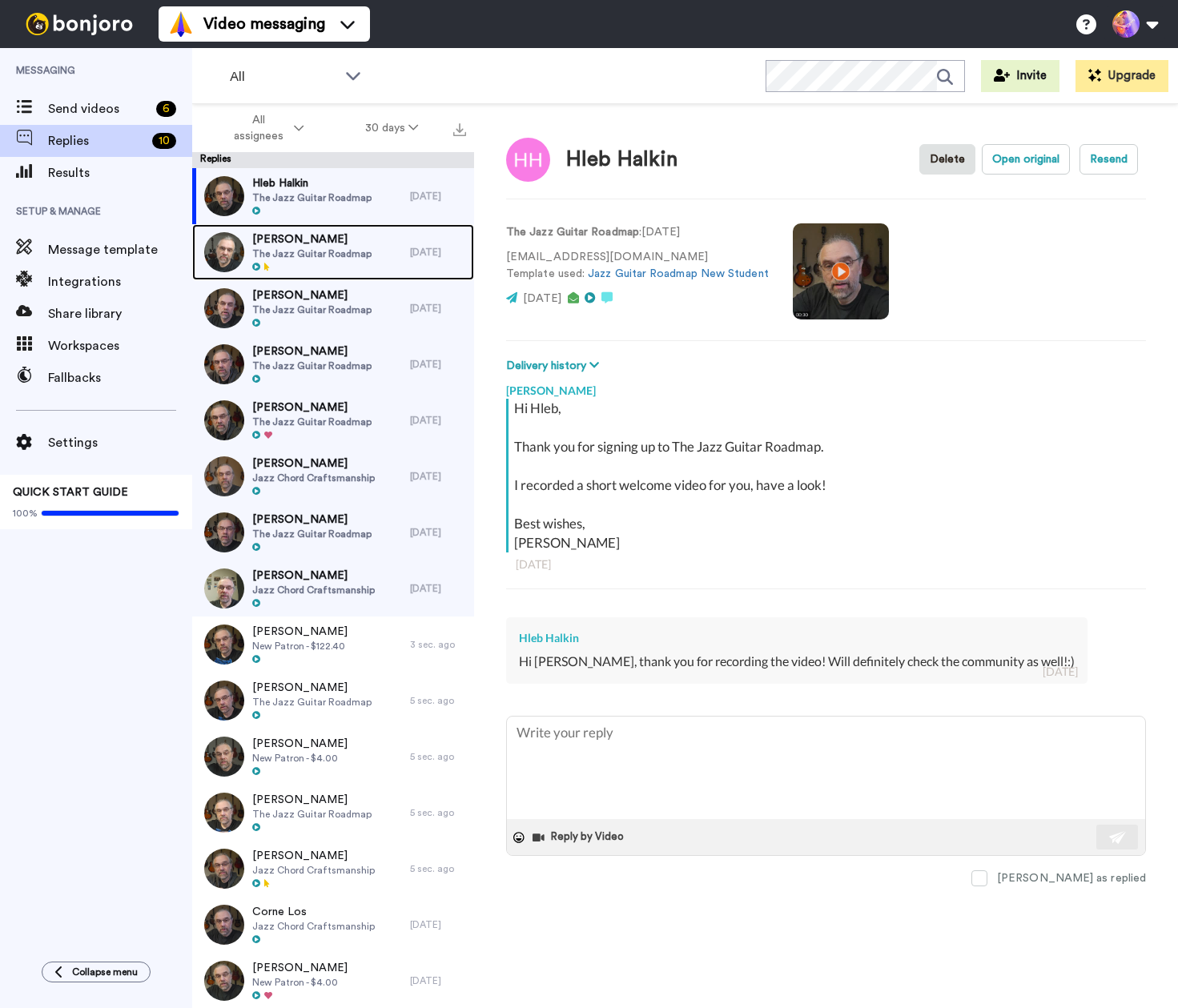
click at [338, 250] on span "The Jazz Guitar Roadmap" at bounding box center [312, 254] width 119 height 13
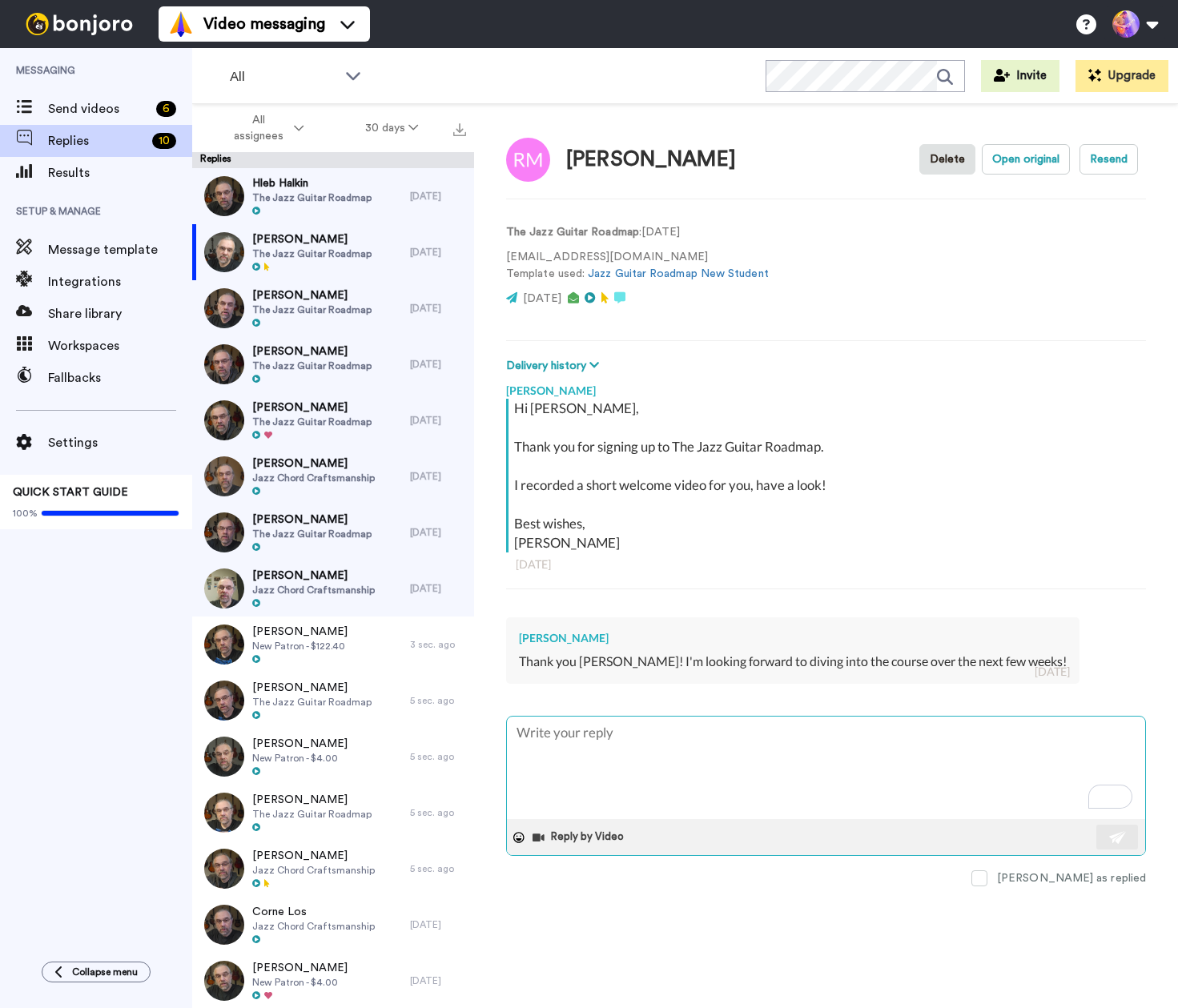
click at [732, 784] on textarea "To enrich screen reader interactions, please activate Accessibility in Grammarl…" at bounding box center [826, 768] width 638 height 102
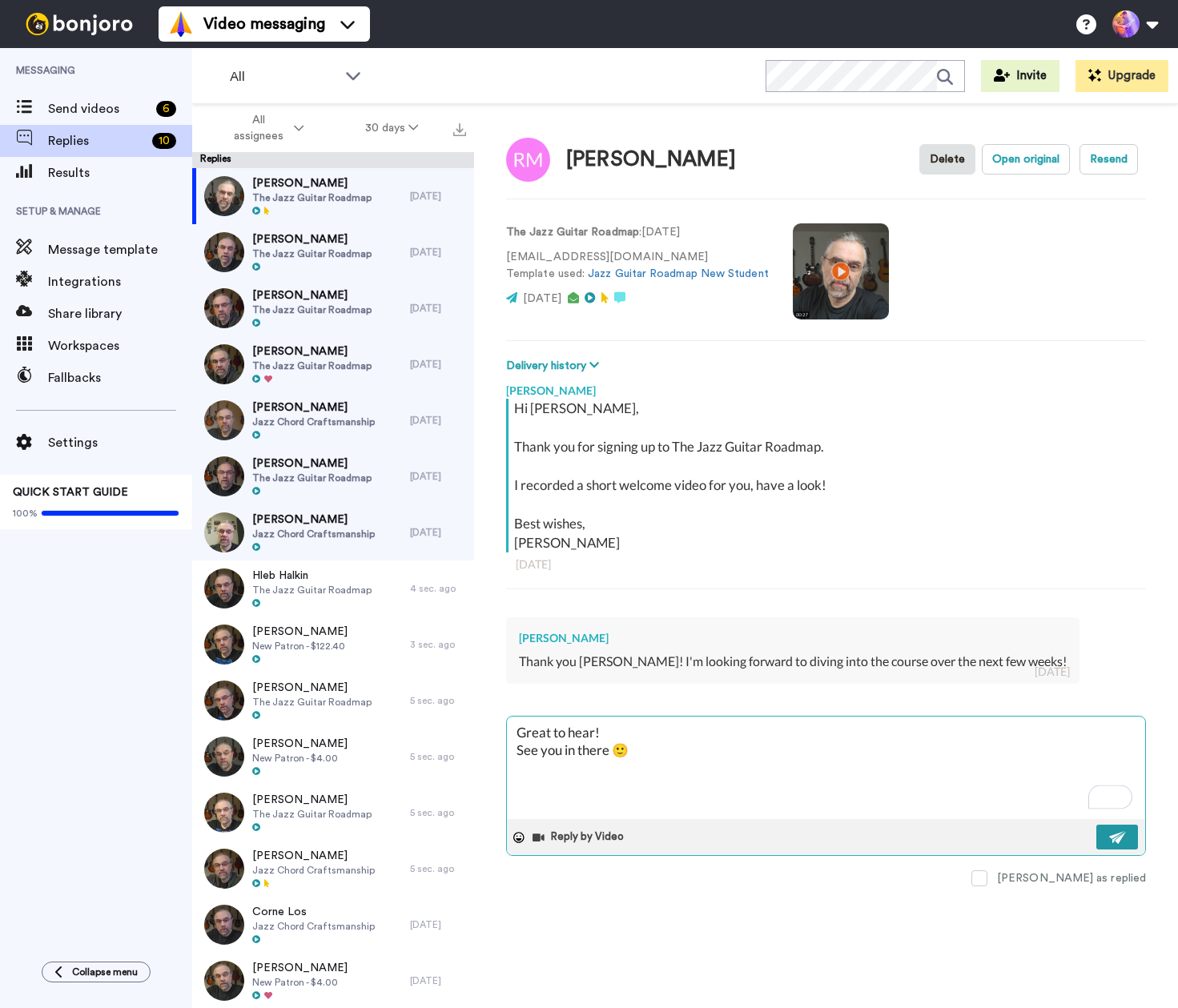
click at [1116, 838] on img at bounding box center [1119, 838] width 17 height 13
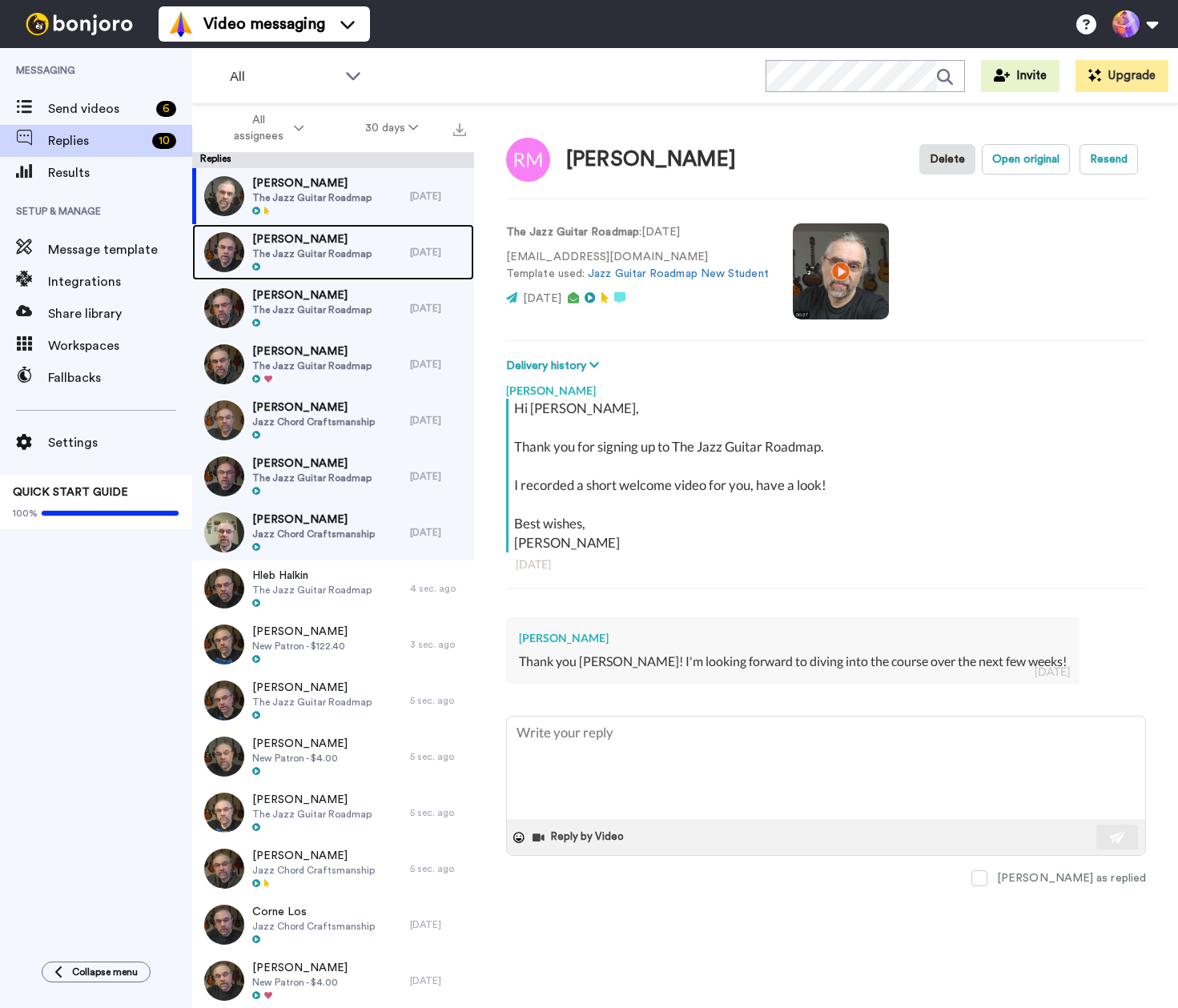
click at [340, 233] on span "[PERSON_NAME]" at bounding box center [312, 240] width 119 height 16
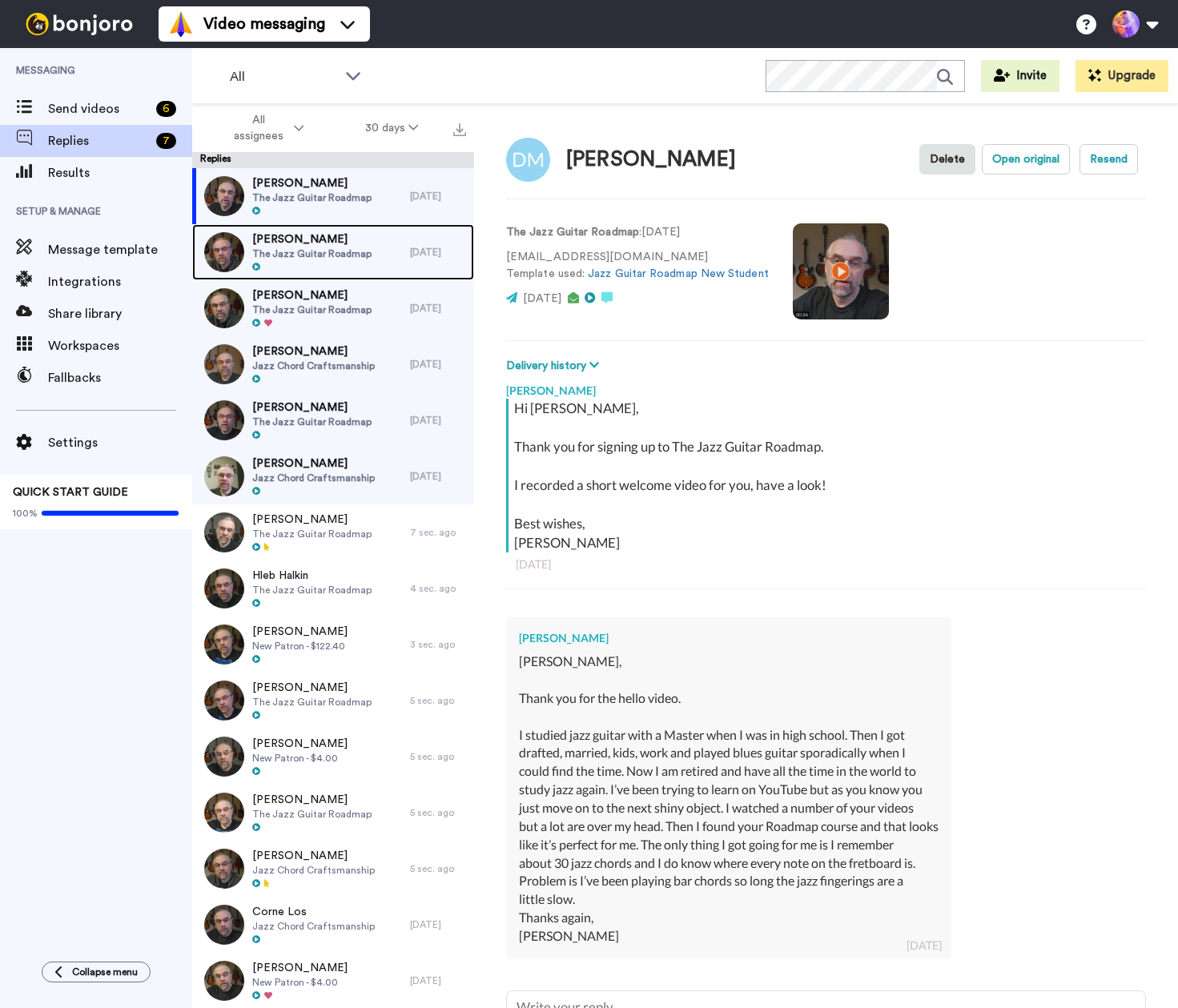
click at [319, 258] on span "The Jazz Guitar Roadmap" at bounding box center [312, 254] width 119 height 13
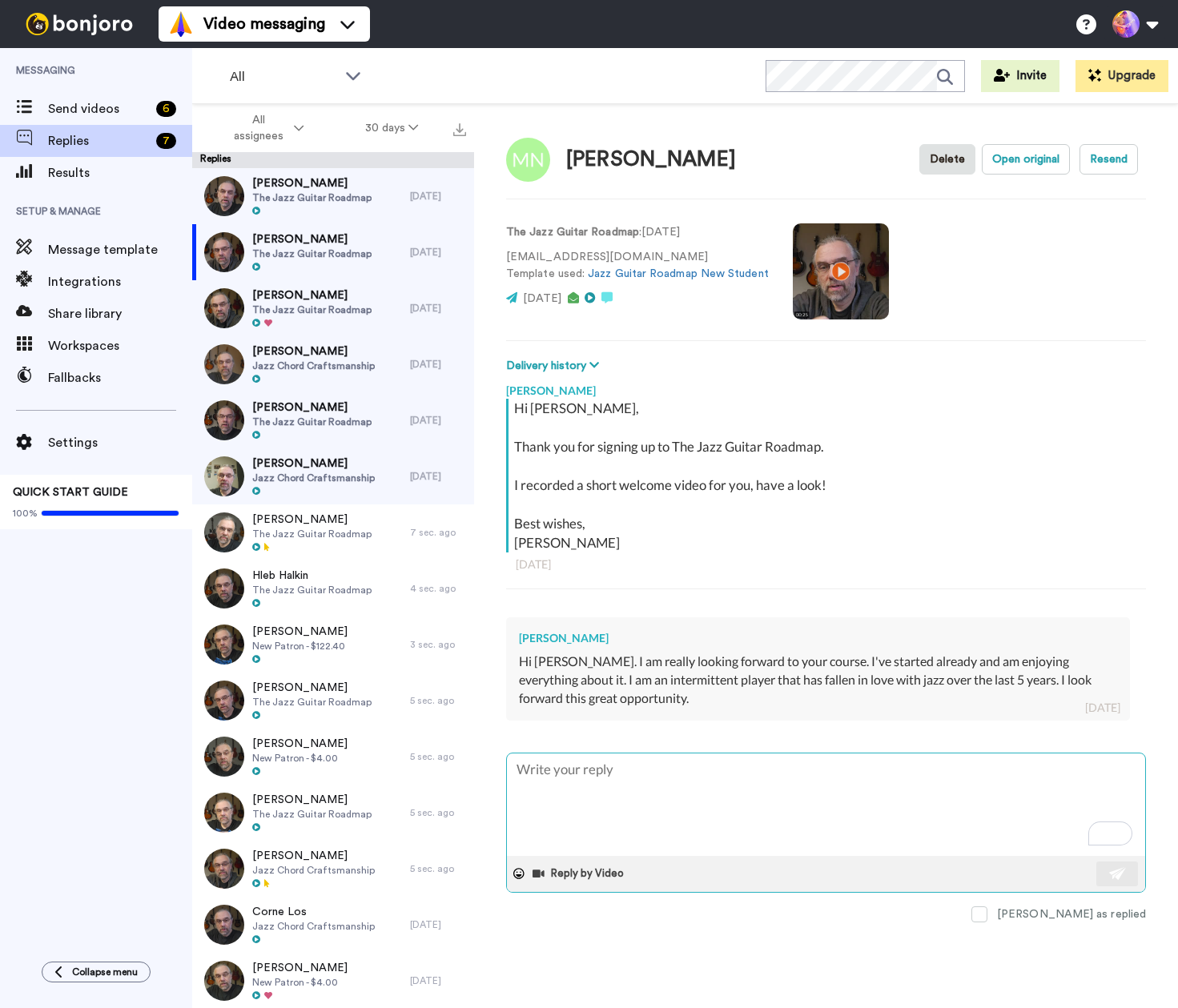
click at [831, 808] on textarea "To enrich screen reader interactions, please activate Accessibility in Grammarl…" at bounding box center [826, 804] width 638 height 102
click at [902, 812] on textarea "To enrich screen reader interactions, please activate Accessibility in Grammarl…" at bounding box center [826, 804] width 638 height 102
click at [1115, 872] on img at bounding box center [1119, 873] width 17 height 13
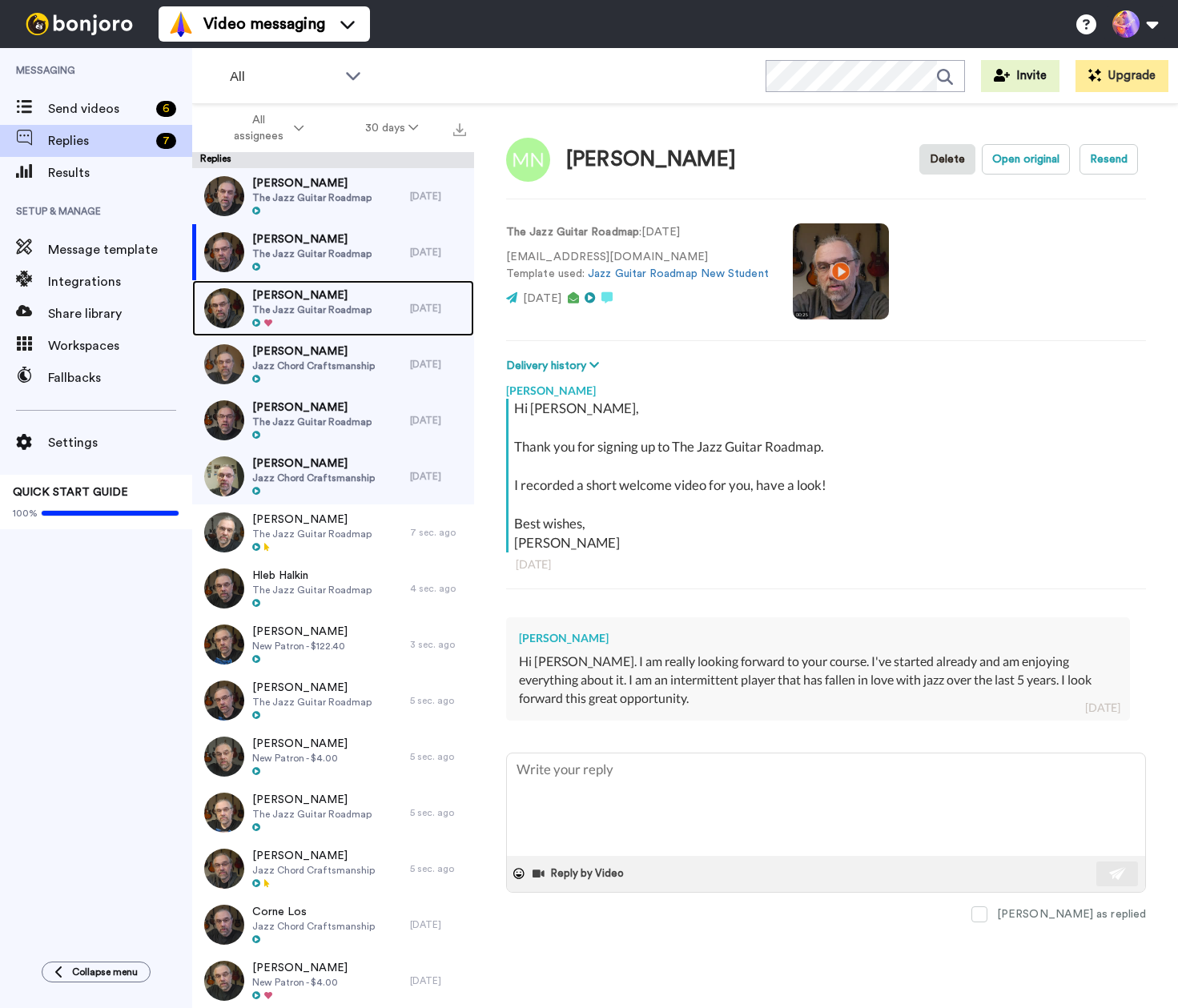
click at [335, 310] on span "The Jazz Guitar Roadmap" at bounding box center [312, 309] width 119 height 13
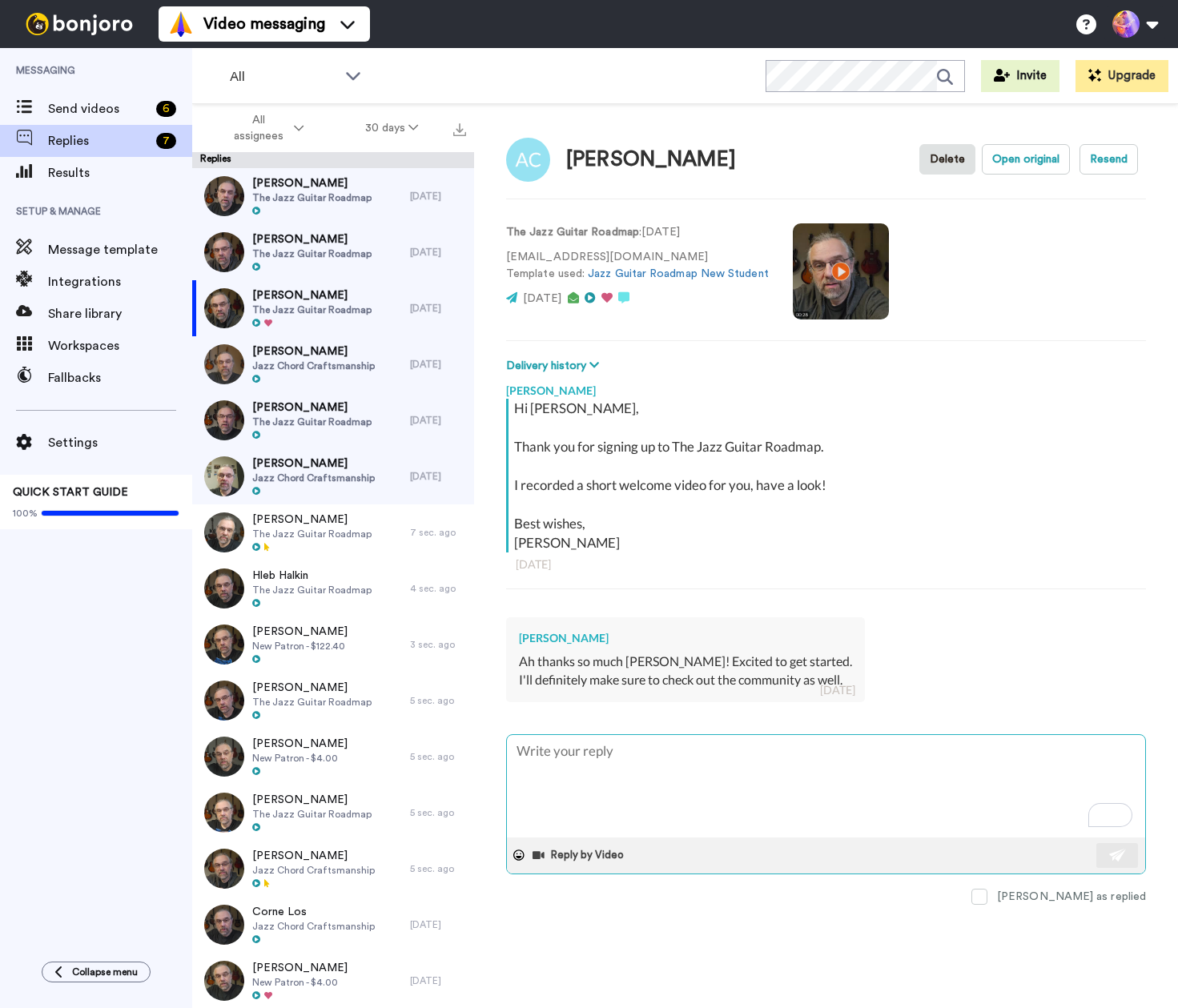
click at [649, 792] on textarea "To enrich screen reader interactions, please activate Accessibility in Grammarl…" at bounding box center [826, 786] width 638 height 102
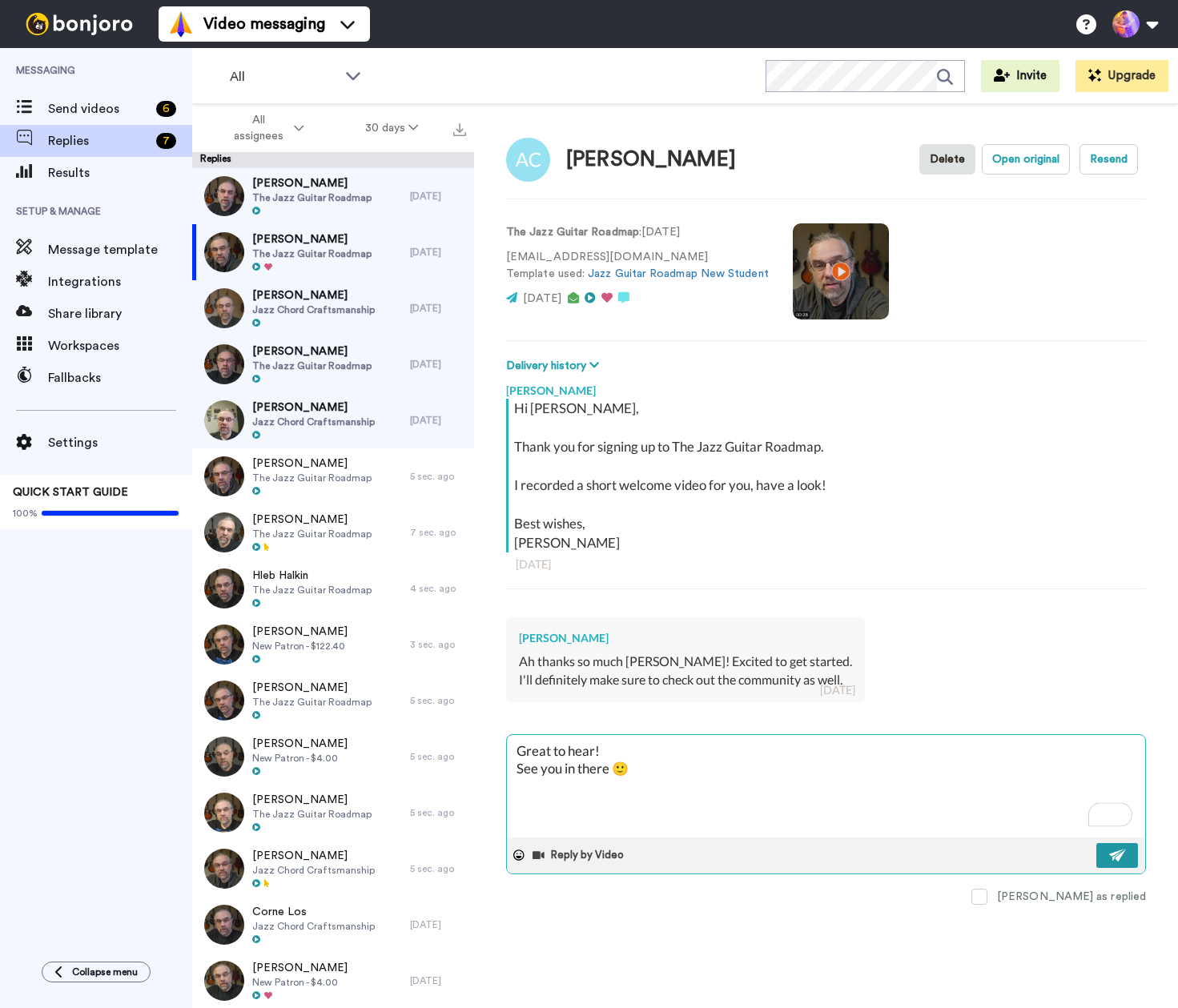
click at [1111, 847] on button at bounding box center [1118, 856] width 42 height 24
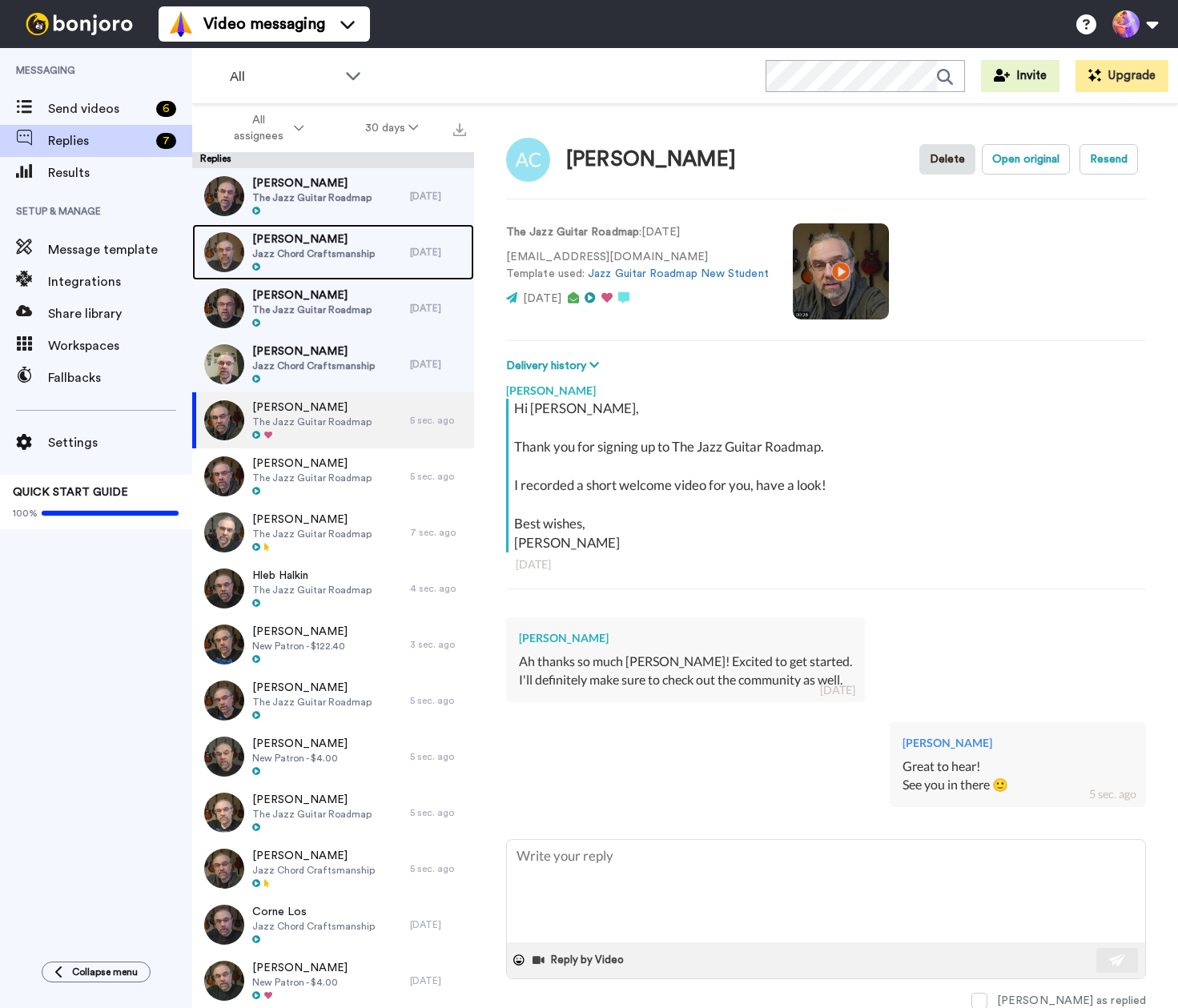
click at [331, 238] on span "[PERSON_NAME]" at bounding box center [314, 240] width 122 height 16
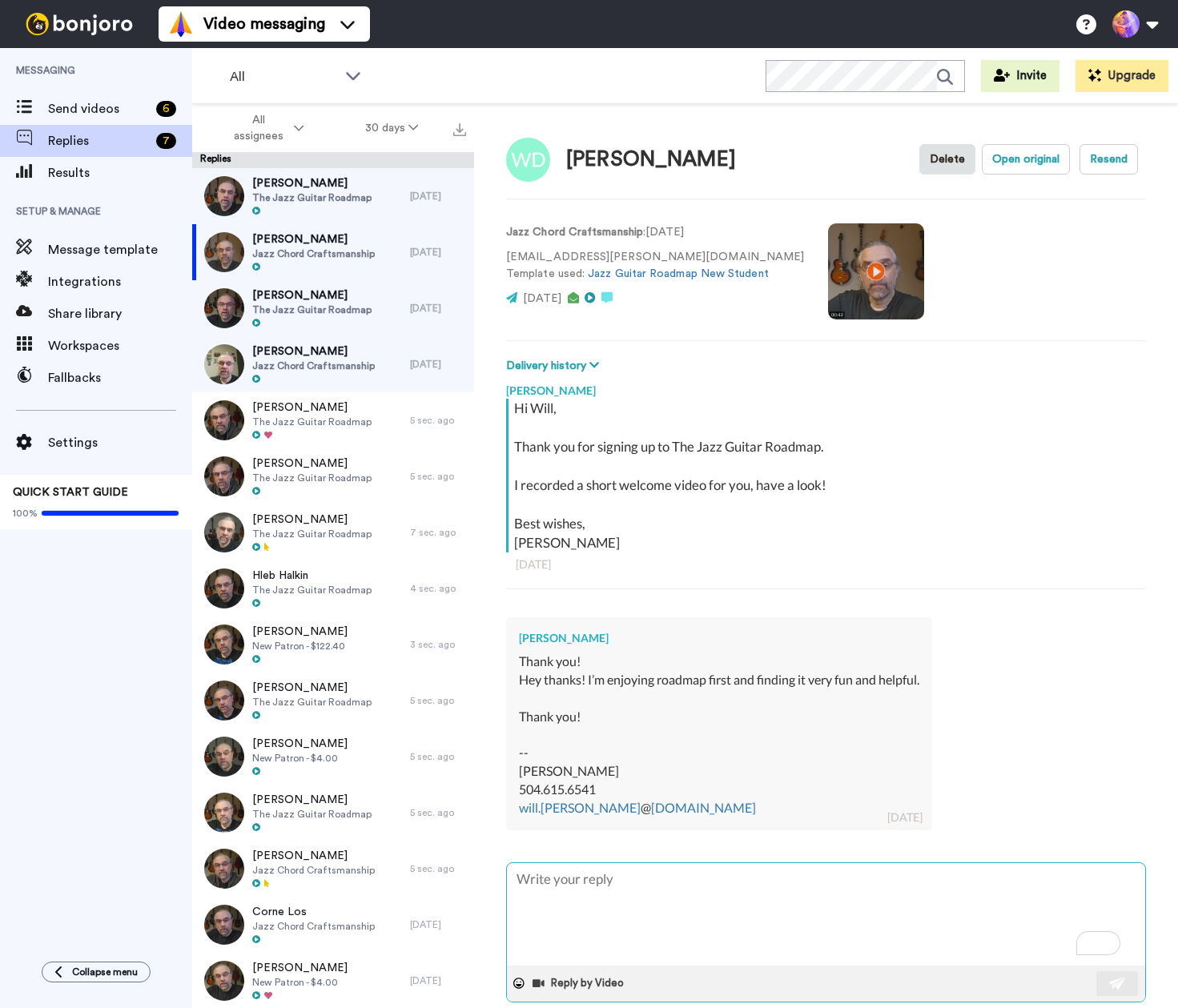
click at [833, 908] on textarea "To enrich screen reader interactions, please activate Accessibility in Grammarl…" at bounding box center [826, 914] width 638 height 102
click at [1102, 974] on button at bounding box center [1118, 984] width 42 height 24
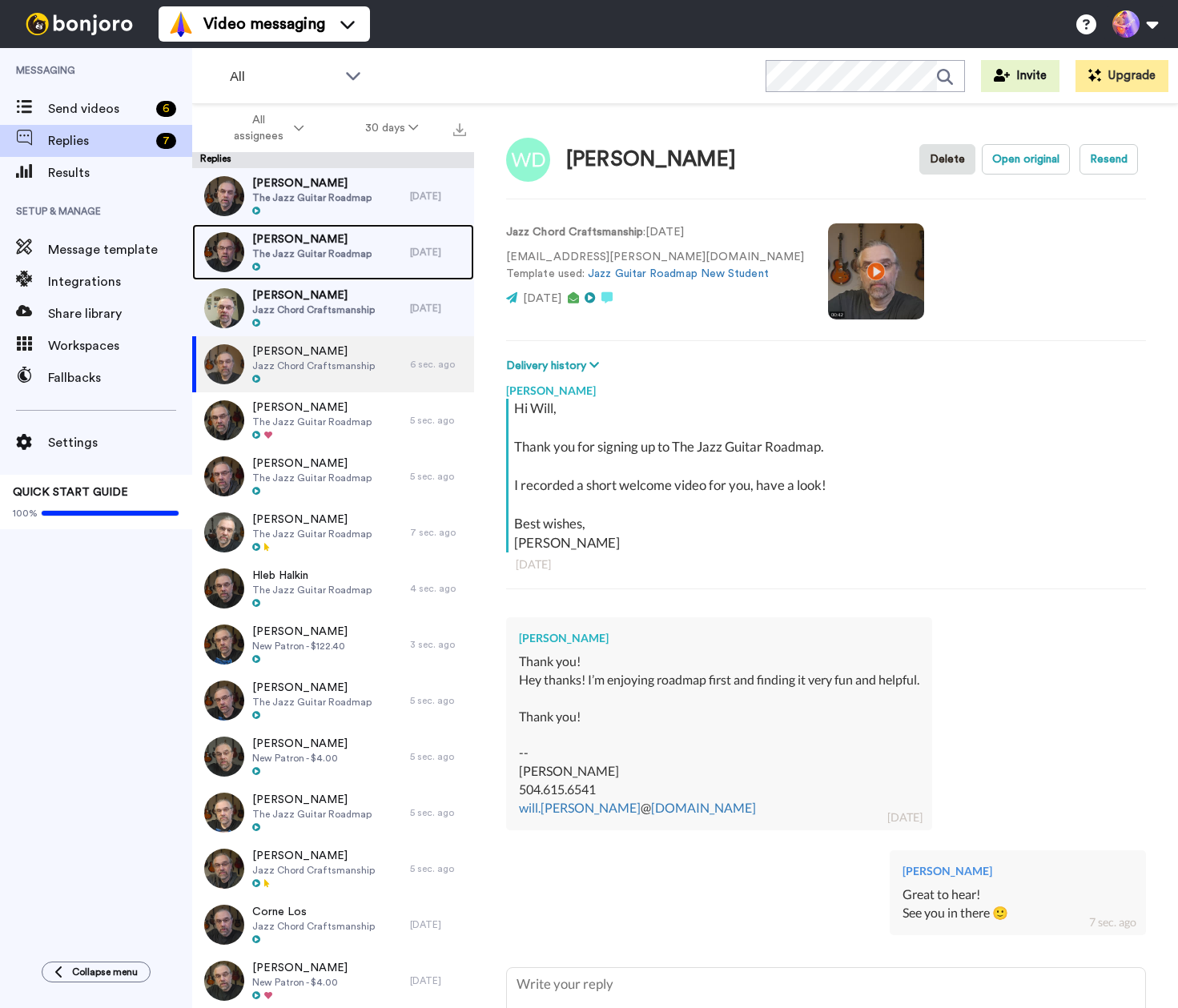
click at [325, 248] on span "The Jazz Guitar Roadmap" at bounding box center [312, 254] width 119 height 13
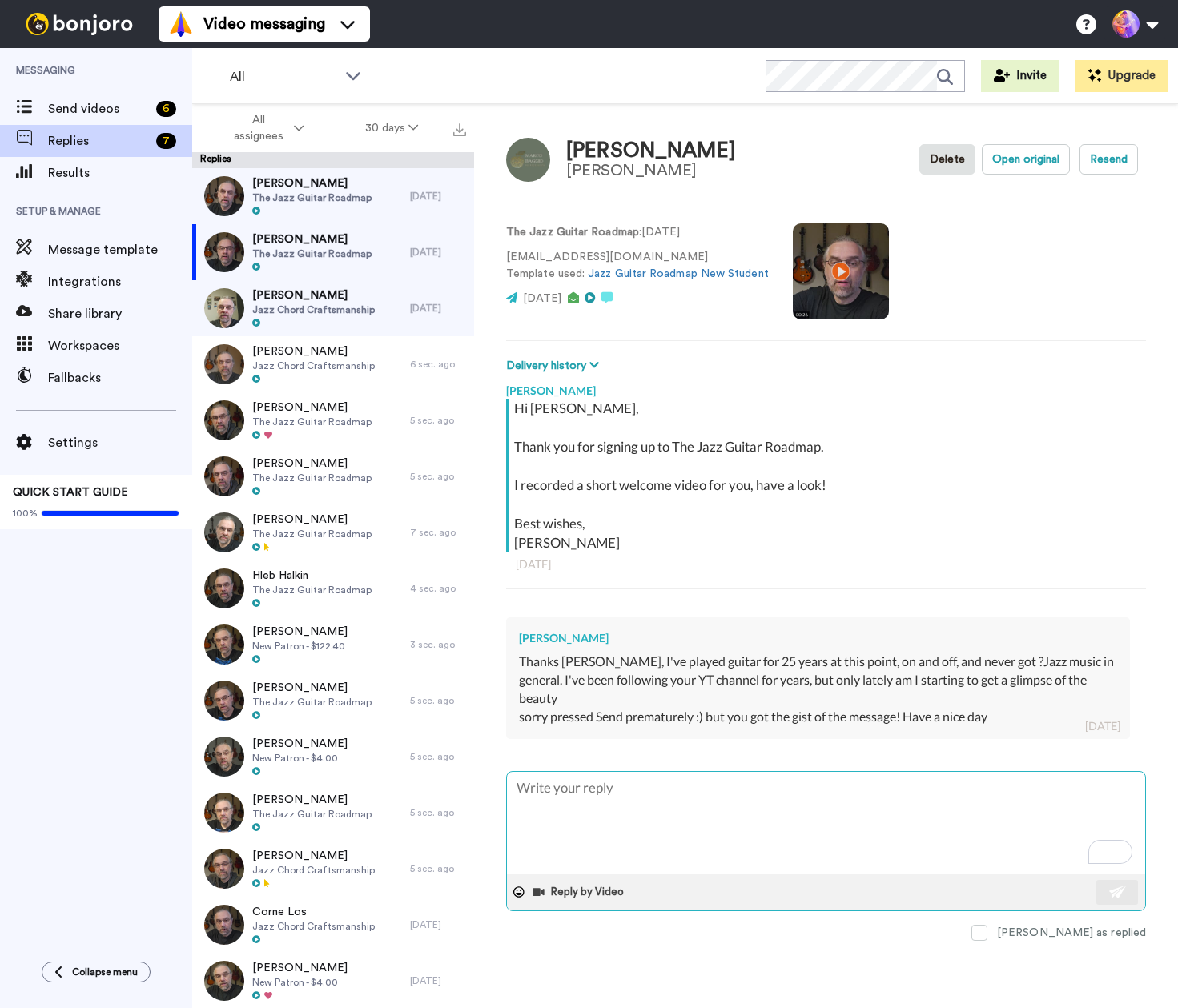
click at [860, 779] on textarea "To enrich screen reader interactions, please activate Accessibility in Grammarl…" at bounding box center [826, 823] width 638 height 102
click at [884, 775] on textarea "To enrich screen reader interactions, please activate Accessibility in Grammarl…" at bounding box center [826, 823] width 638 height 102
click at [626, 772] on textarea "Great to hear! See you in there 🙂" at bounding box center [826, 823] width 638 height 102
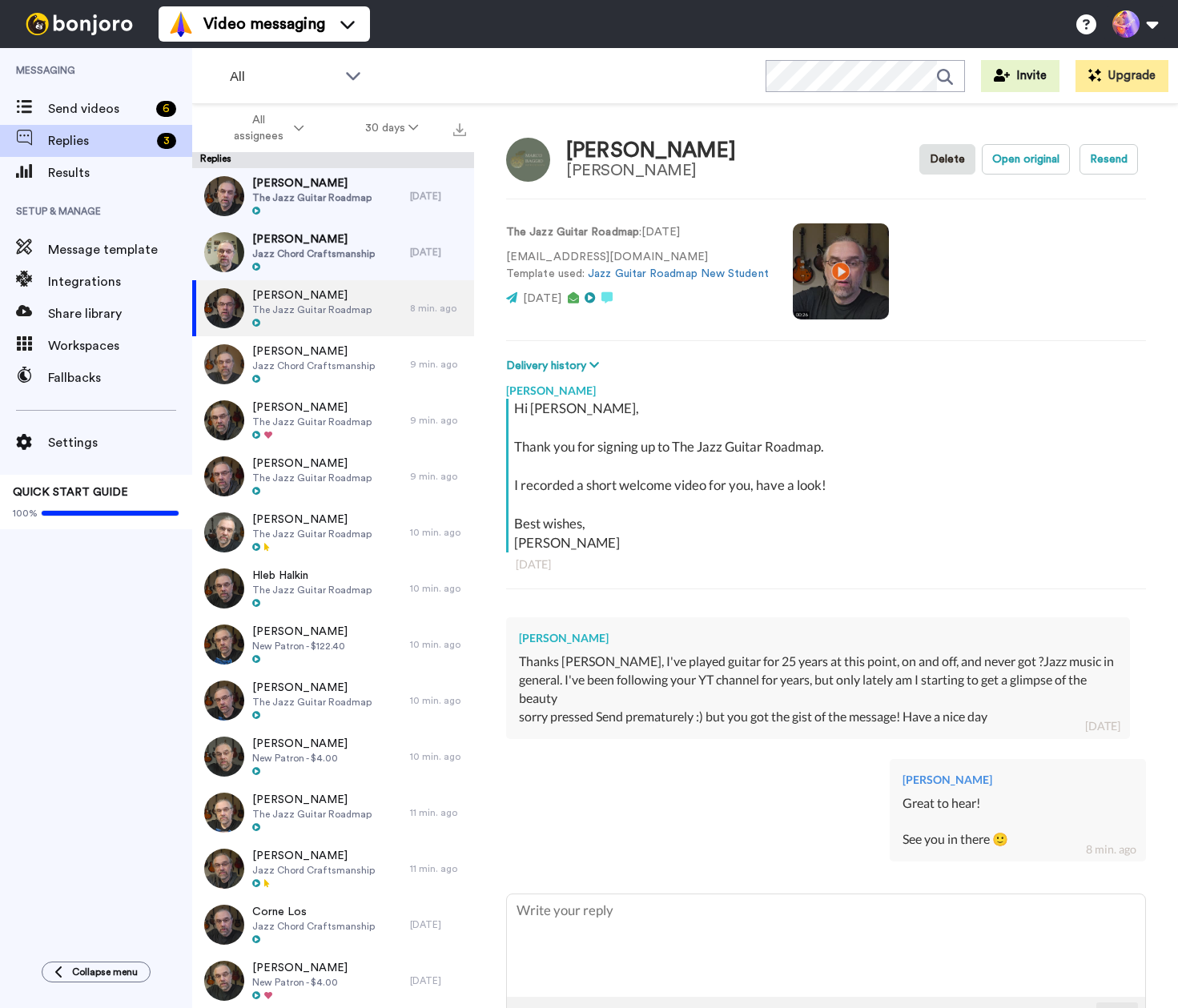
type textarea "x"
